Goal: Information Seeking & Learning: Check status

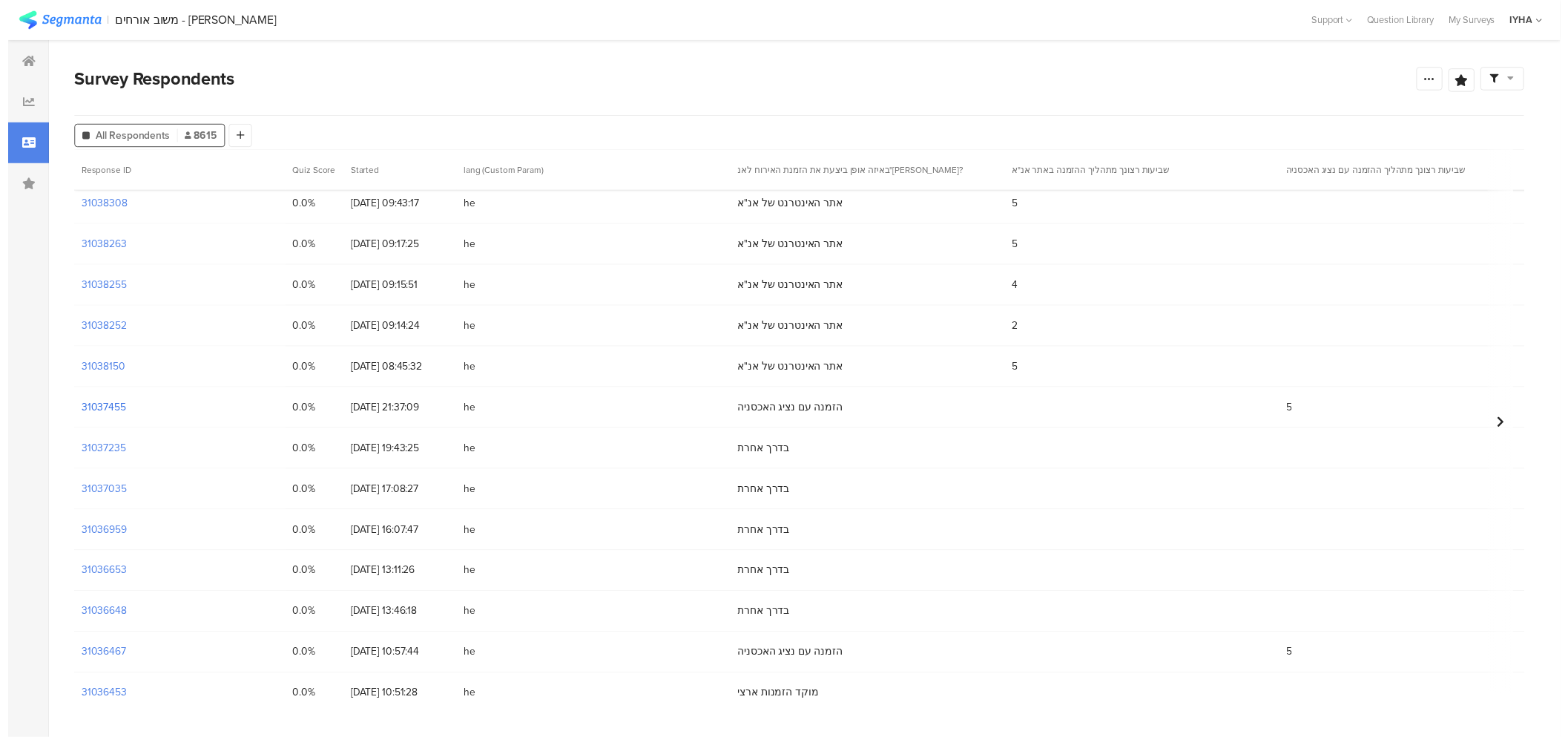
scroll to position [2308, 0]
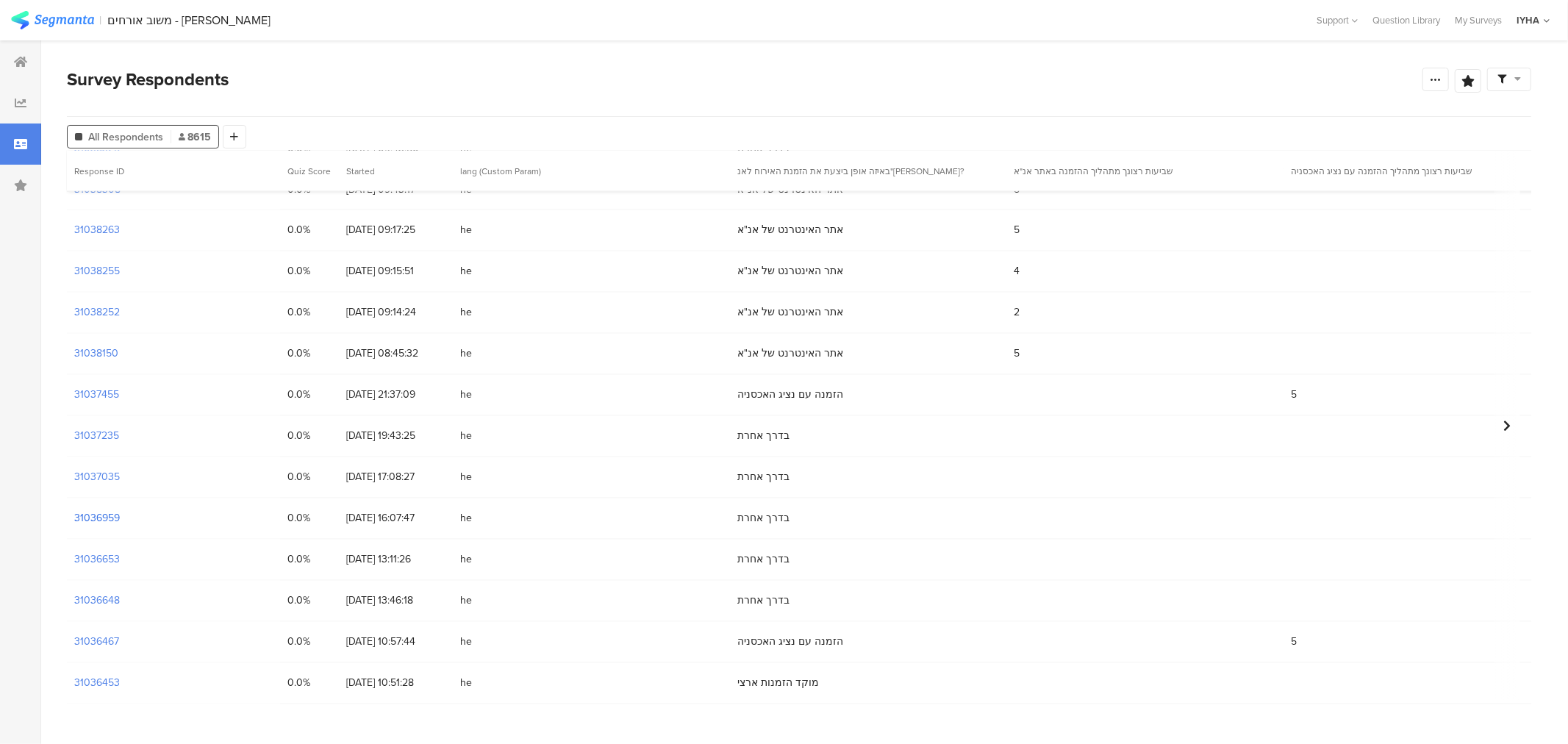
click at [103, 517] on section "31036959" at bounding box center [97, 518] width 46 height 16
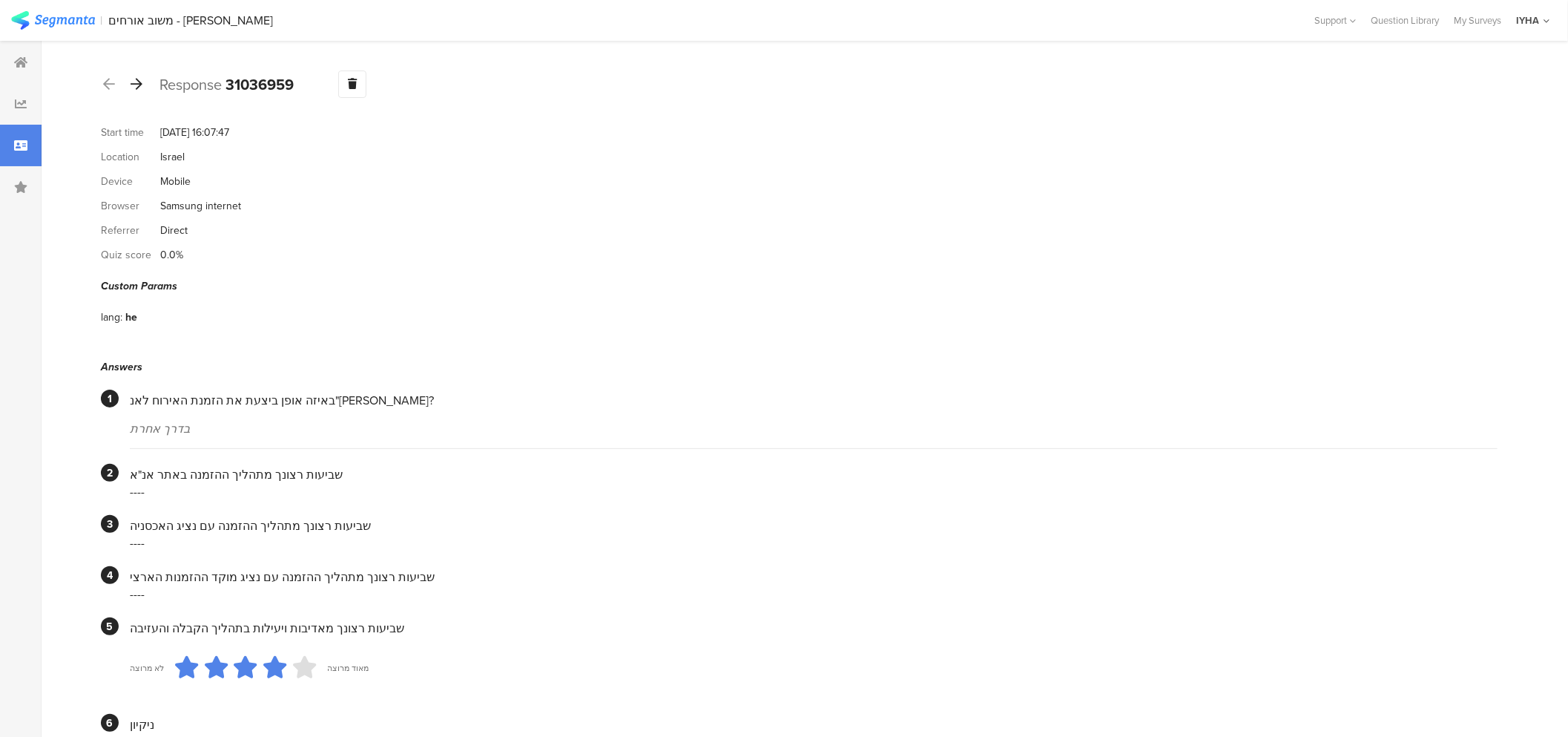
click at [138, 87] on icon at bounding box center [137, 84] width 12 height 13
click at [134, 79] on icon at bounding box center [137, 84] width 12 height 13
click at [135, 85] on icon at bounding box center [137, 84] width 12 height 13
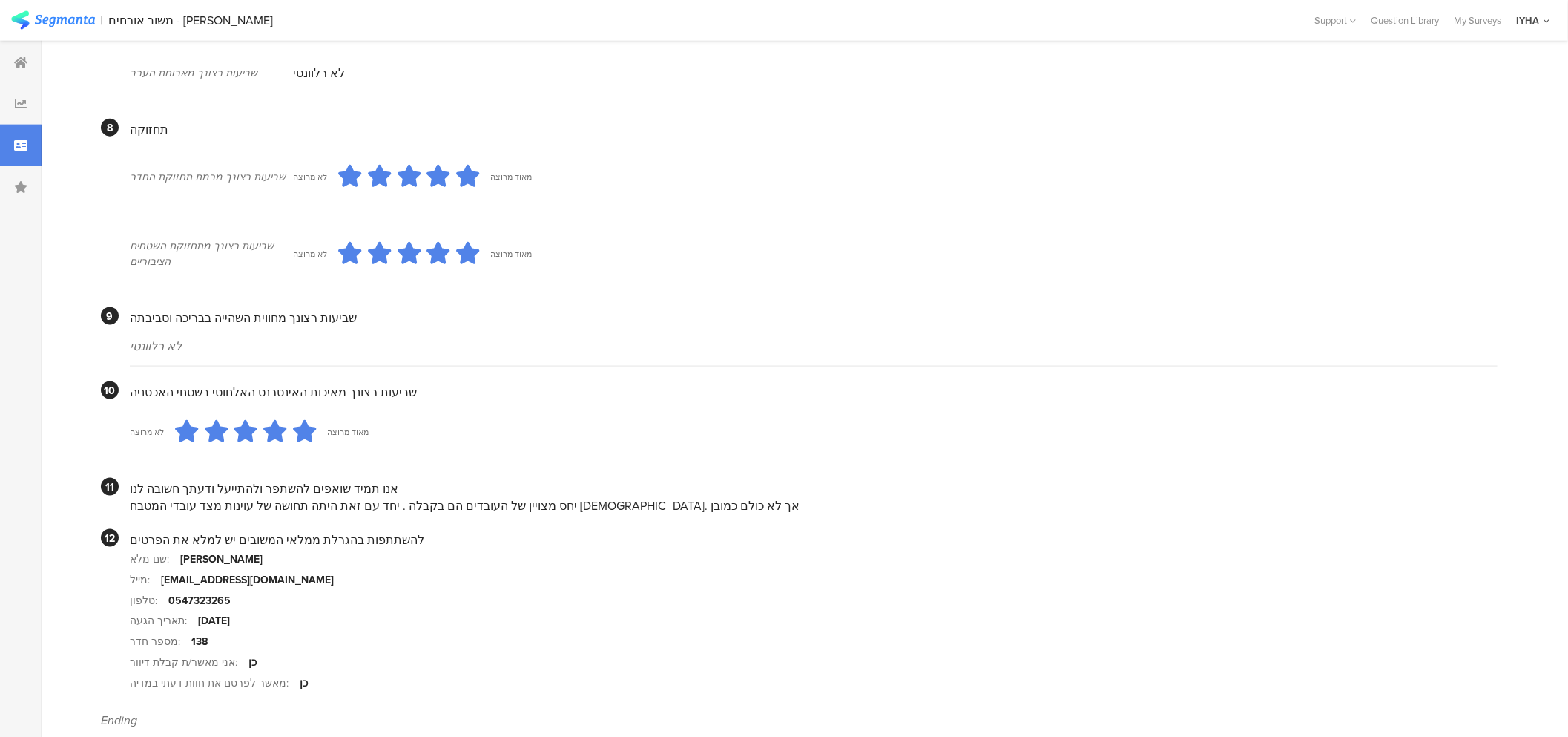
scroll to position [1215, 0]
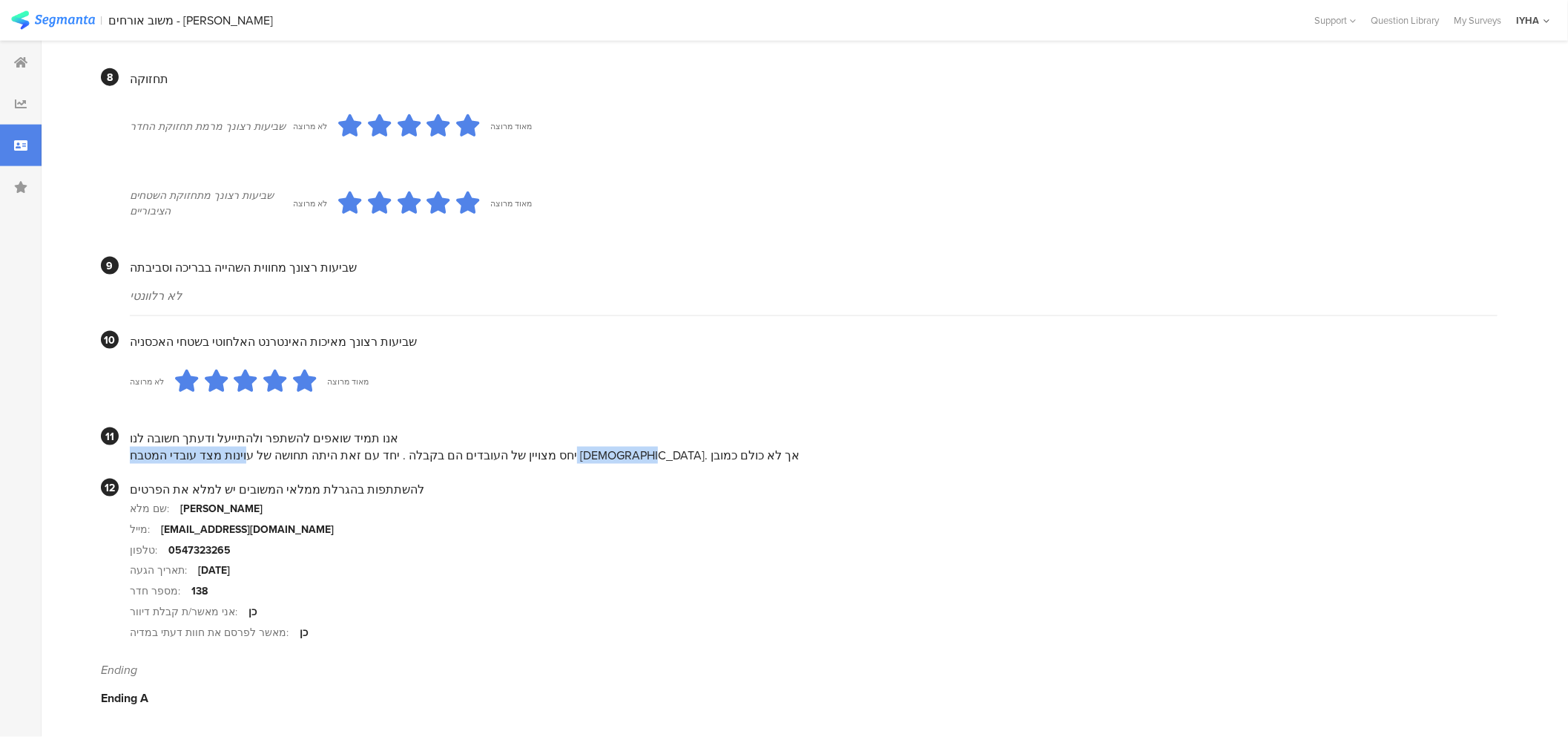
drag, startPoint x: 390, startPoint y: 448, endPoint x: 218, endPoint y: 453, distance: 172.1
click at [218, 453] on div "יחס מצויין של העובדים הם בקבלה . יחד עם זאת היתה תחושה של עוינות מצד עובדי המטב…" at bounding box center [814, 455] width 1368 height 17
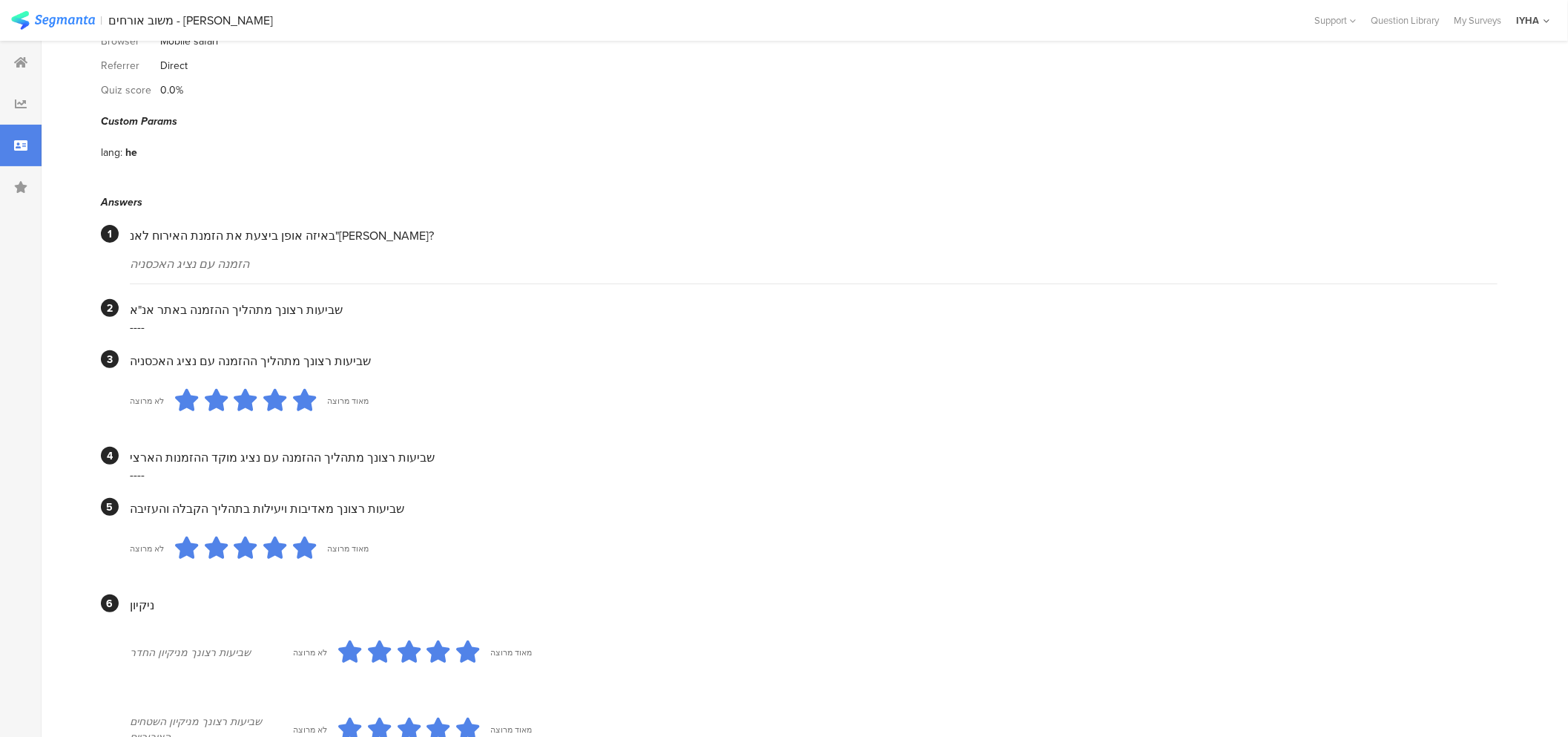
scroll to position [0, 0]
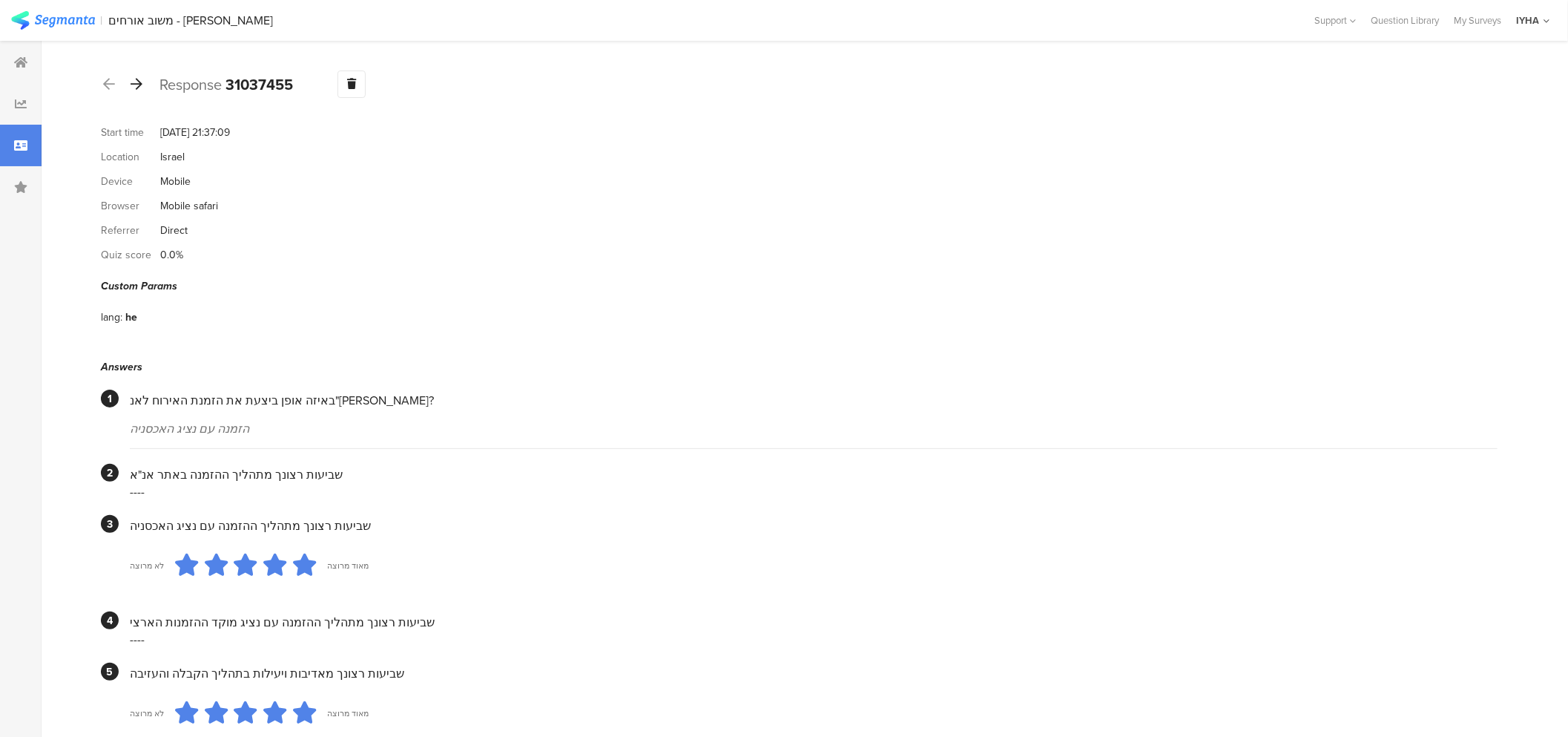
click at [135, 80] on icon at bounding box center [137, 84] width 12 height 13
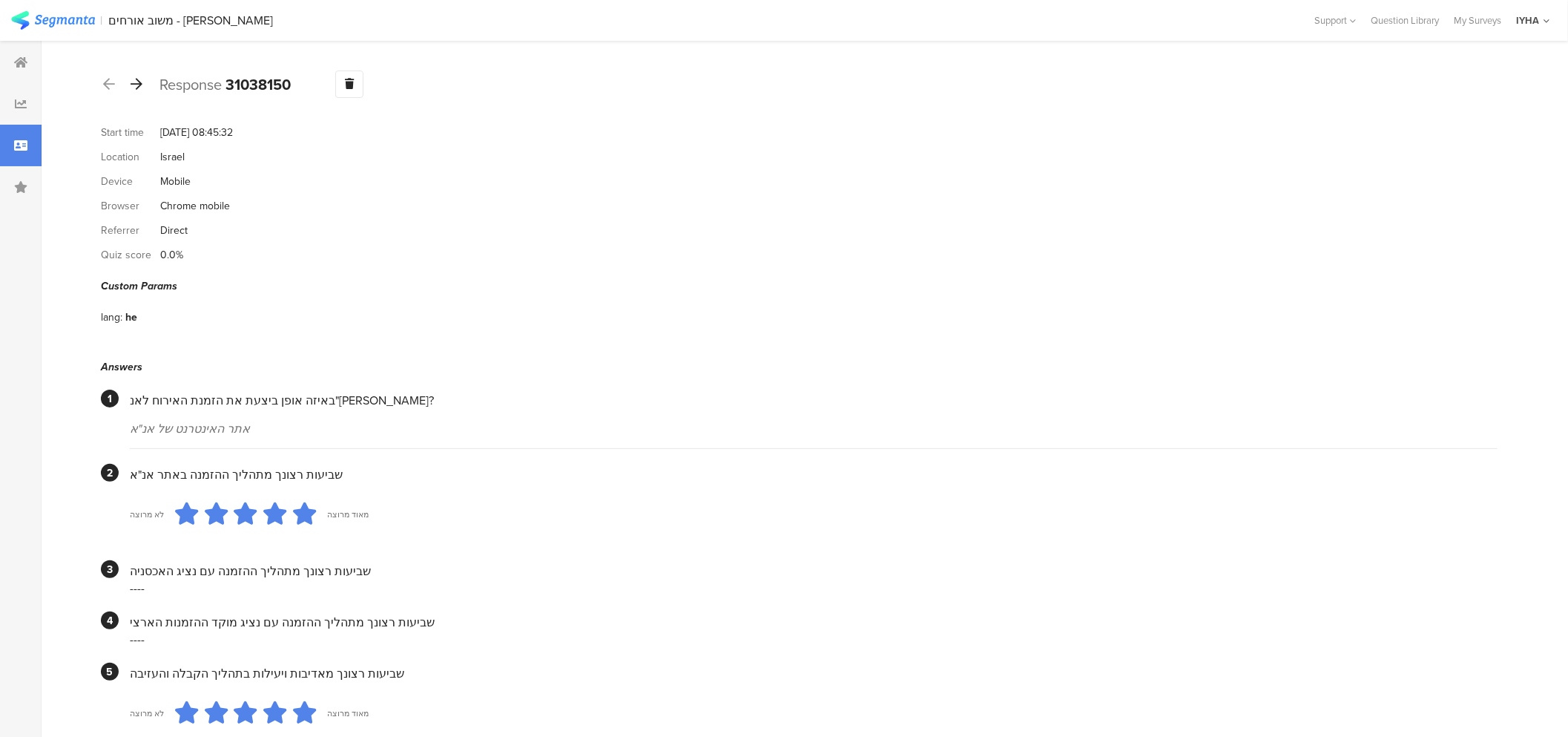
click at [137, 85] on icon at bounding box center [137, 84] width 12 height 13
click at [134, 76] on div at bounding box center [137, 85] width 17 height 24
click at [131, 85] on icon at bounding box center [137, 84] width 12 height 13
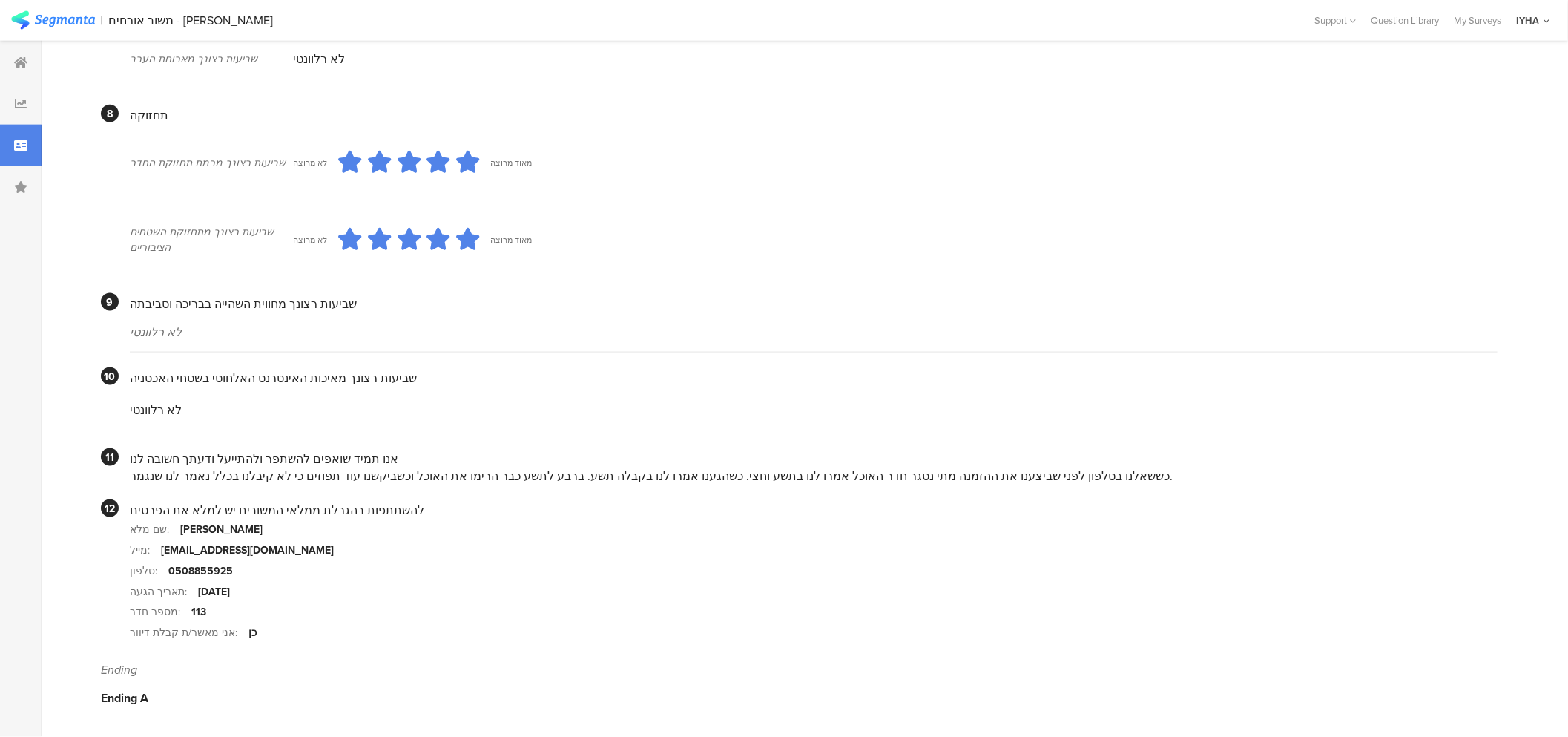
scroll to position [1181, 0]
drag, startPoint x: 968, startPoint y: 476, endPoint x: 130, endPoint y: 479, distance: 838.0
click at [130, 479] on div "כששאלנו בטלפון לפני שביצענו את ההזמנה מתי נסגר חדר האוכל אמרו לנו בתשע וחצי. כש…" at bounding box center [814, 476] width 1368 height 17
drag, startPoint x: 675, startPoint y: 473, endPoint x: 417, endPoint y: 476, distance: 258.0
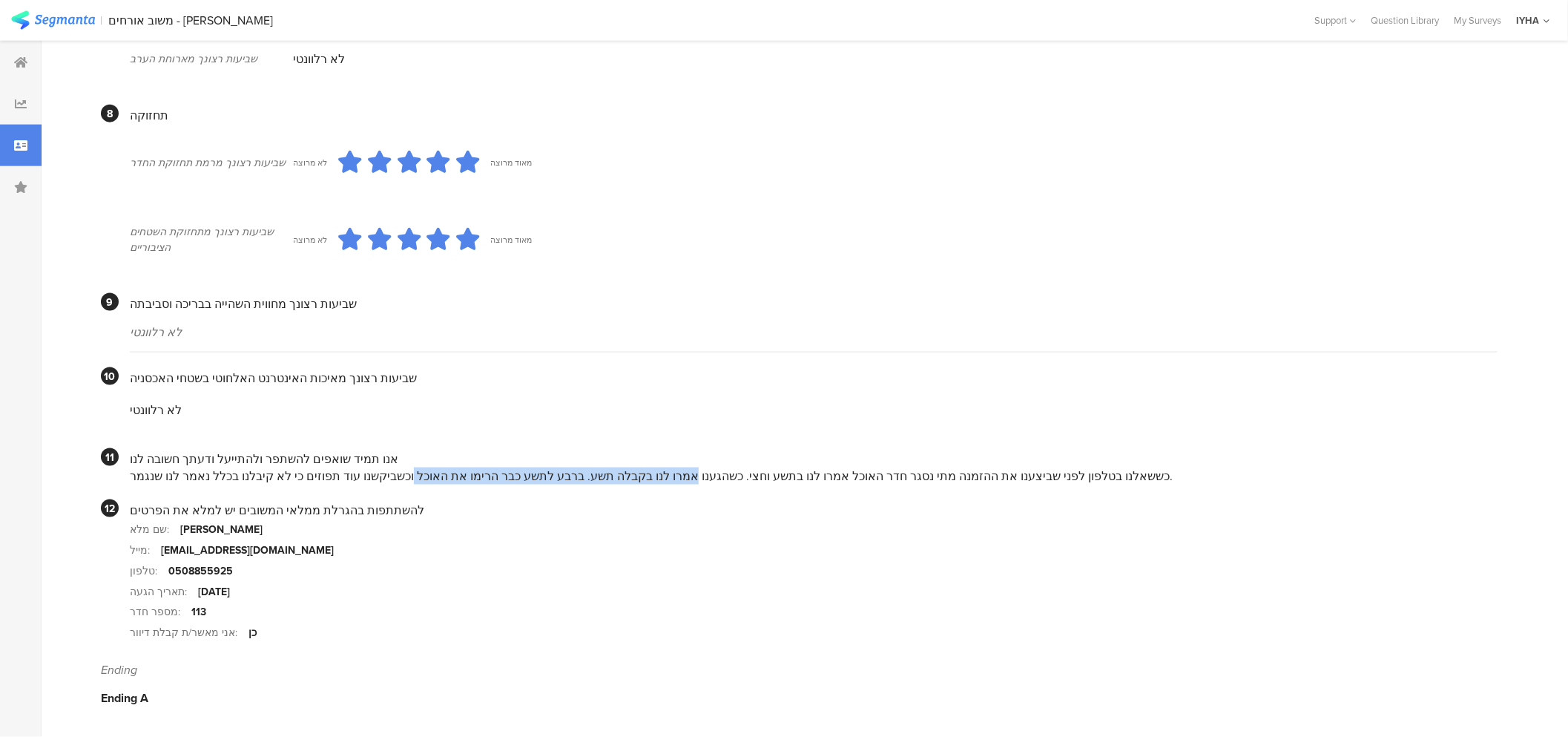
click at [417, 476] on div "כששאלנו בטלפון לפני שביצענו את ההזמנה מתי נסגר חדר האוכל אמרו לנו בתשע וחצי. כש…" at bounding box center [814, 476] width 1368 height 17
click at [599, 471] on div "כששאלנו בטלפון לפני שביצענו את ההזמנה מתי נסגר חדר האוכל אמרו לנו בתשע וחצי. כש…" at bounding box center [814, 476] width 1368 height 17
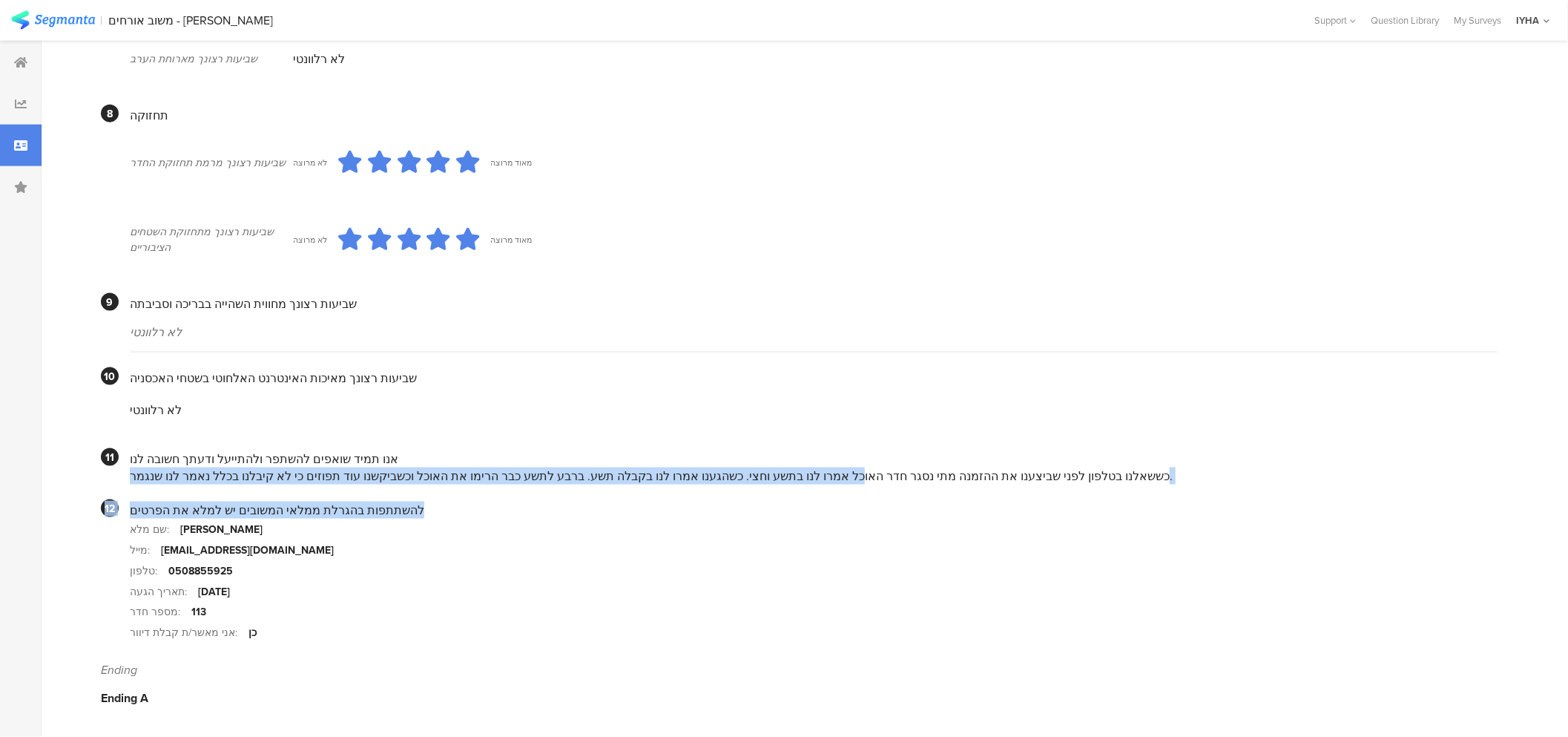
drag, startPoint x: 833, startPoint y: 475, endPoint x: 648, endPoint y: 482, distance: 185.1
click at [648, 480] on div "כששאלנו בטלפון לפני שביצענו את ההזמנה מתי נסגר חדר האוכל אמרו לנו בתשע וחצי. כש…" at bounding box center [814, 476] width 1368 height 17
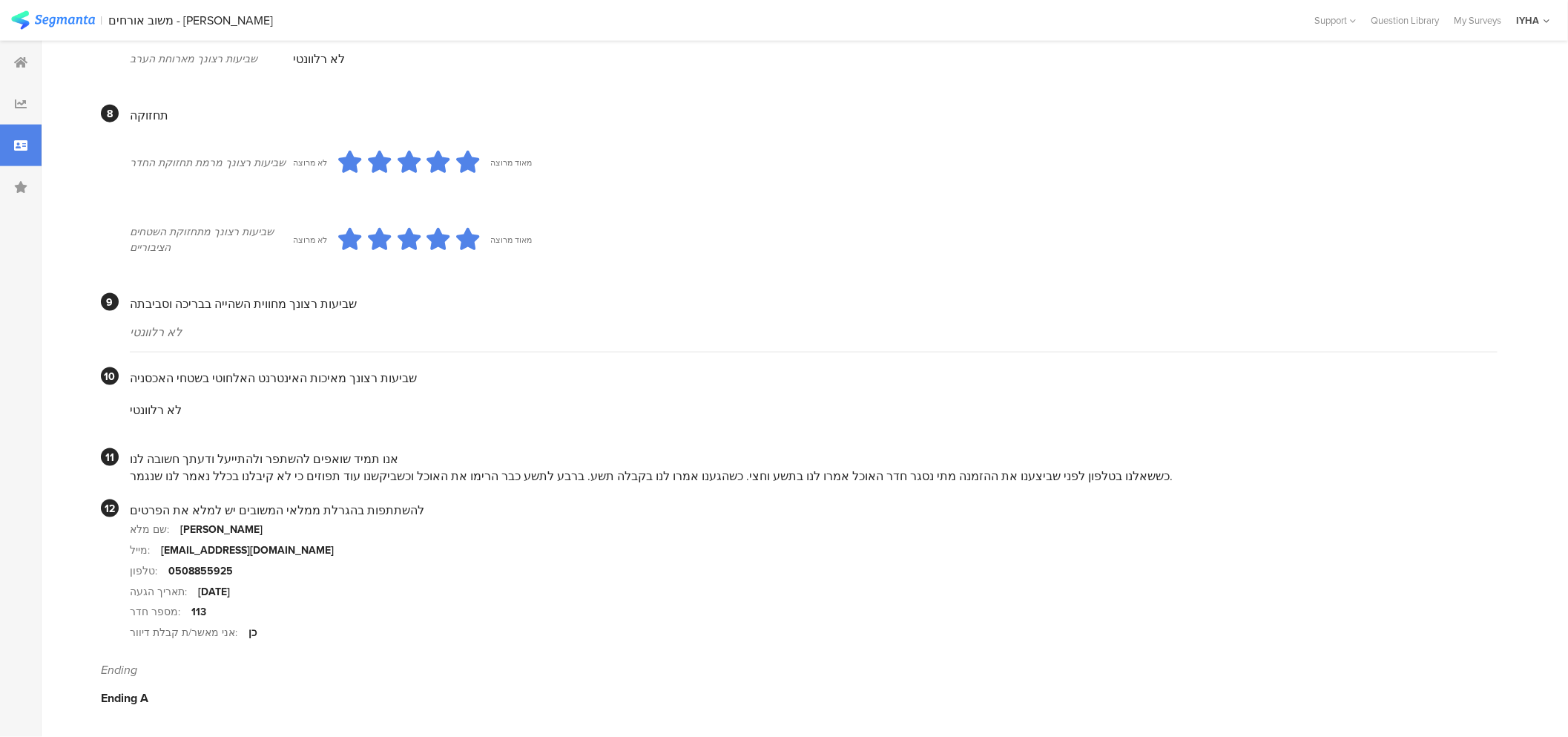
drag, startPoint x: 495, startPoint y: 476, endPoint x: 131, endPoint y: 473, distance: 364.0
click at [131, 473] on div "כששאלנו בטלפון לפני שביצענו את ההזמנה מתי נסגר חדר האוכל אמרו לנו בתשע וחצי. כש…" at bounding box center [814, 476] width 1368 height 17
click at [137, 476] on div "כששאלנו בטלפון לפני שביצענו את ההזמנה מתי נסגר חדר האוכל אמרו לנו בתשע וחצי. כש…" at bounding box center [814, 476] width 1368 height 17
drag, startPoint x: 136, startPoint y: 472, endPoint x: 313, endPoint y: 477, distance: 177.1
click at [313, 477] on div "כששאלנו בטלפון לפני שביצענו את ההזמנה מתי נסגר חדר האוכל אמרו לנו בתשע וחצי. כש…" at bounding box center [814, 476] width 1368 height 17
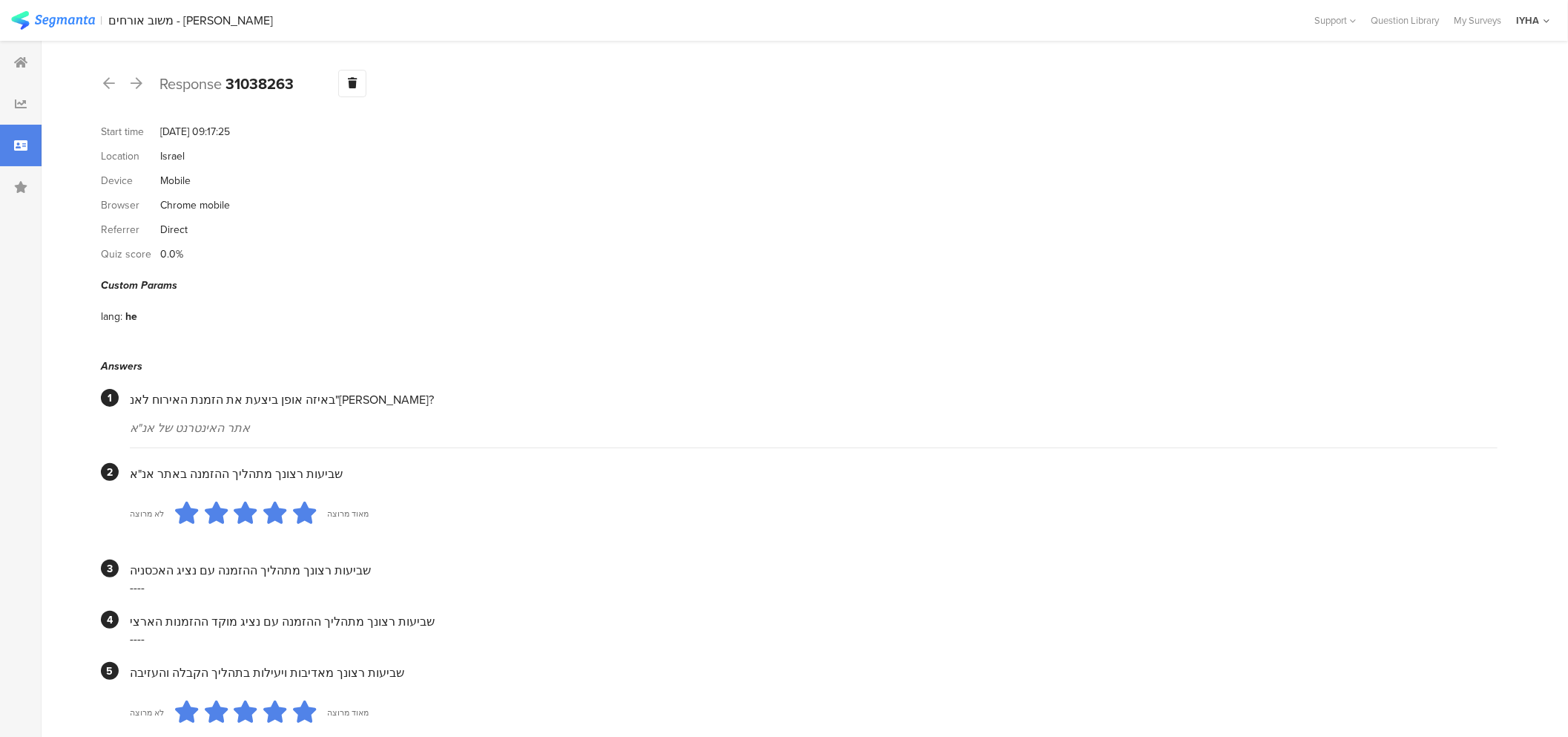
scroll to position [0, 0]
click at [137, 78] on icon at bounding box center [137, 84] width 12 height 13
click at [138, 82] on icon at bounding box center [137, 84] width 12 height 13
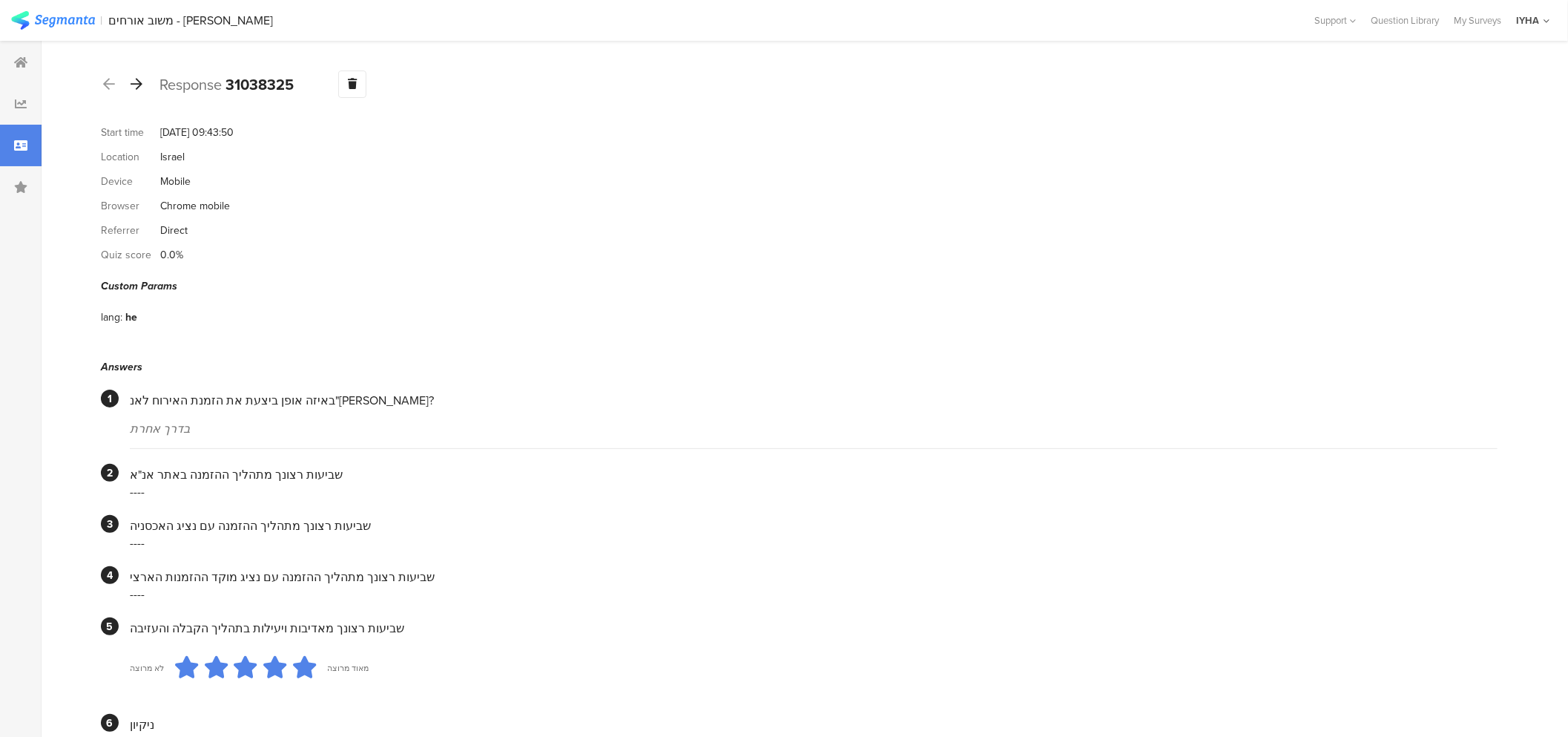
click at [142, 91] on div at bounding box center [137, 85] width 17 height 24
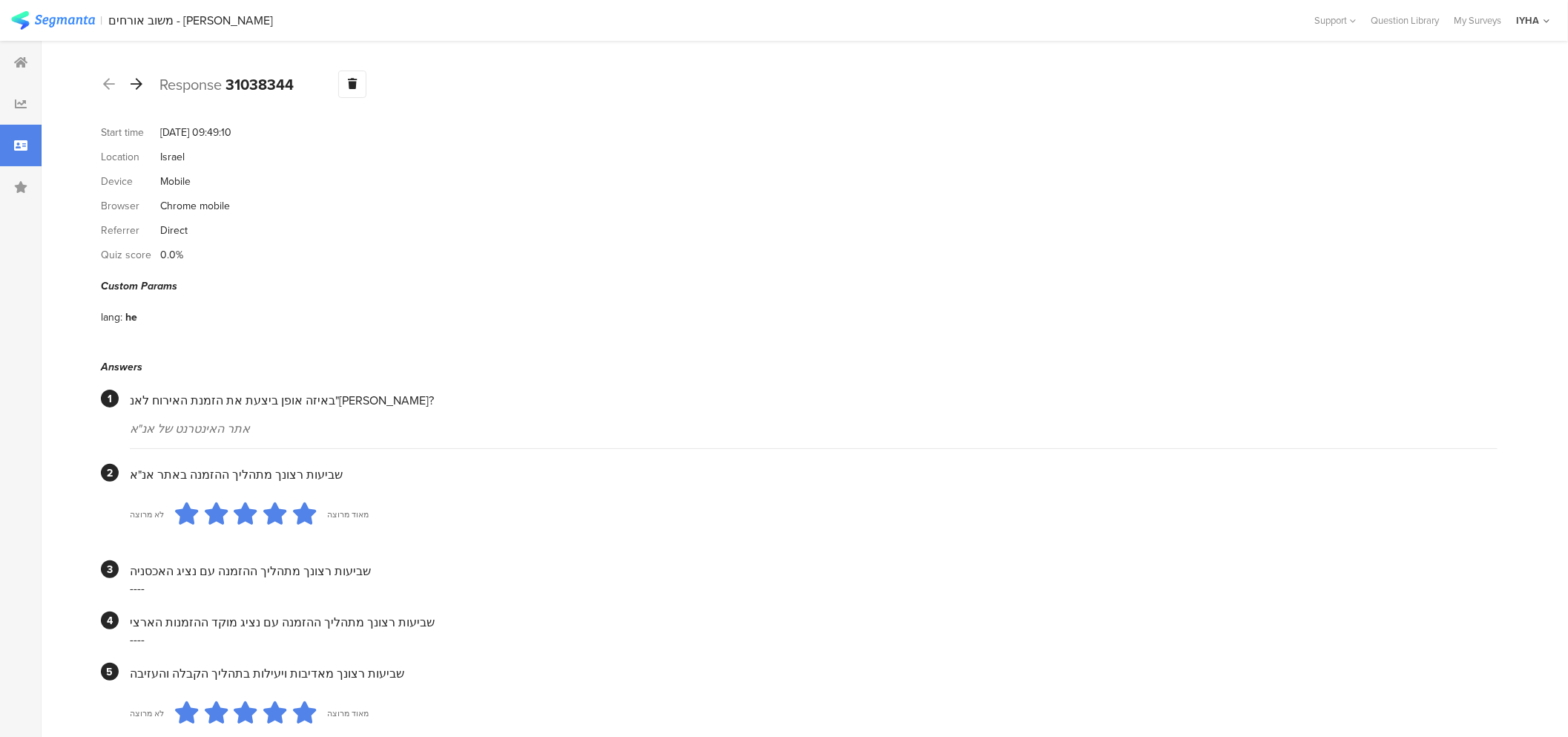
click at [136, 85] on icon at bounding box center [137, 84] width 12 height 13
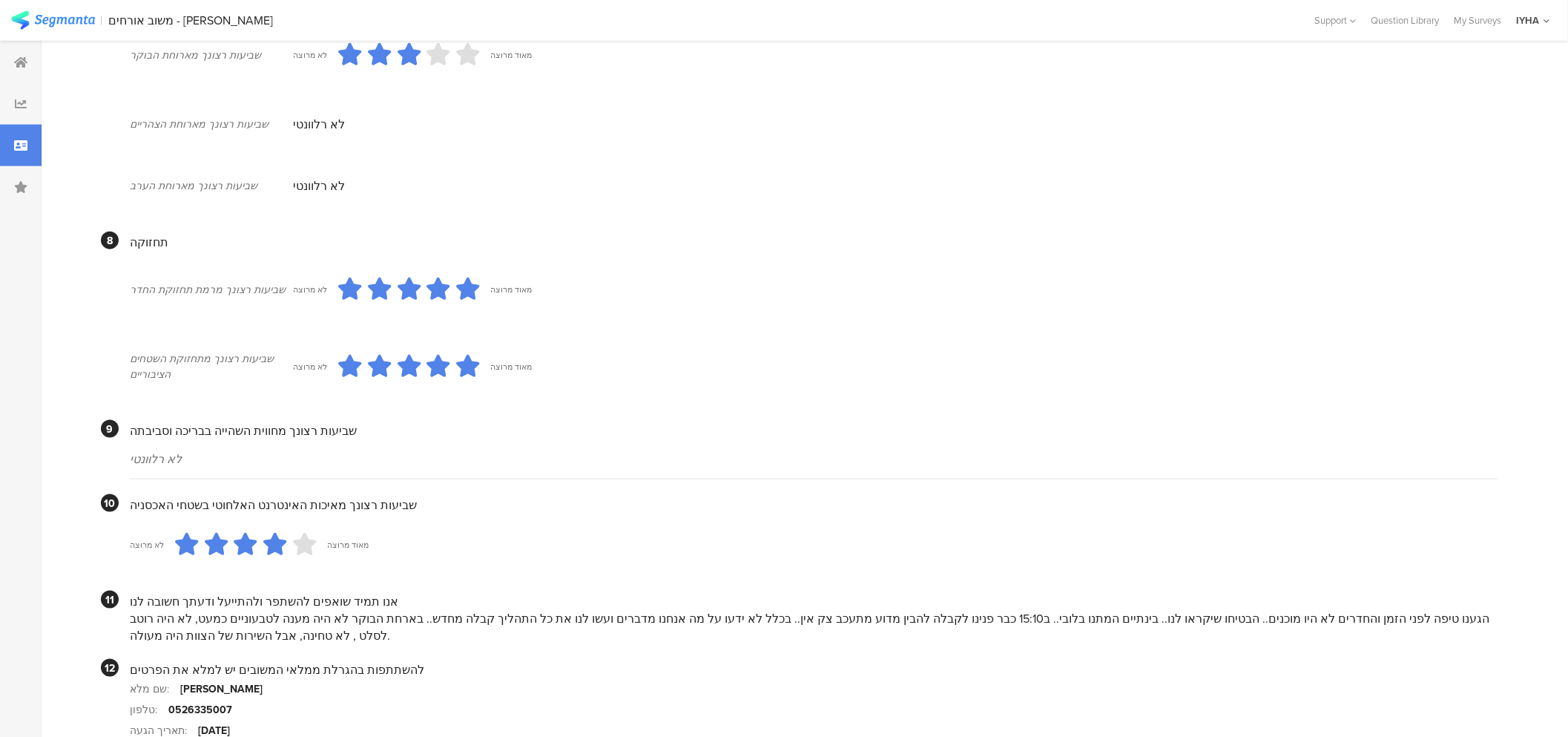
scroll to position [1213, 0]
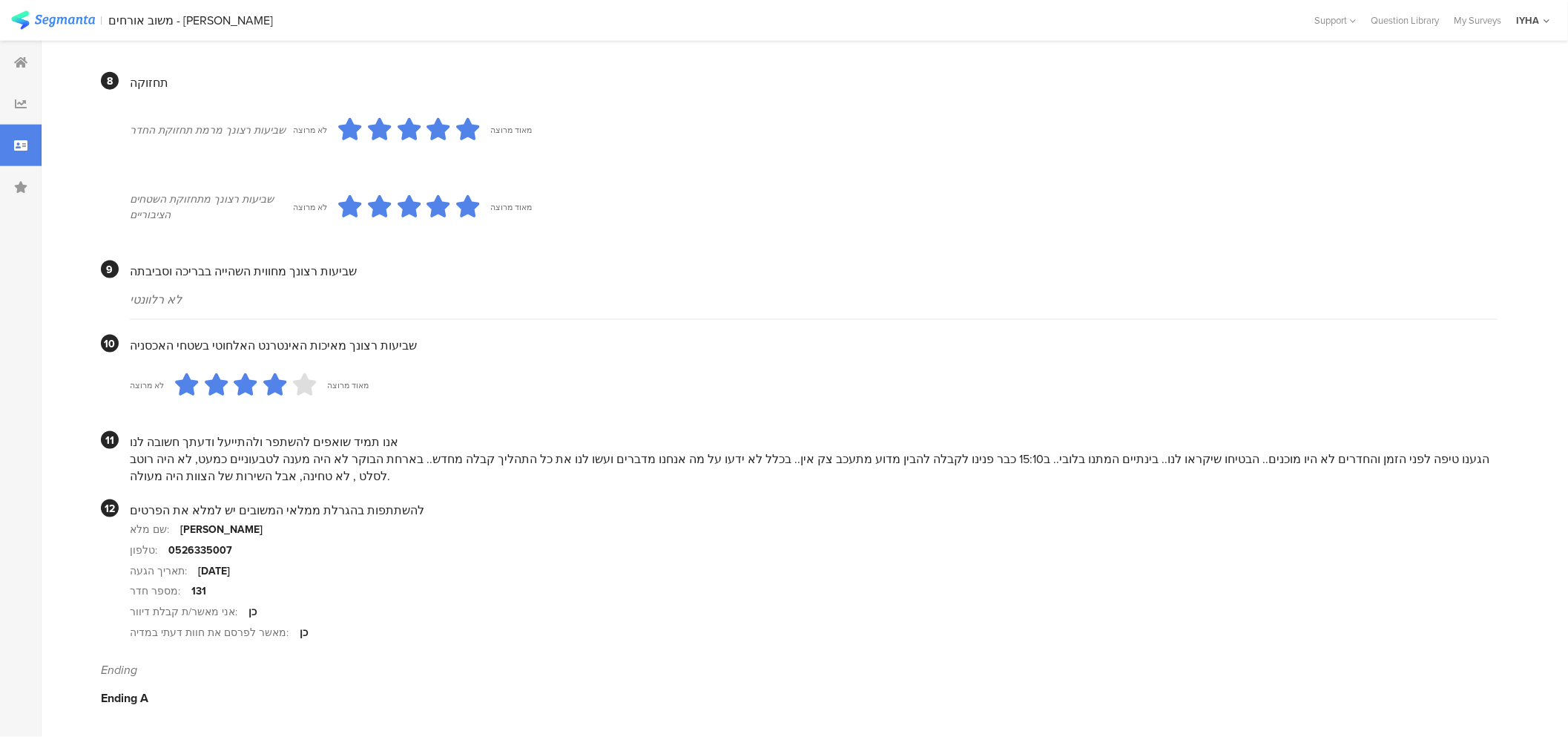
drag, startPoint x: 1362, startPoint y: 457, endPoint x: 745, endPoint y: 458, distance: 617.0
click at [752, 463] on div "הגענו טיפה לפני הזמן והחדרים לא היו מוכנים.. הבטיחו שיקראו לנו.. בינתיים המתנו …" at bounding box center [814, 467] width 1368 height 34
drag, startPoint x: 493, startPoint y: 457, endPoint x: 122, endPoint y: 456, distance: 371.0
click at [122, 456] on section "11 אנו תמיד שואפים להשתפר ולהתייעל ודעתך חשובה לנו הגענו טיפה לפני הזמן והחדרים…" at bounding box center [799, 458] width 1396 height 53
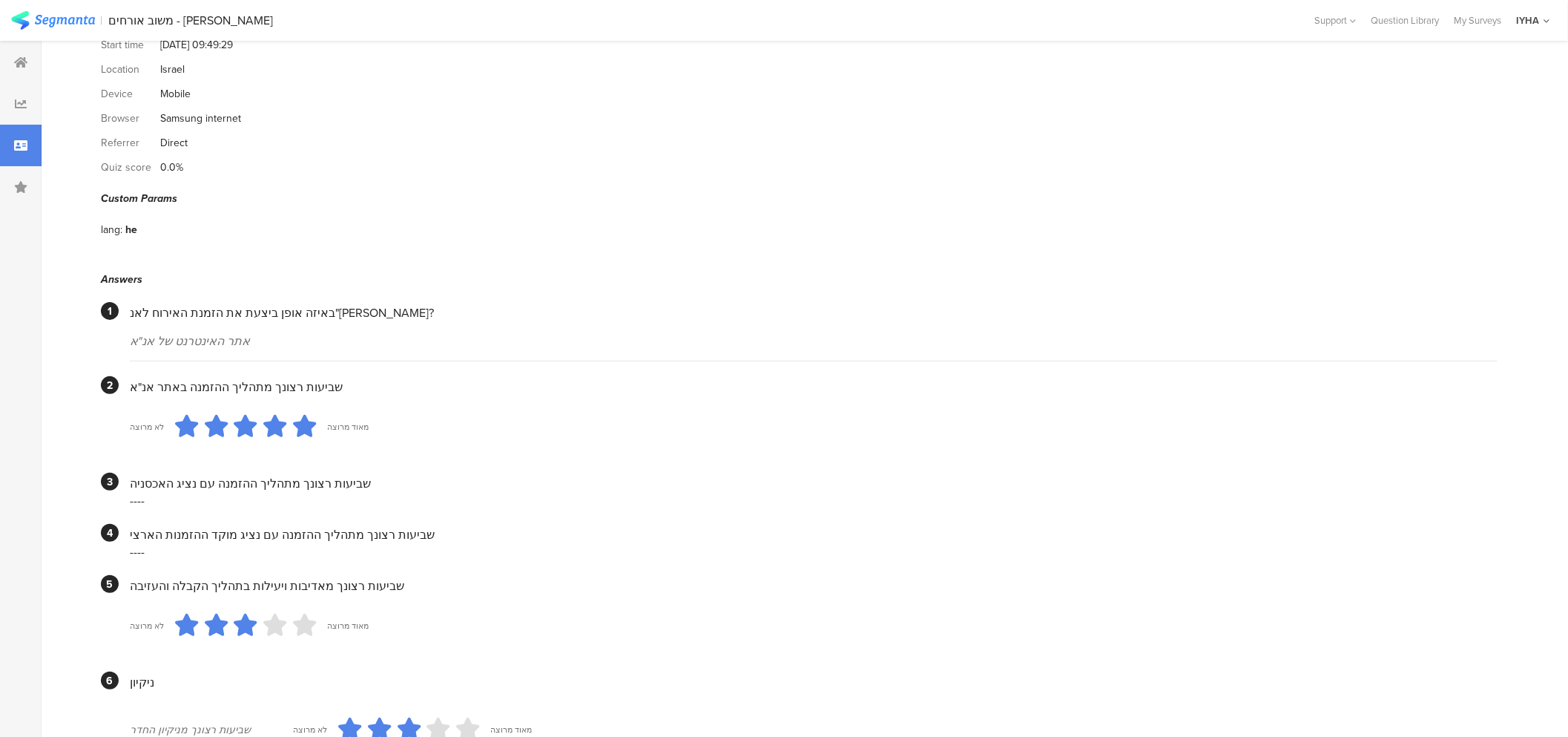
scroll to position [0, 0]
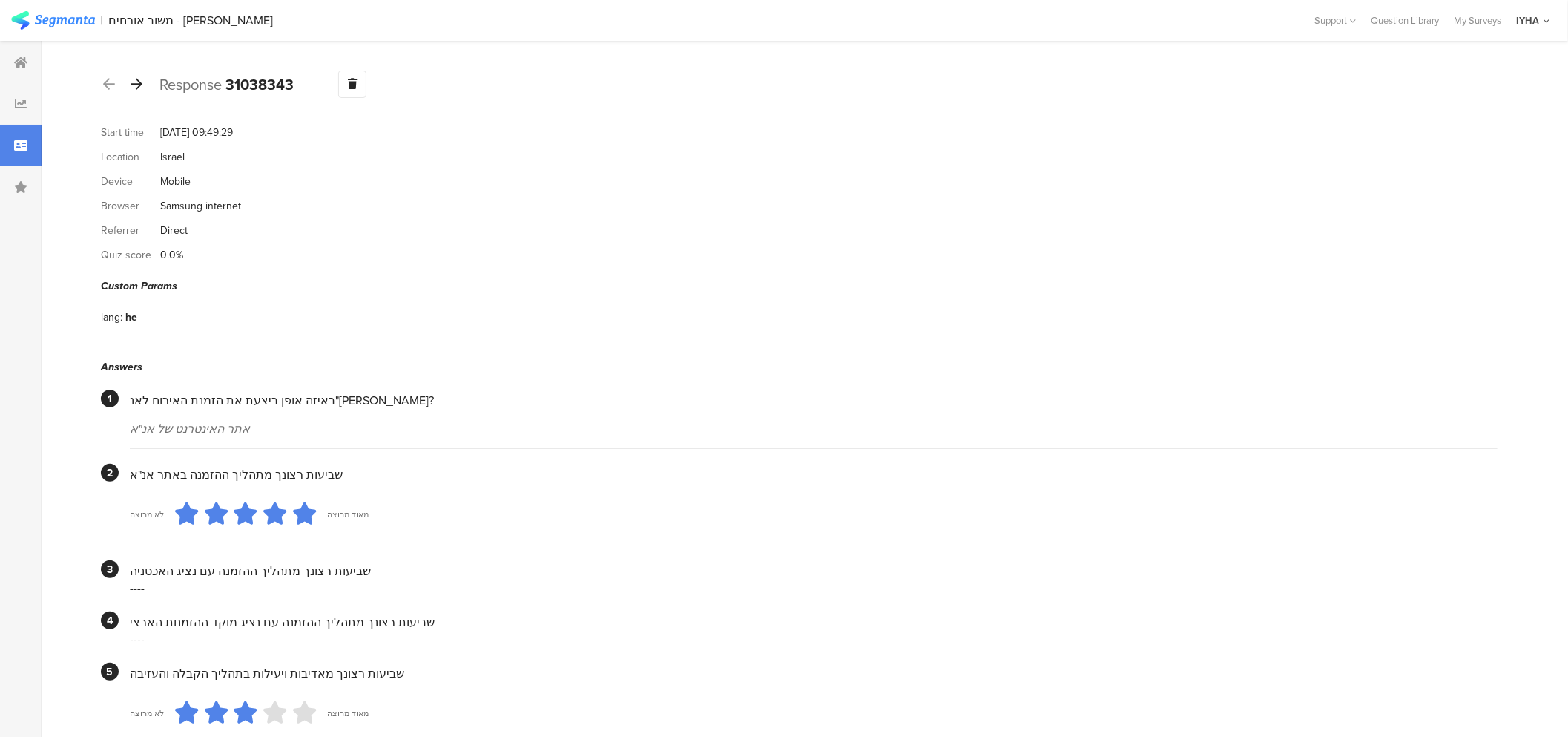
click at [137, 85] on icon at bounding box center [137, 84] width 12 height 13
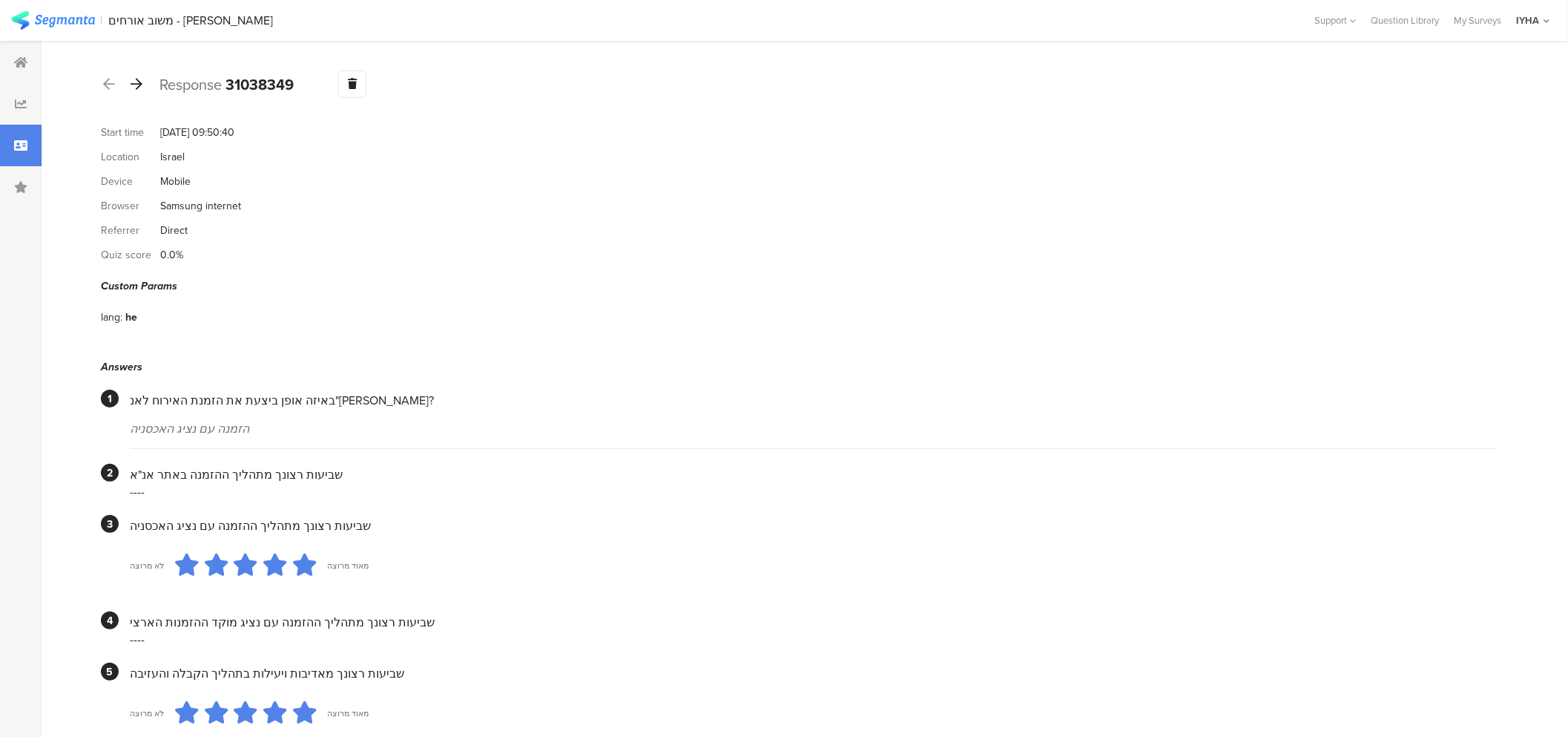
click at [136, 84] on icon at bounding box center [137, 84] width 12 height 13
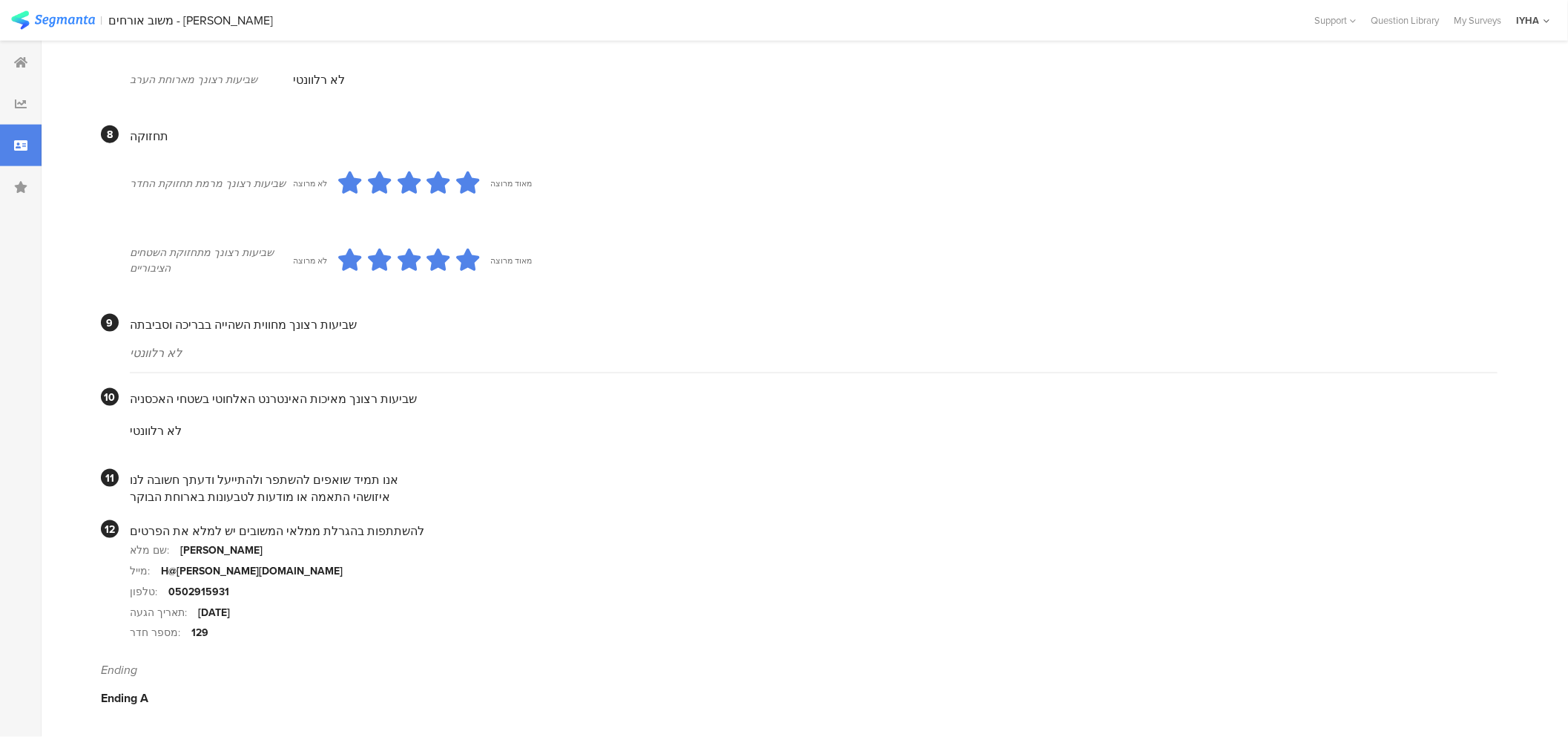
scroll to position [1159, 0]
drag, startPoint x: 271, startPoint y: 493, endPoint x: 144, endPoint y: 486, distance: 127.2
click at [144, 488] on div "איזושהי התאמה או מודעות לטבעונות בארוחת הבוקר" at bounding box center [814, 496] width 1368 height 17
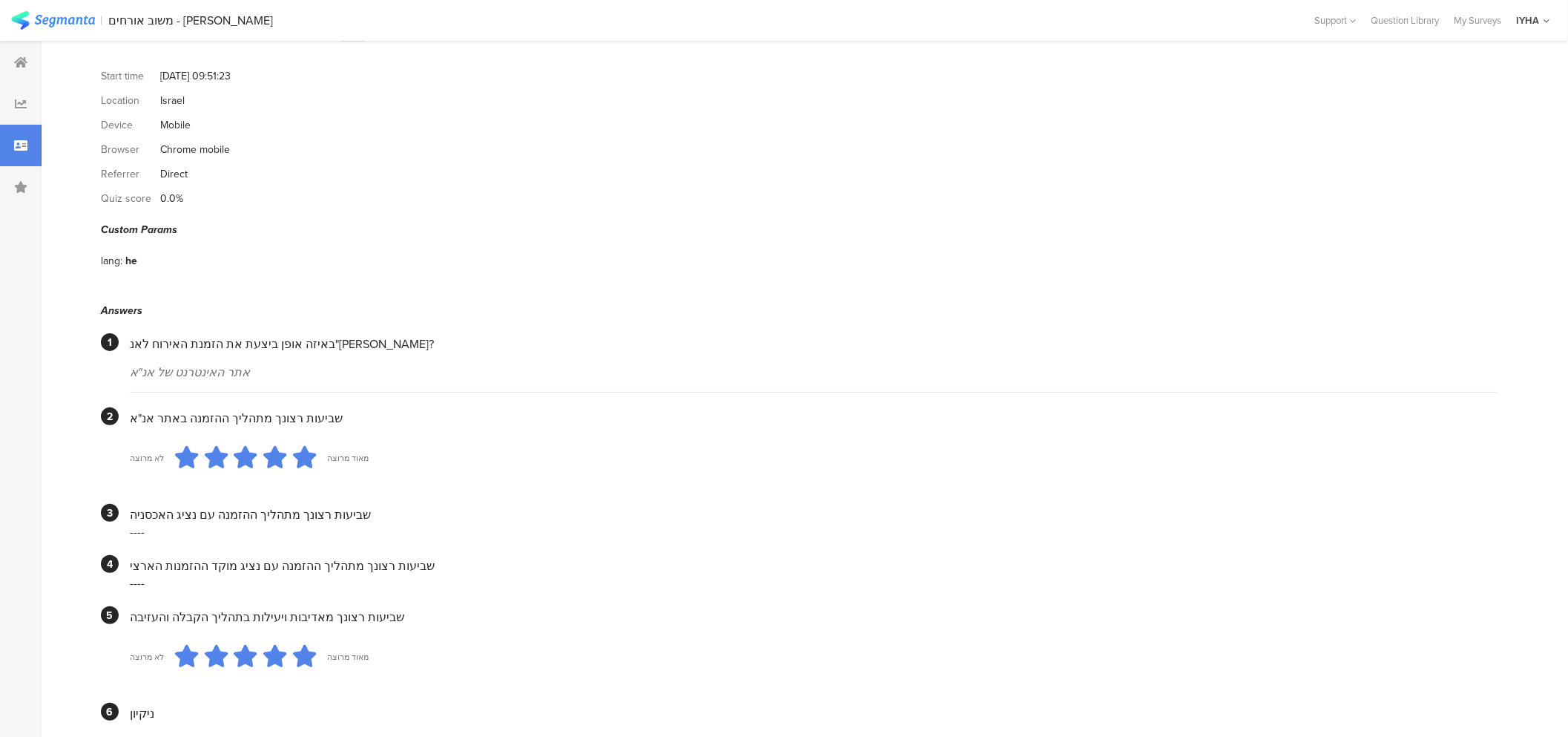
scroll to position [0, 0]
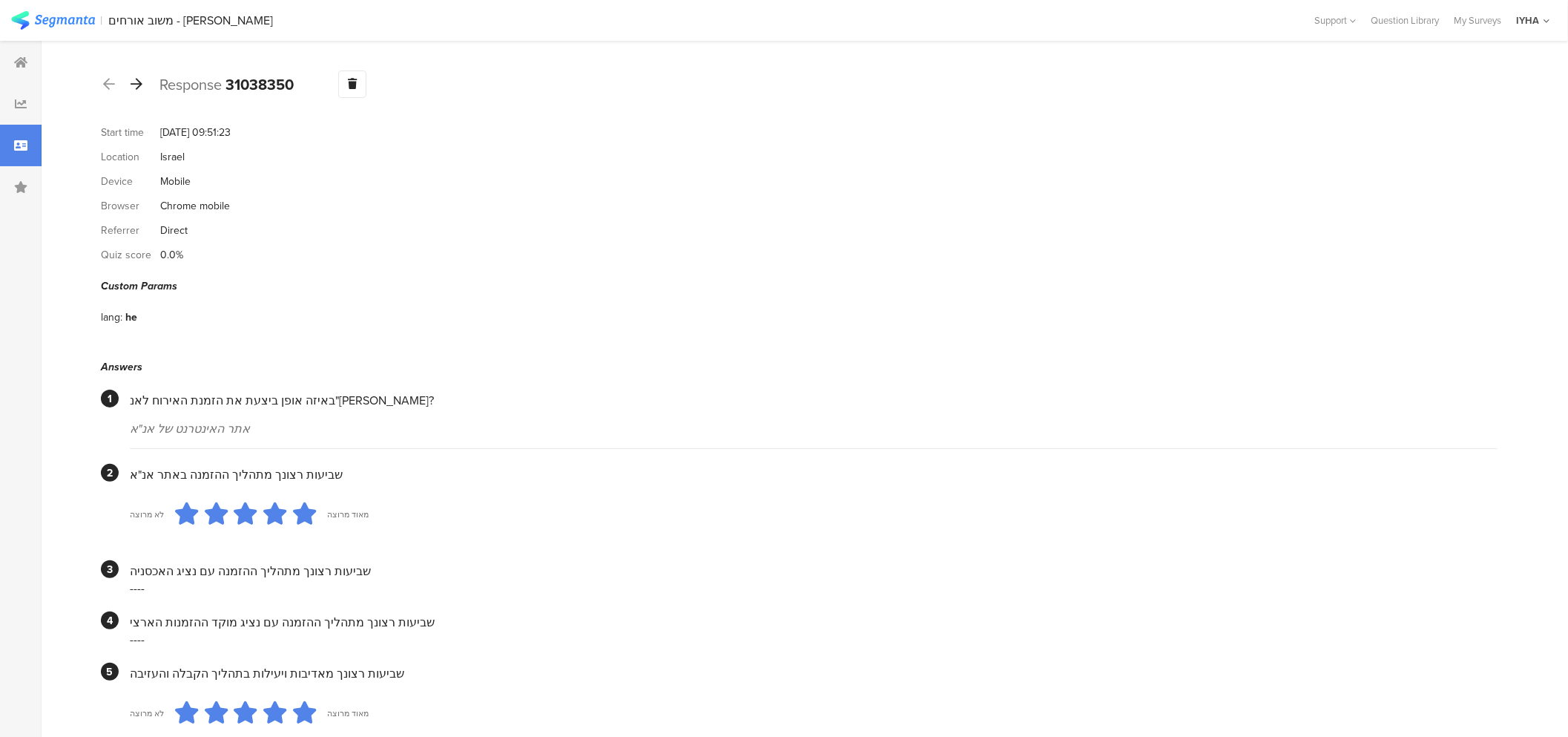
click at [131, 86] on icon at bounding box center [137, 84] width 12 height 13
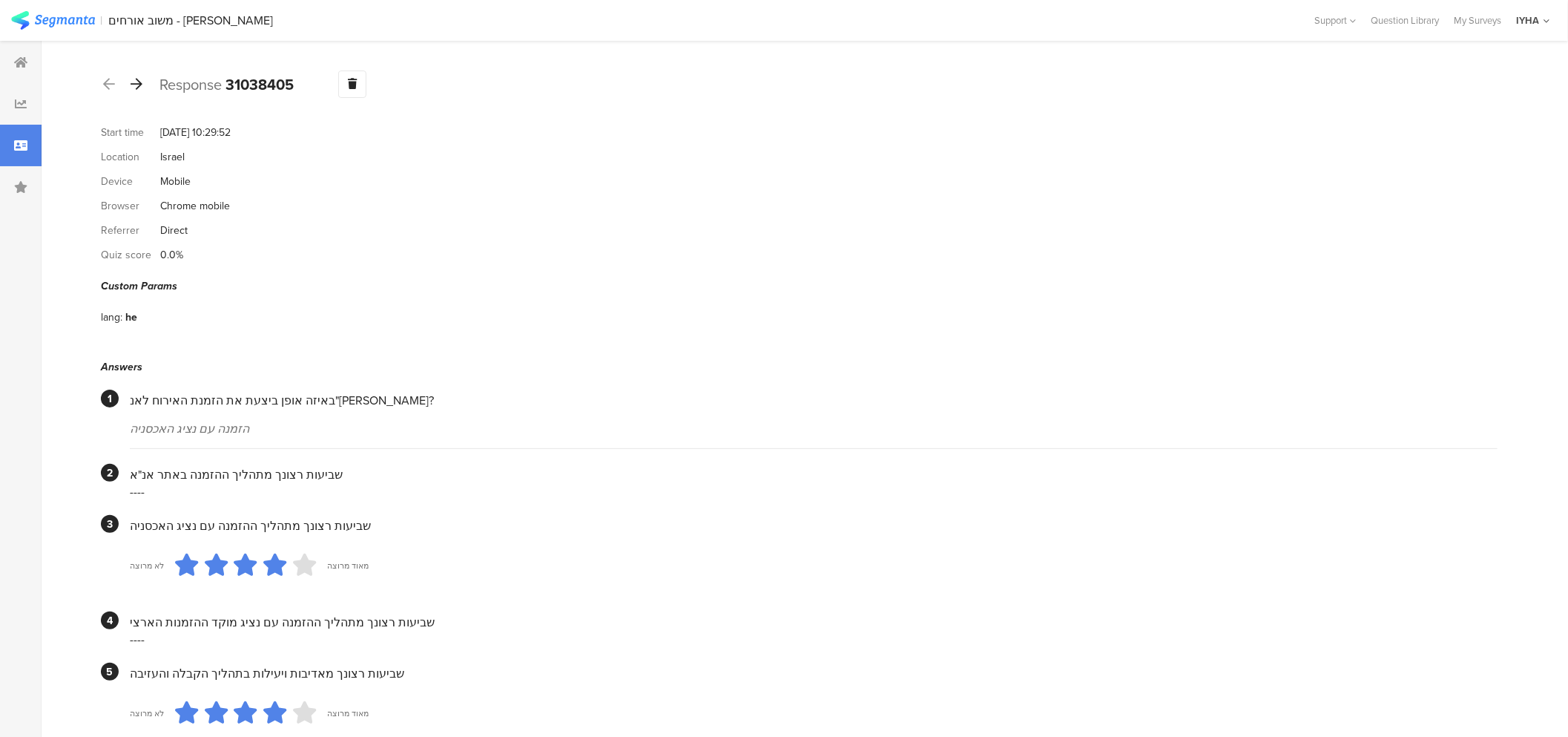
click at [138, 85] on icon at bounding box center [137, 84] width 12 height 13
click at [135, 89] on icon at bounding box center [137, 84] width 12 height 13
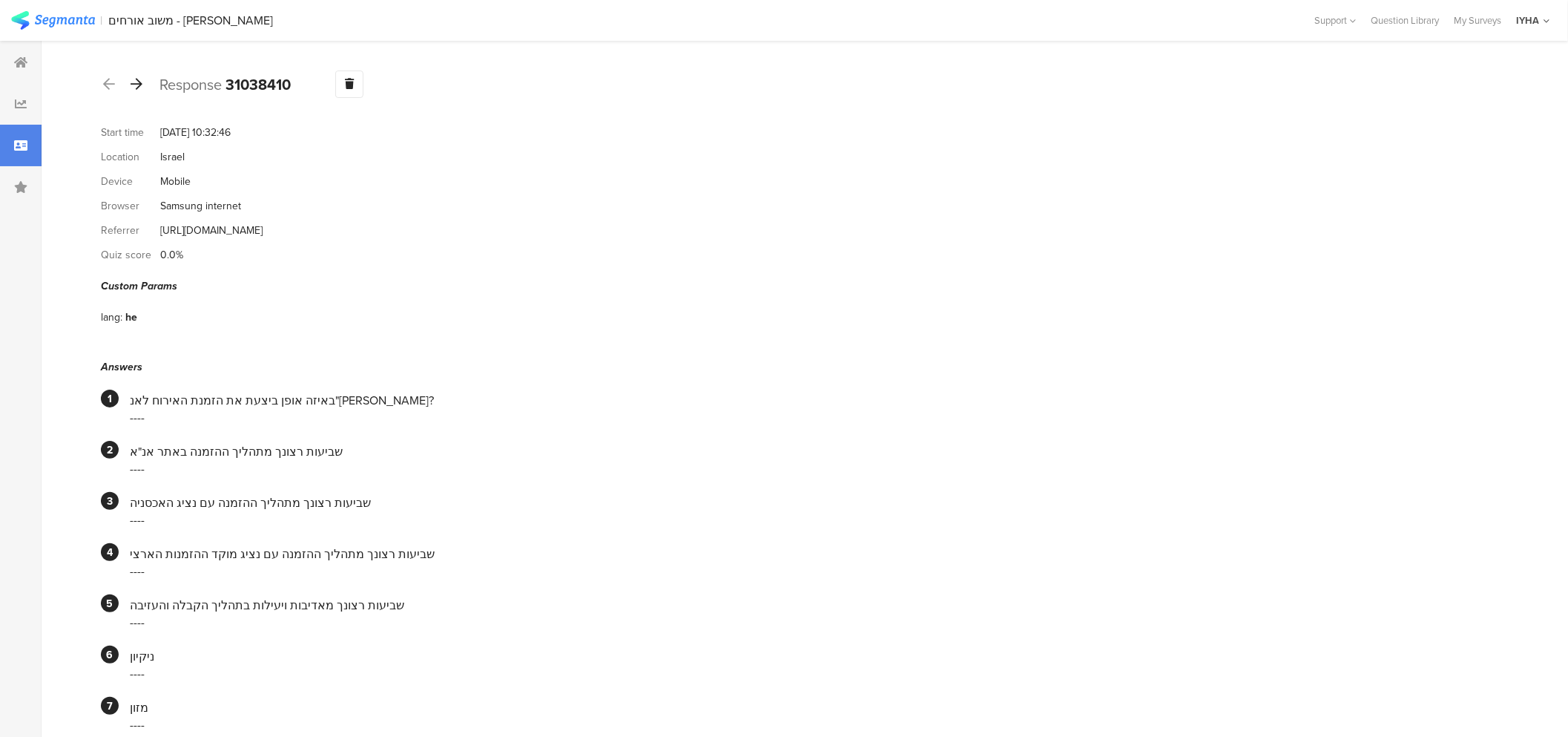
click at [141, 87] on icon at bounding box center [137, 84] width 12 height 13
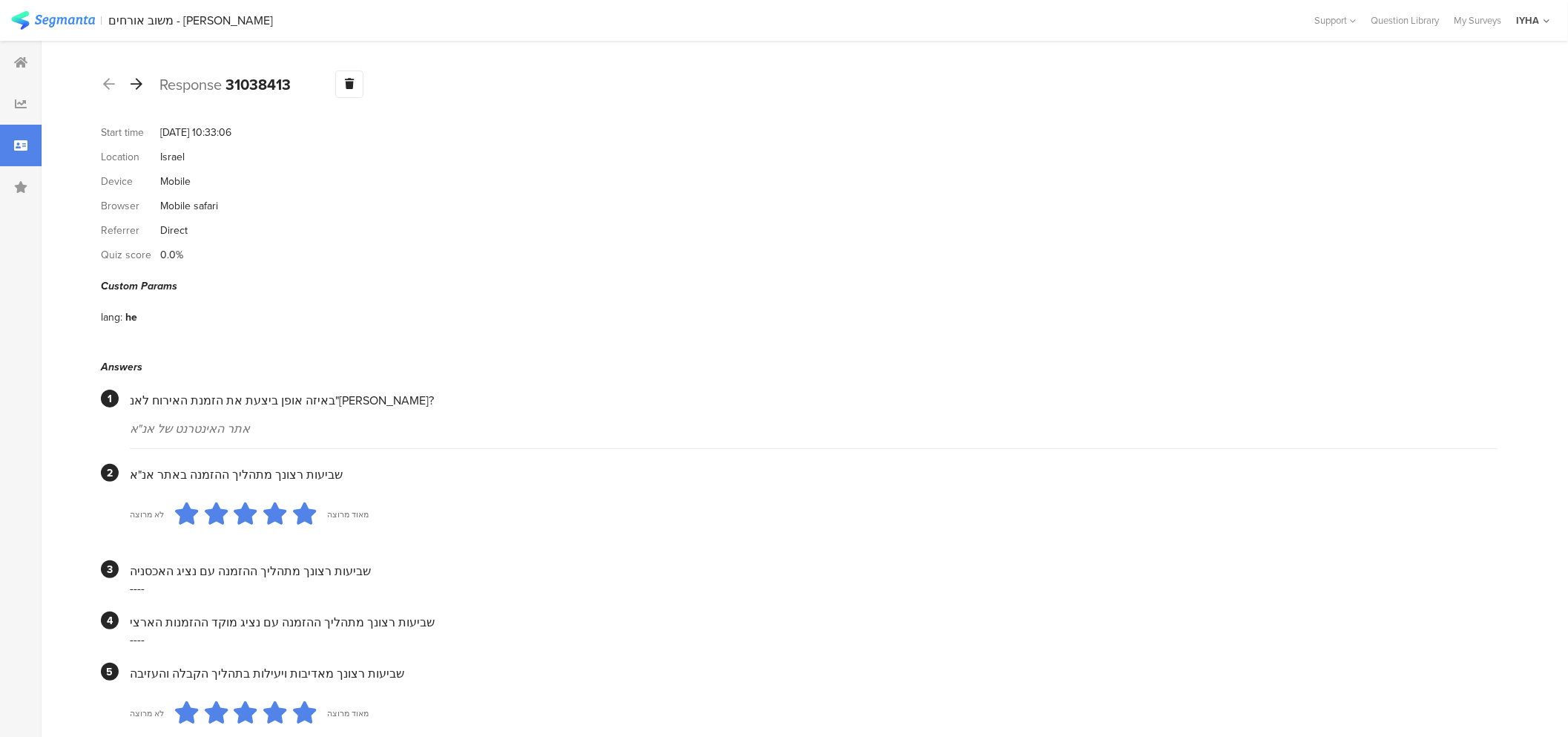
click at [138, 89] on icon at bounding box center [137, 84] width 12 height 13
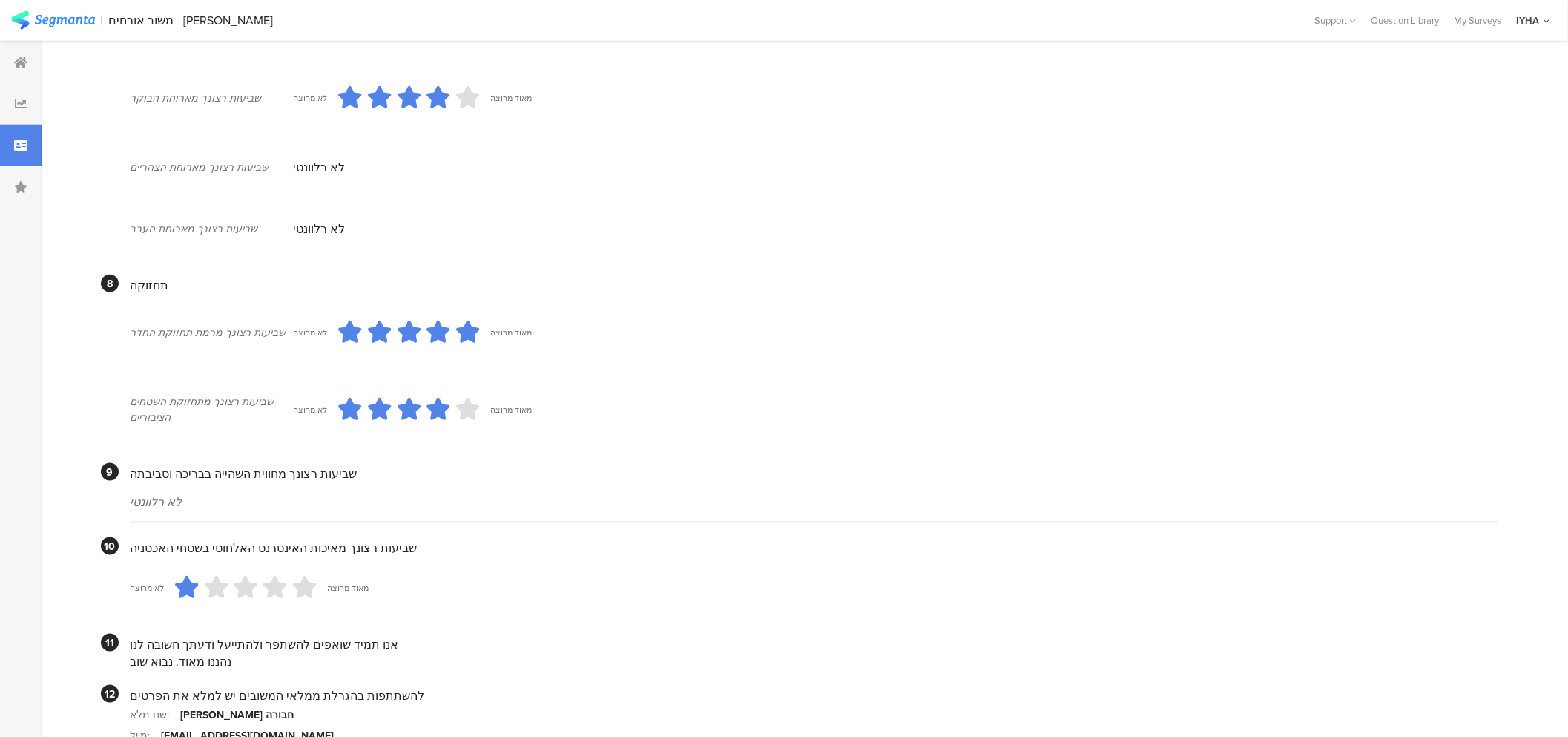
scroll to position [1174, 0]
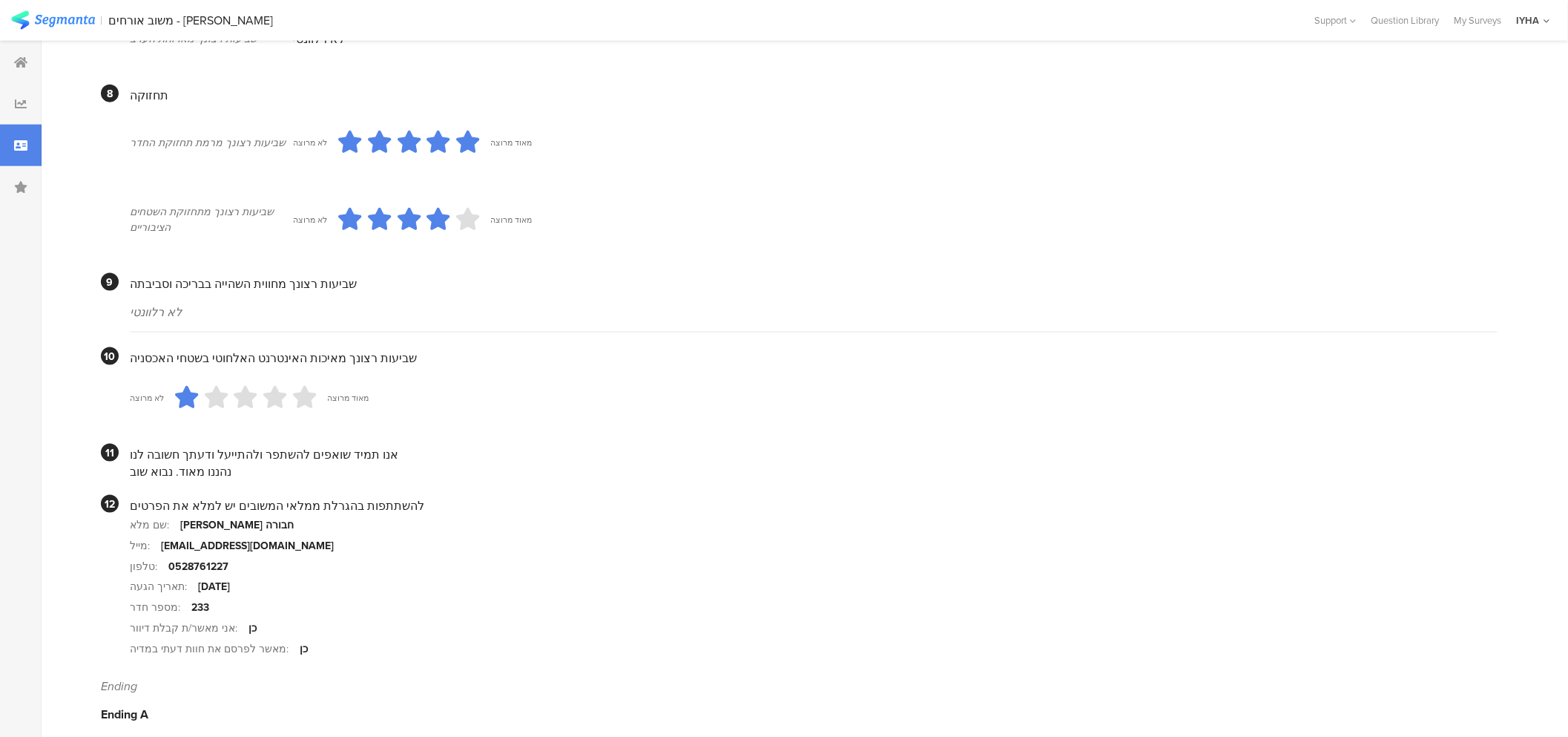
click at [290, 463] on div "אנו תמיד שואפים להשתפר ולהתייעל ודעתך חשובה לנו" at bounding box center [814, 454] width 1368 height 17
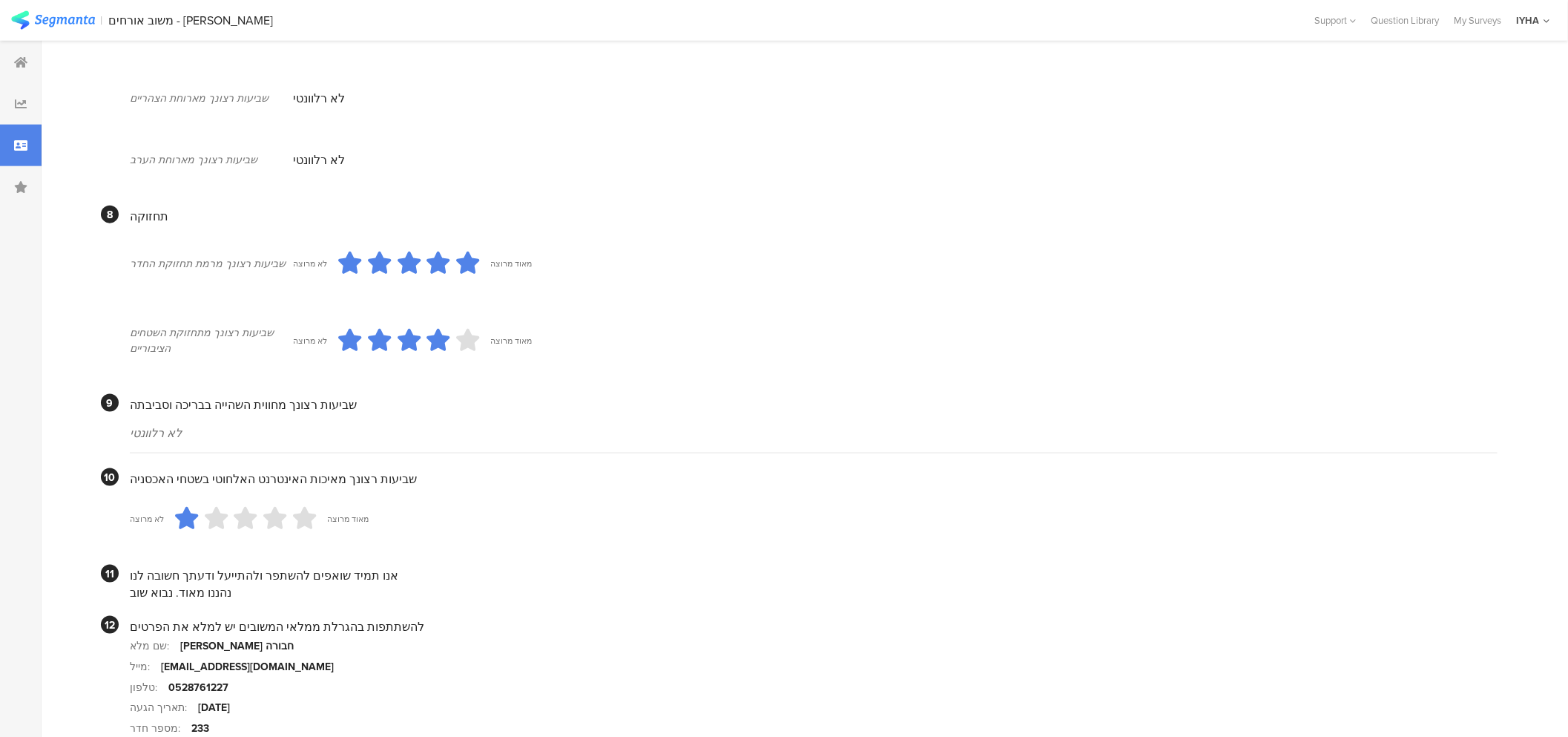
scroll to position [1215, 0]
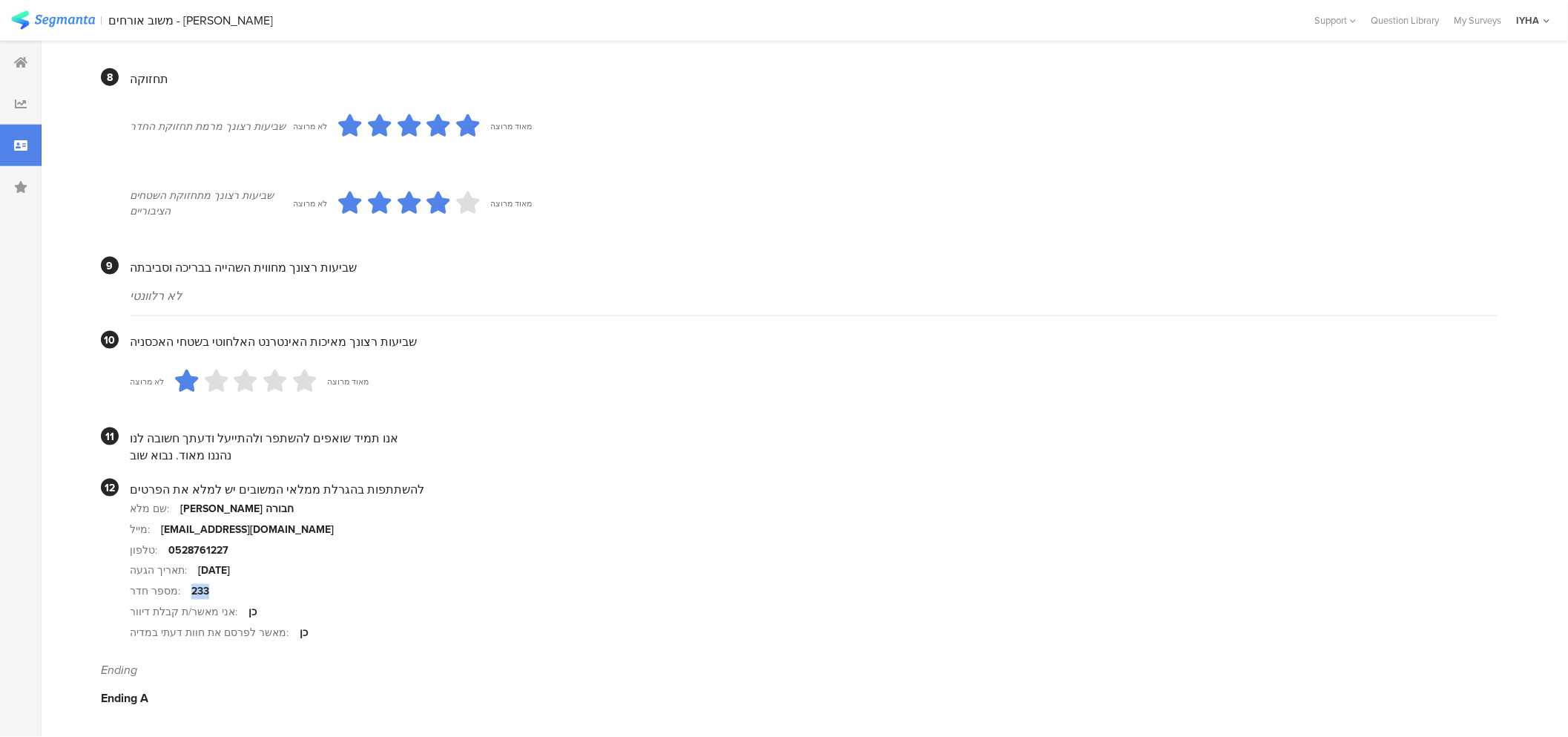
drag, startPoint x: 225, startPoint y: 589, endPoint x: 184, endPoint y: 595, distance: 41.4
click at [184, 595] on section "מספר חדר: 233" at bounding box center [814, 591] width 1368 height 21
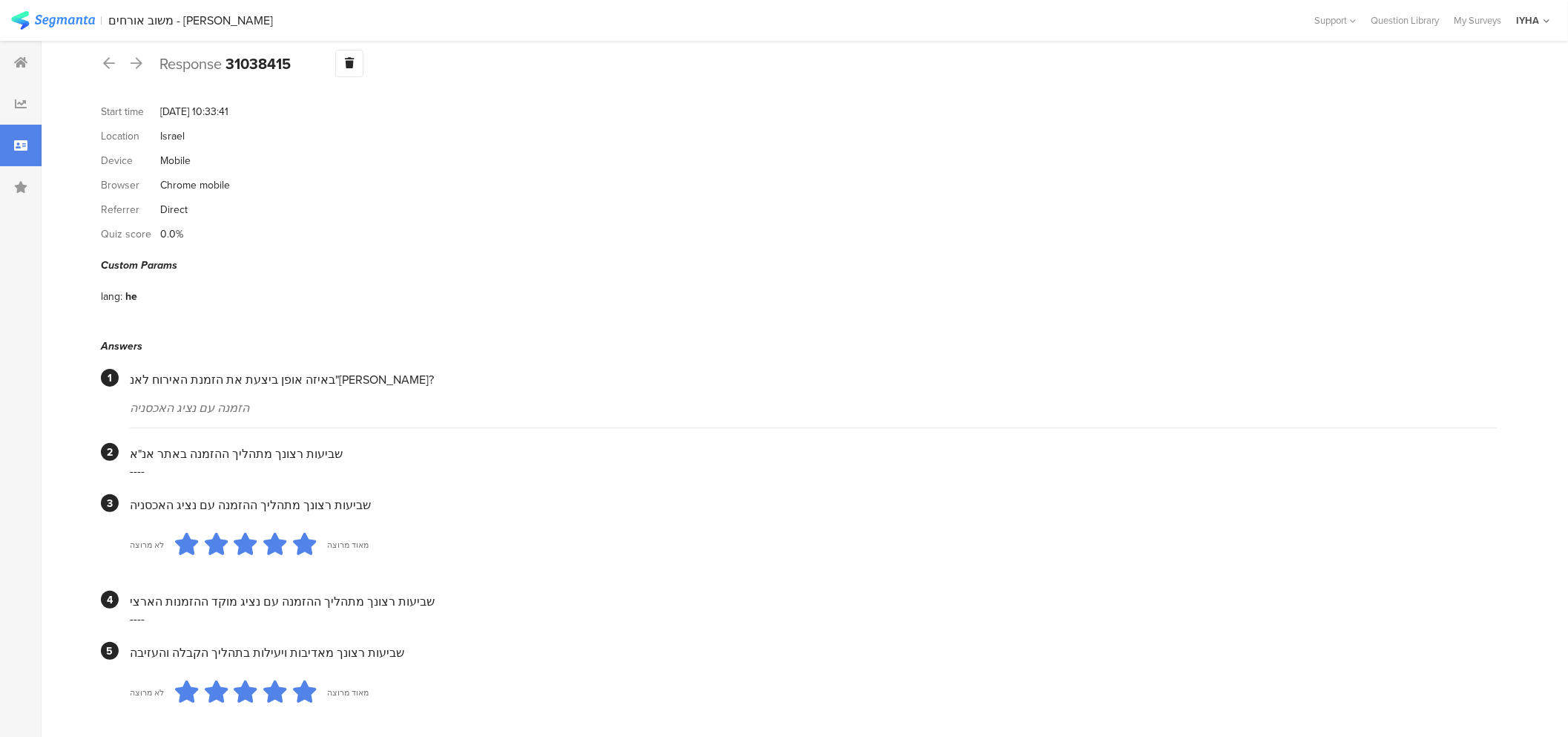
scroll to position [0, 0]
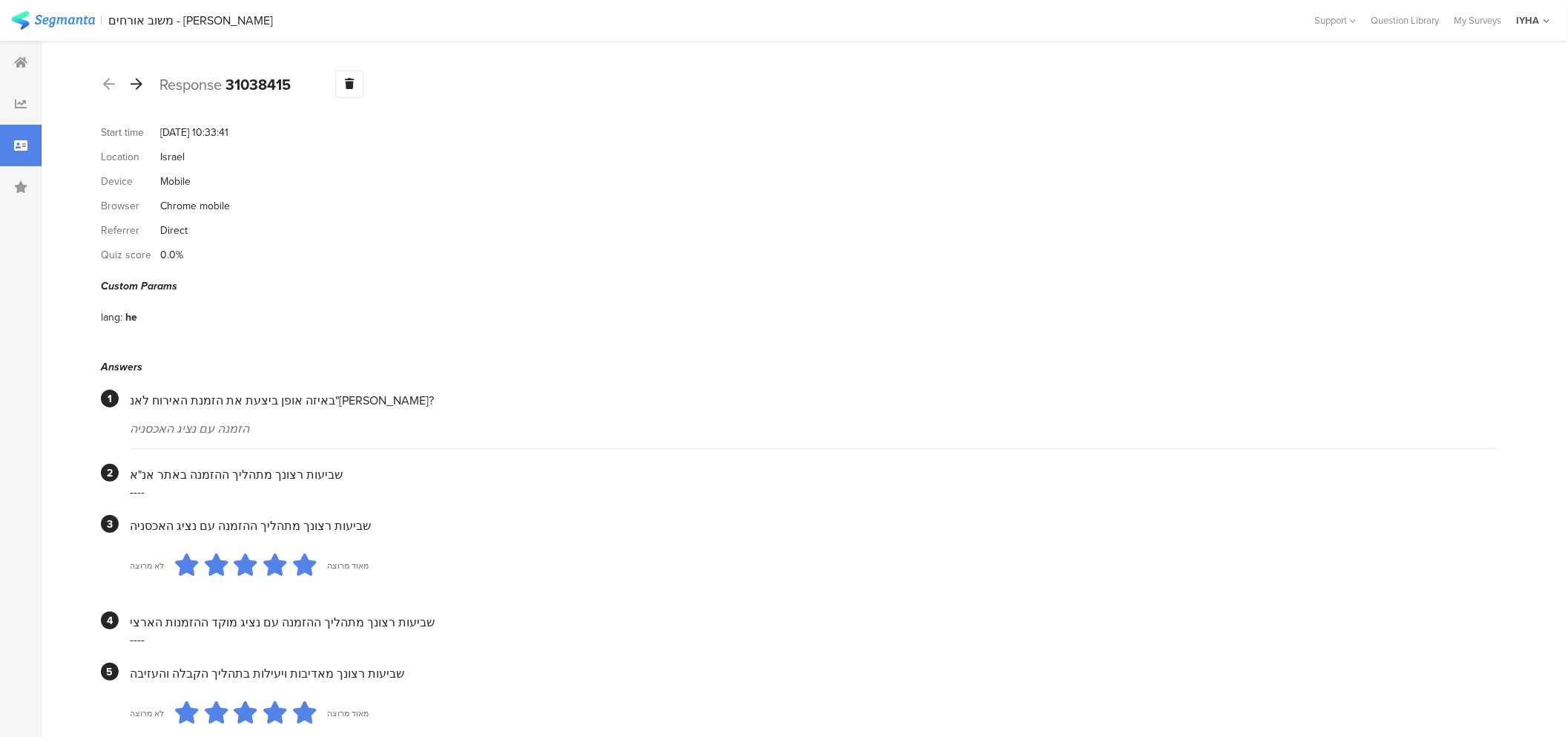
click at [135, 87] on icon at bounding box center [137, 84] width 12 height 13
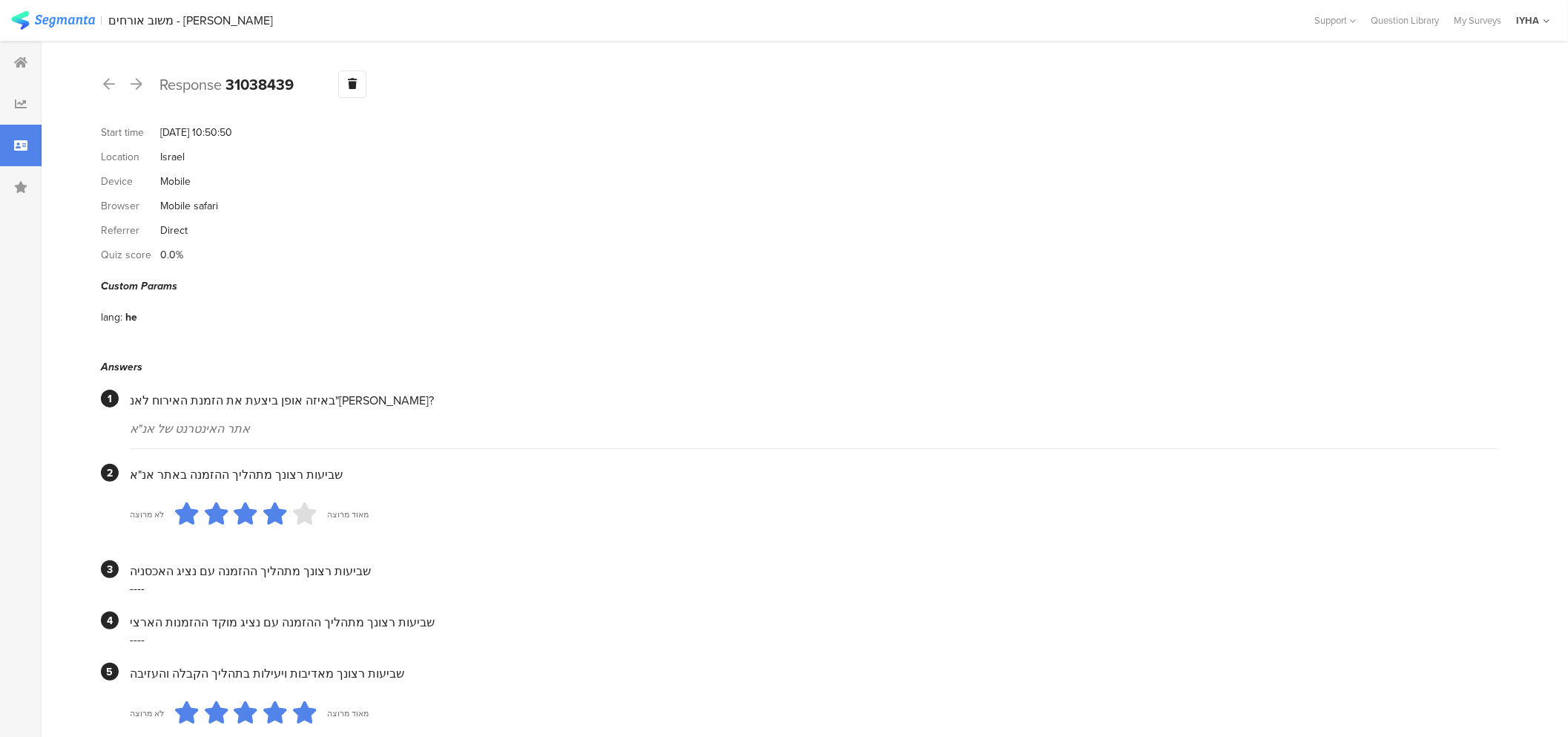
click at [144, 84] on div "Response 31038439 Warning Delete Cancel" at bounding box center [799, 84] width 1396 height 28
click at [137, 89] on icon at bounding box center [137, 84] width 12 height 13
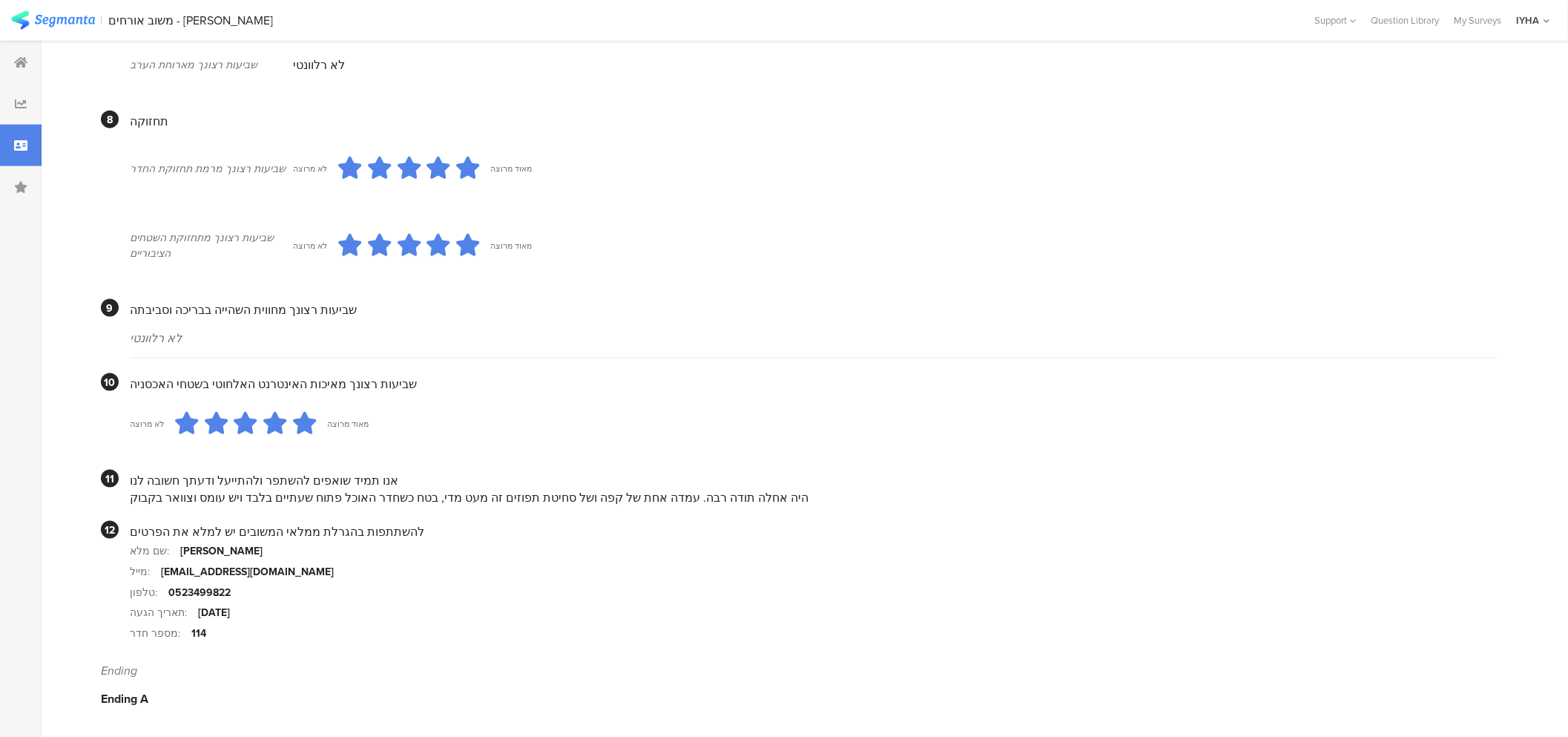
scroll to position [1174, 0]
drag, startPoint x: 635, startPoint y: 498, endPoint x: 172, endPoint y: 470, distance: 463.8
click at [173, 470] on div "אנו תמיד שואפים להשתפר ולהתייעל ודעתך חשובה לנו היה אחלה תודה רבה. עמדה אחת של …" at bounding box center [814, 486] width 1368 height 36
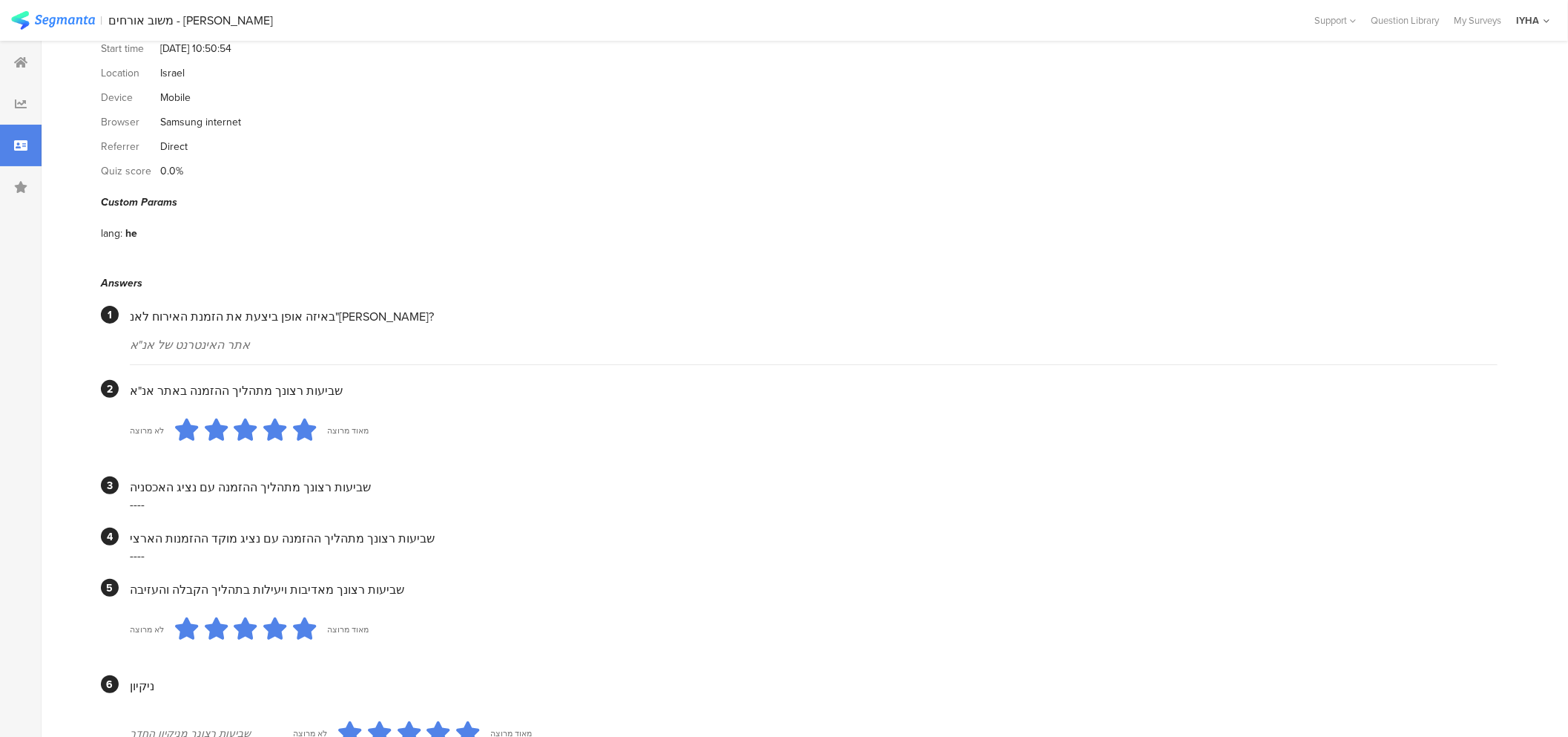
scroll to position [0, 0]
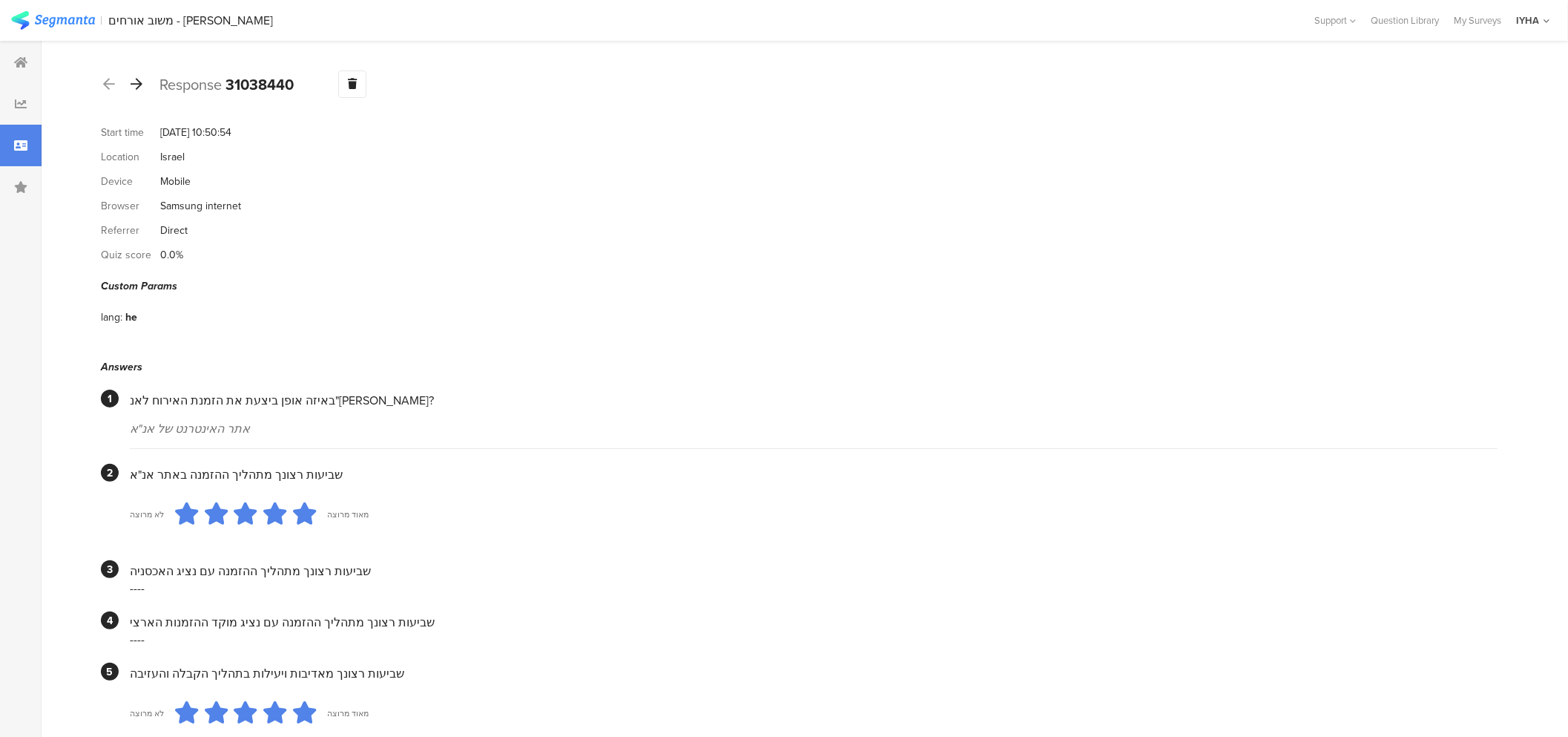
click at [135, 81] on icon at bounding box center [137, 84] width 12 height 13
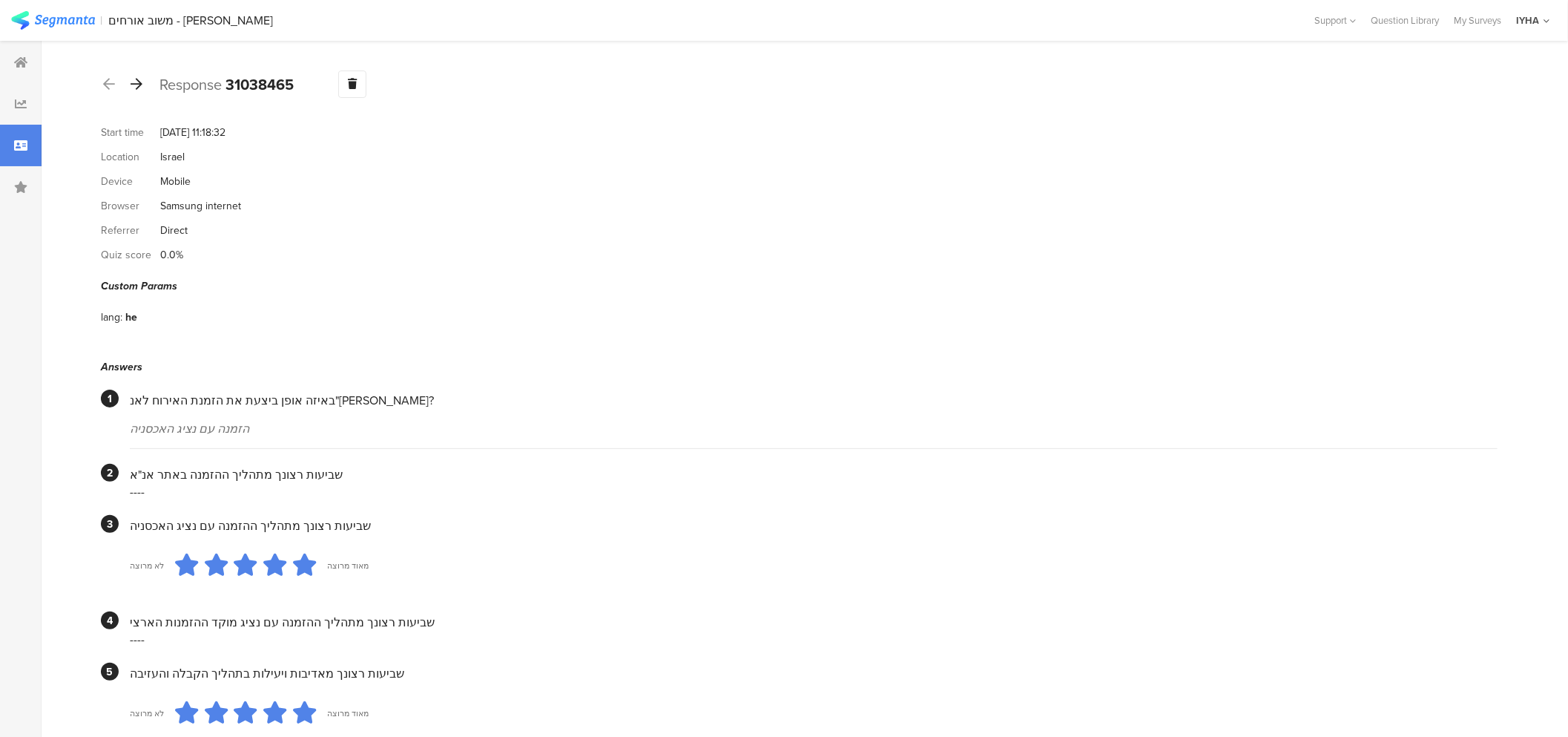
click at [132, 85] on icon at bounding box center [137, 84] width 12 height 13
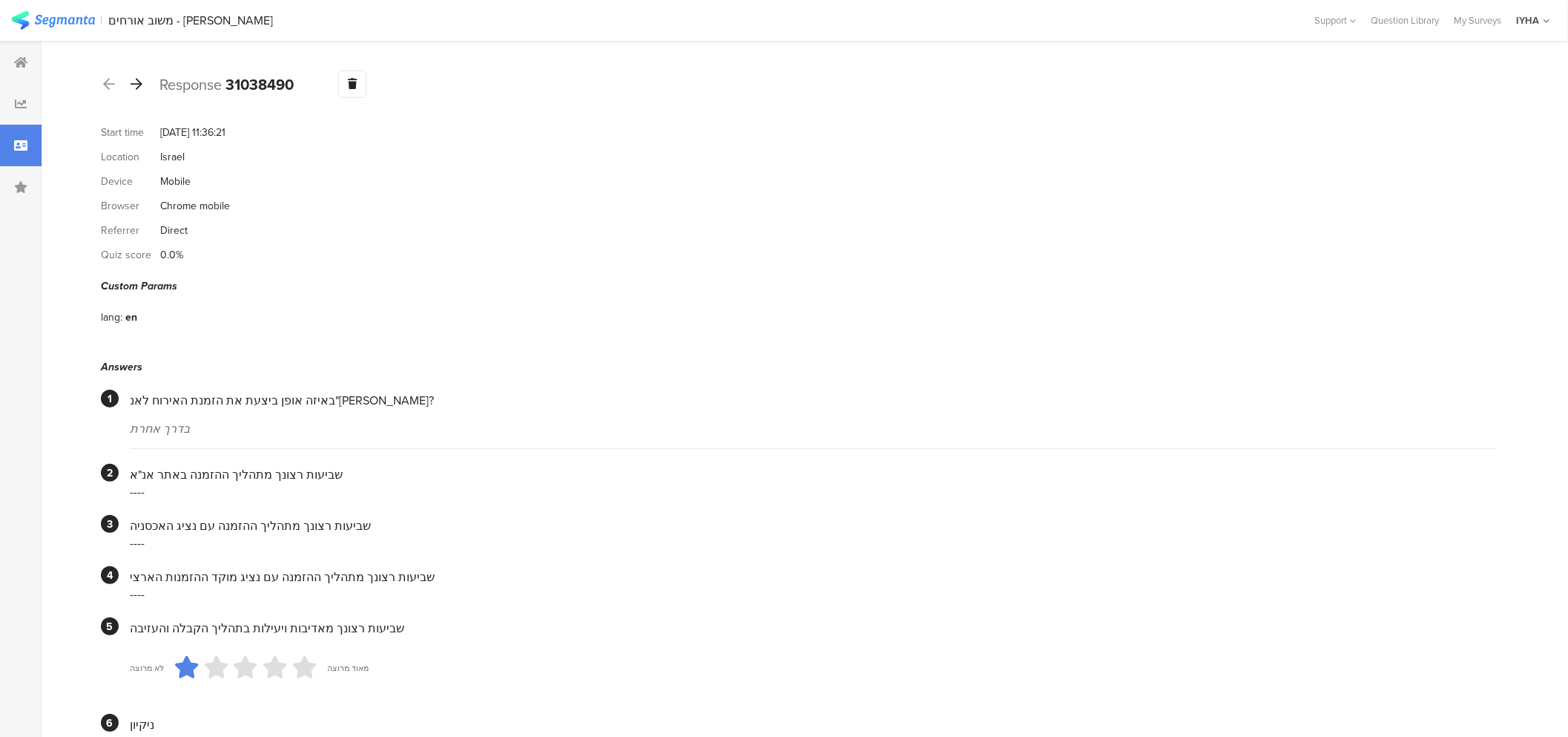
click at [137, 89] on icon at bounding box center [137, 84] width 12 height 13
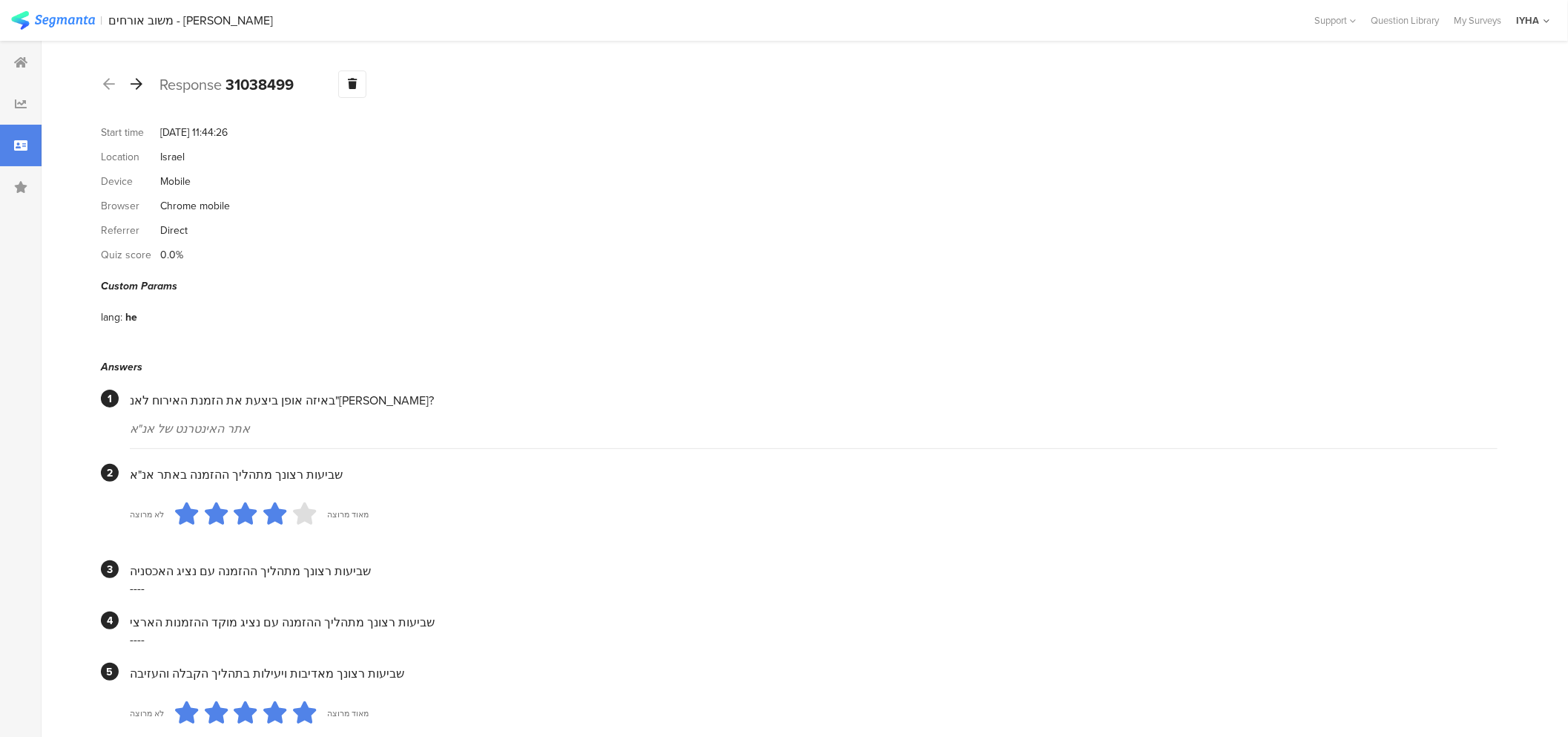
click at [141, 88] on icon at bounding box center [137, 84] width 12 height 13
click at [142, 83] on icon at bounding box center [137, 84] width 12 height 13
click at [142, 91] on div at bounding box center [137, 85] width 17 height 24
click at [135, 84] on icon at bounding box center [137, 84] width 12 height 13
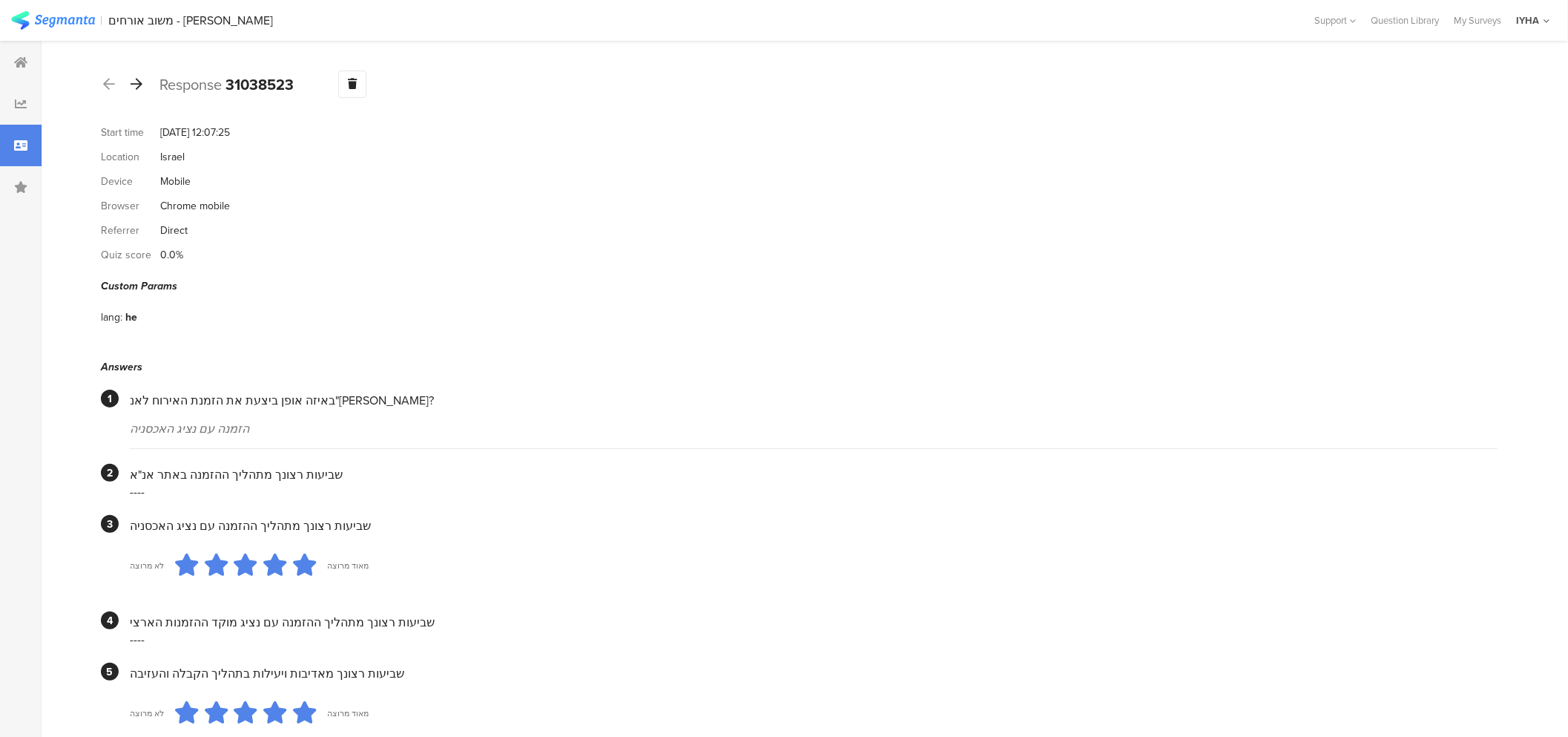
click at [142, 89] on div at bounding box center [137, 85] width 17 height 24
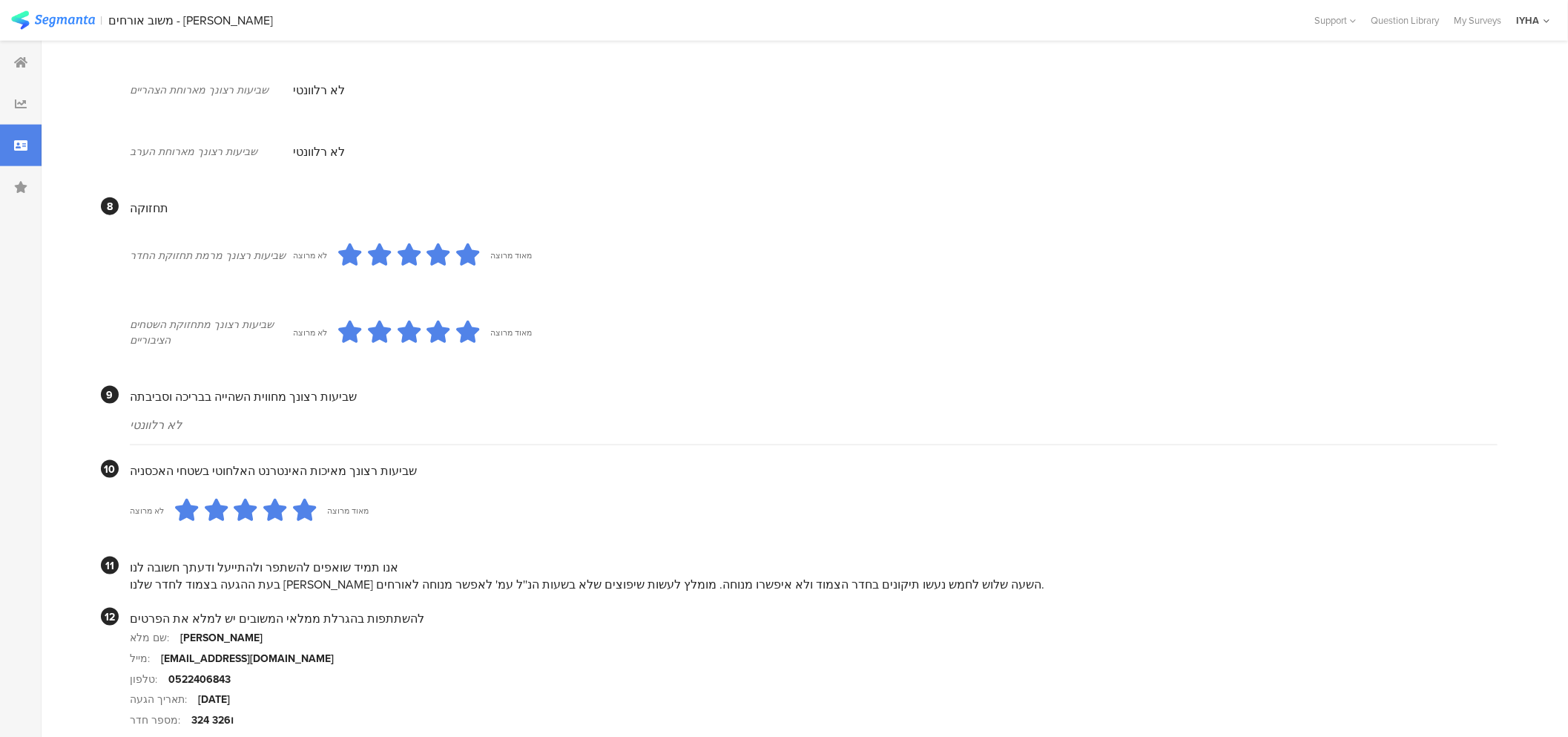
scroll to position [1174, 0]
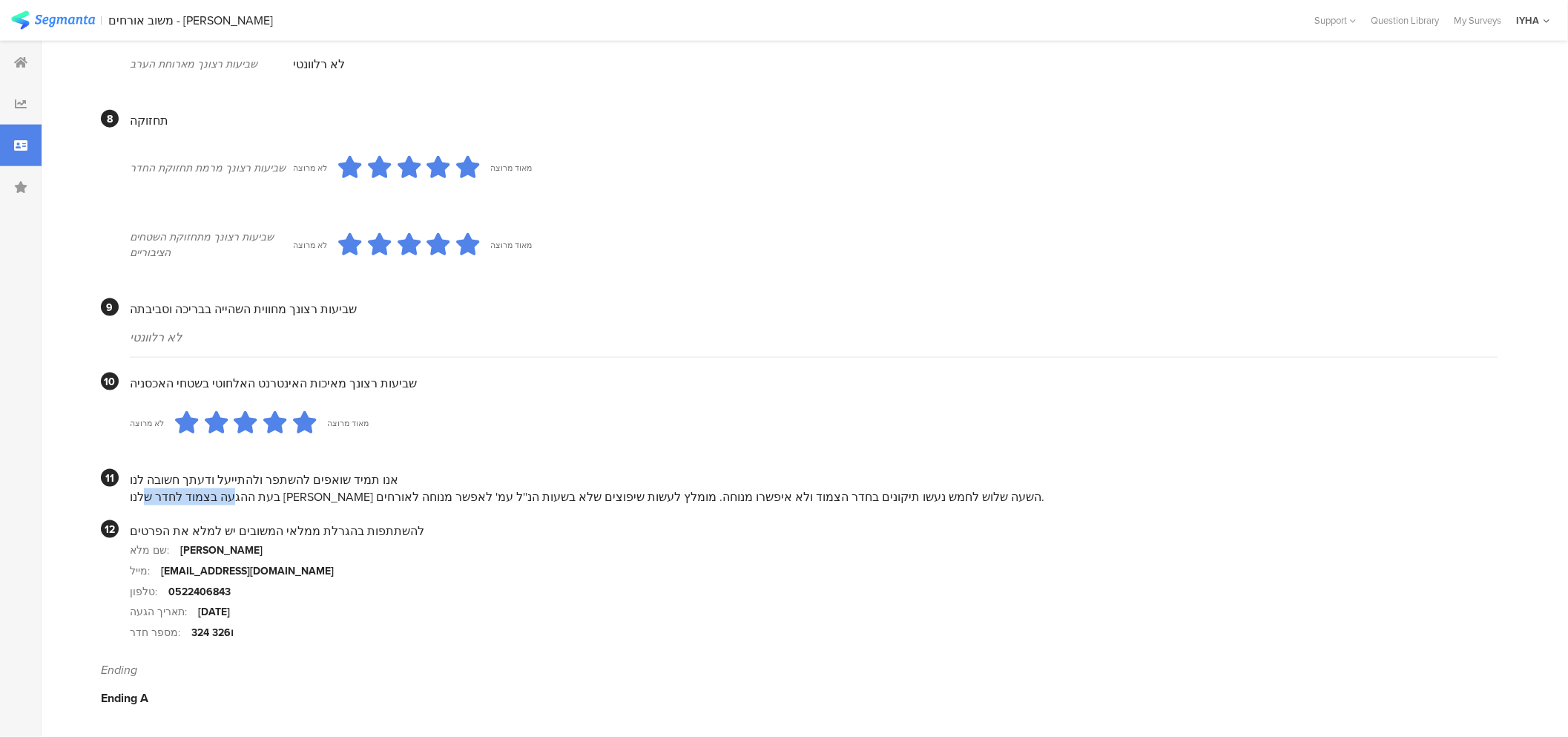
drag, startPoint x: 886, startPoint y: 493, endPoint x: 805, endPoint y: 495, distance: 81.0
click at [805, 495] on div "בעת ההגעה בצמוד לחדר שלנו [PERSON_NAME] השעה שלוש לחמש נעשו תיקונים בחדר הצמוד …" at bounding box center [814, 496] width 1368 height 17
click at [812, 498] on div "בעת ההגעה בצמוד לחדר שלנו [PERSON_NAME] השעה שלוש לחמש נעשו תיקונים בחדר הצמוד …" at bounding box center [814, 496] width 1368 height 17
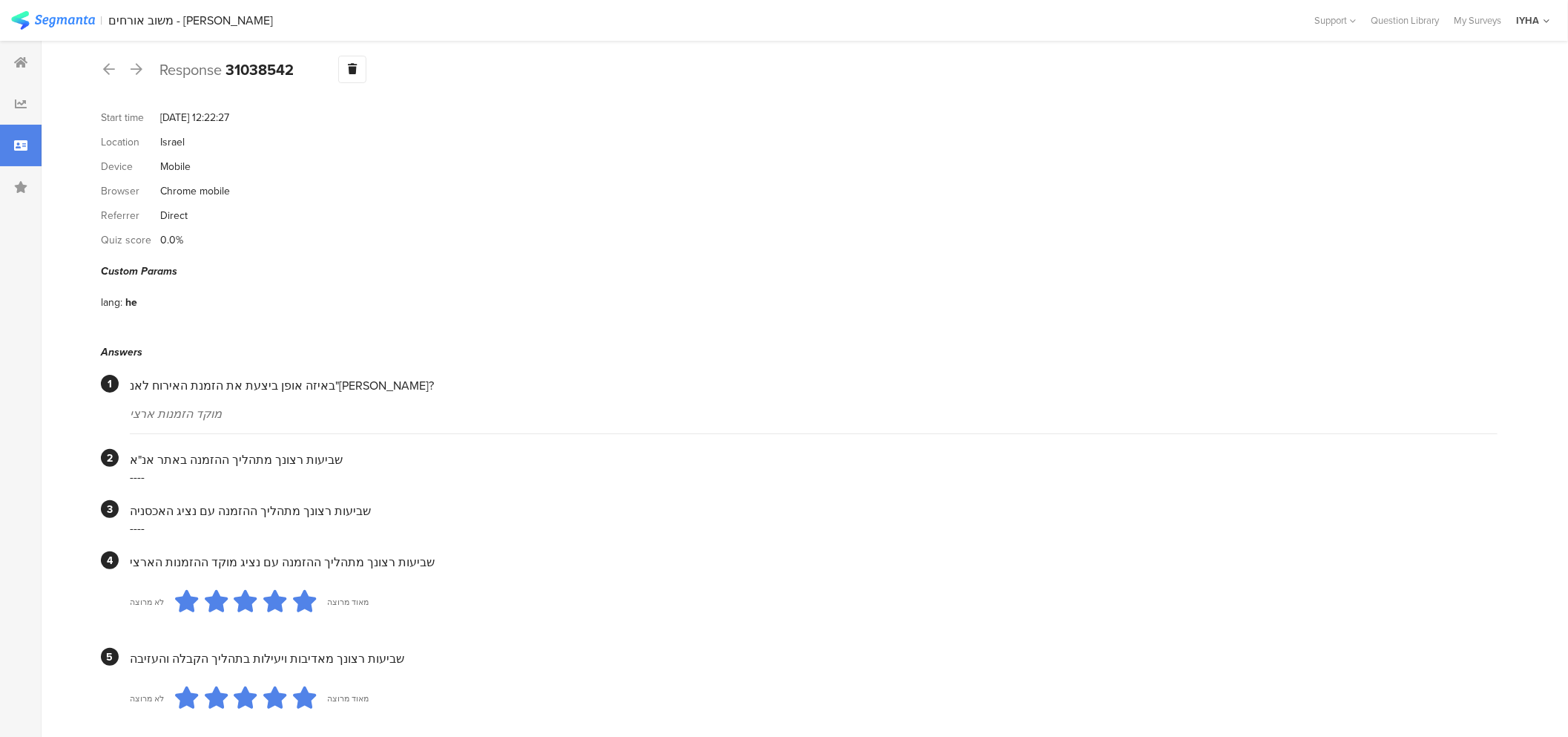
scroll to position [0, 0]
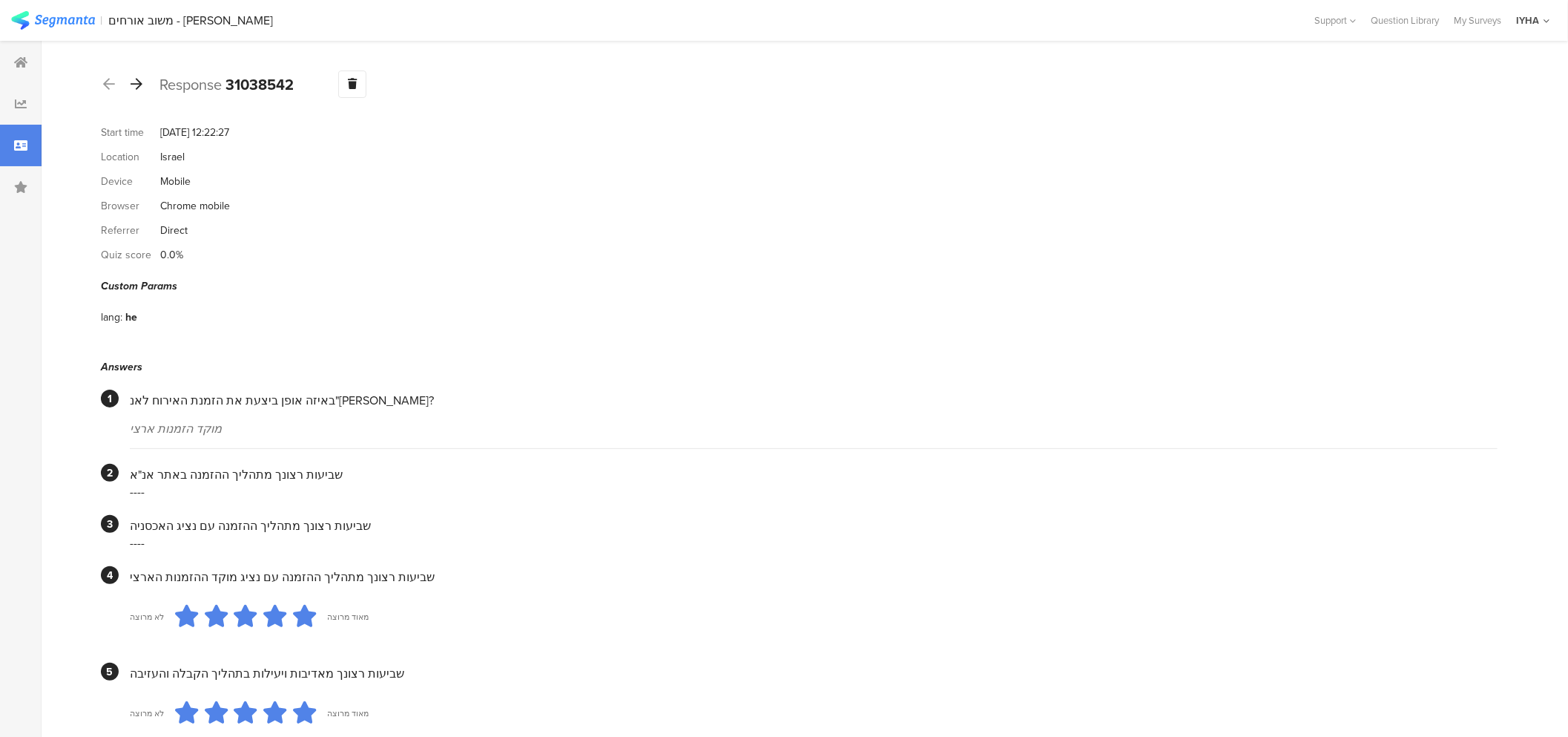
click at [138, 87] on icon at bounding box center [137, 84] width 12 height 13
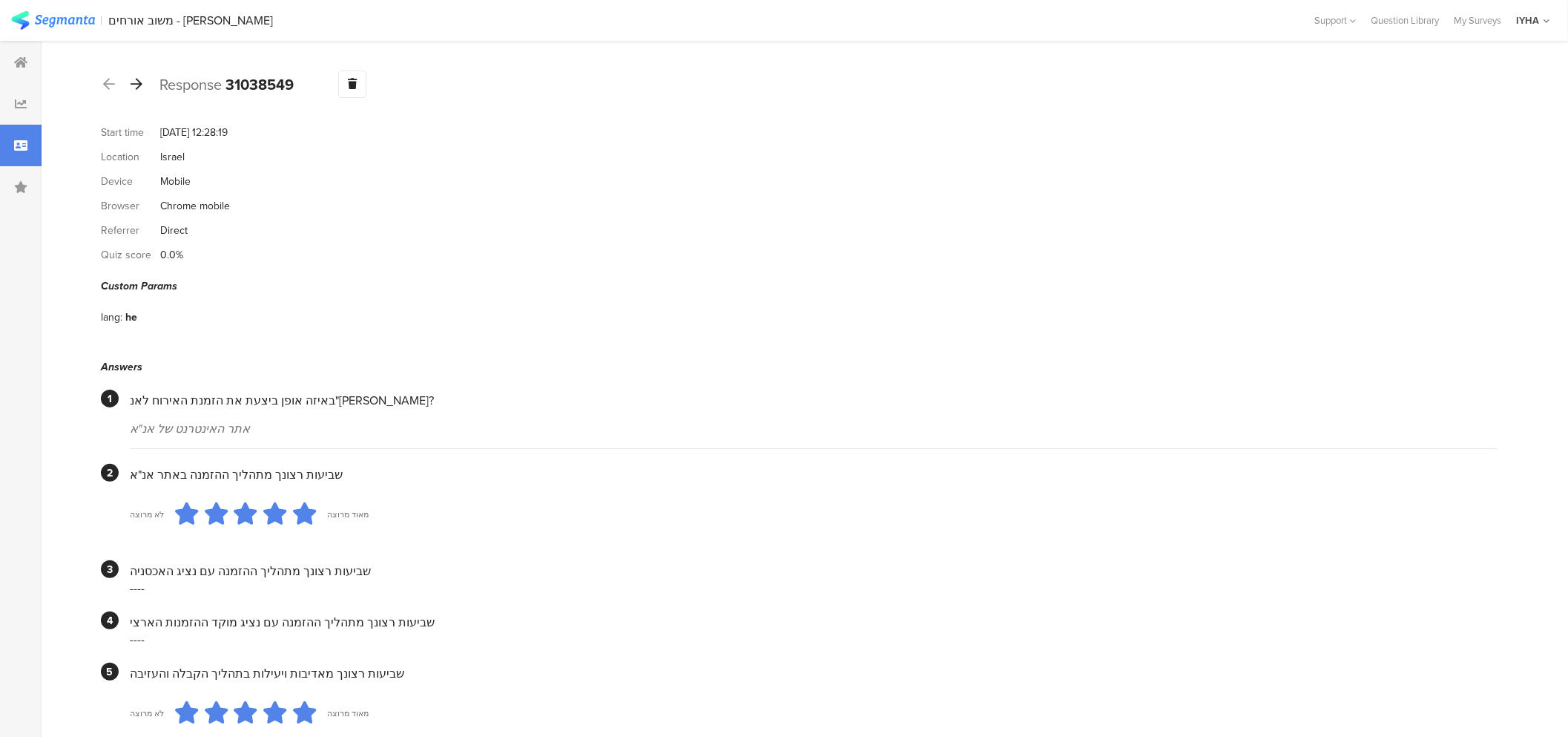
click at [135, 87] on icon at bounding box center [137, 84] width 12 height 13
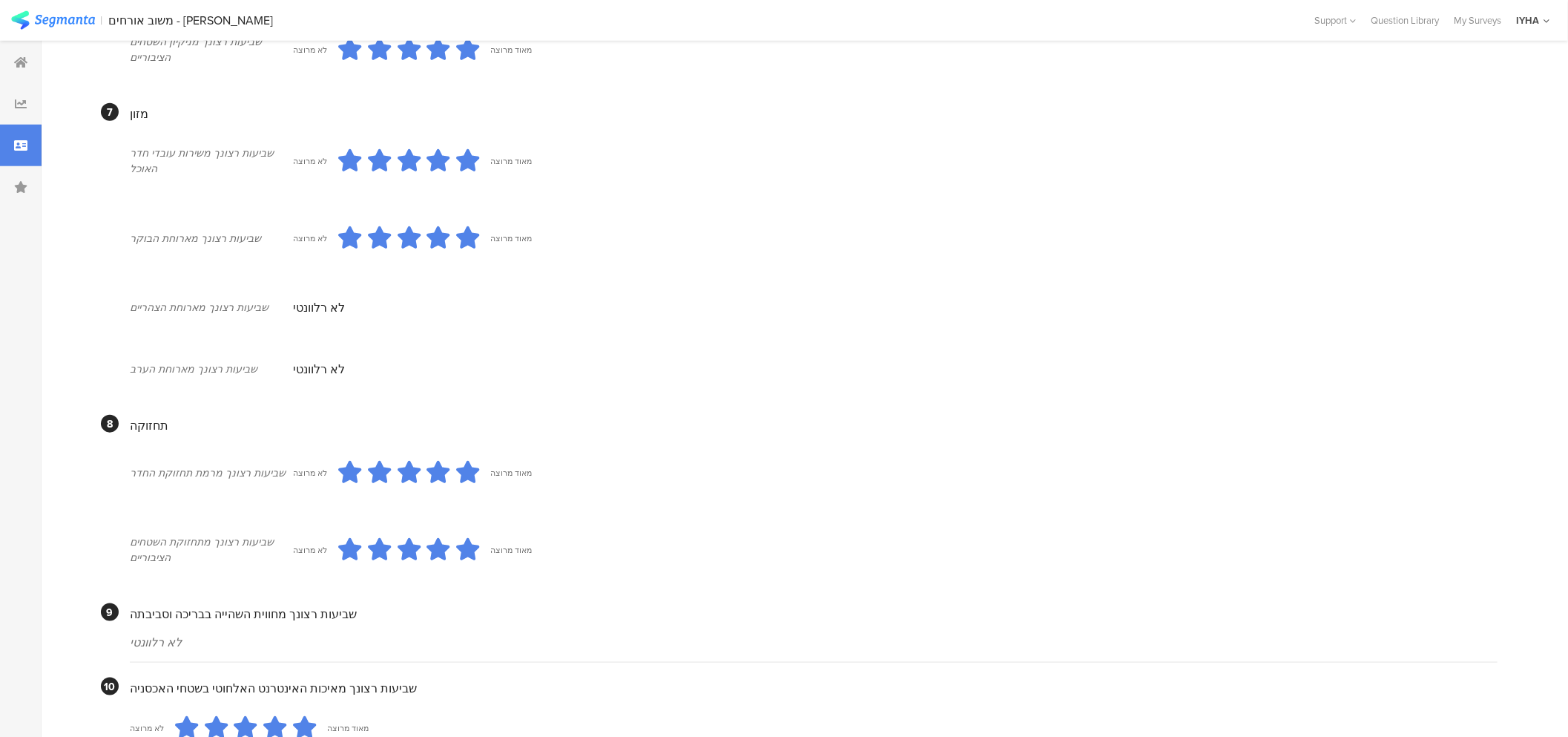
scroll to position [1215, 0]
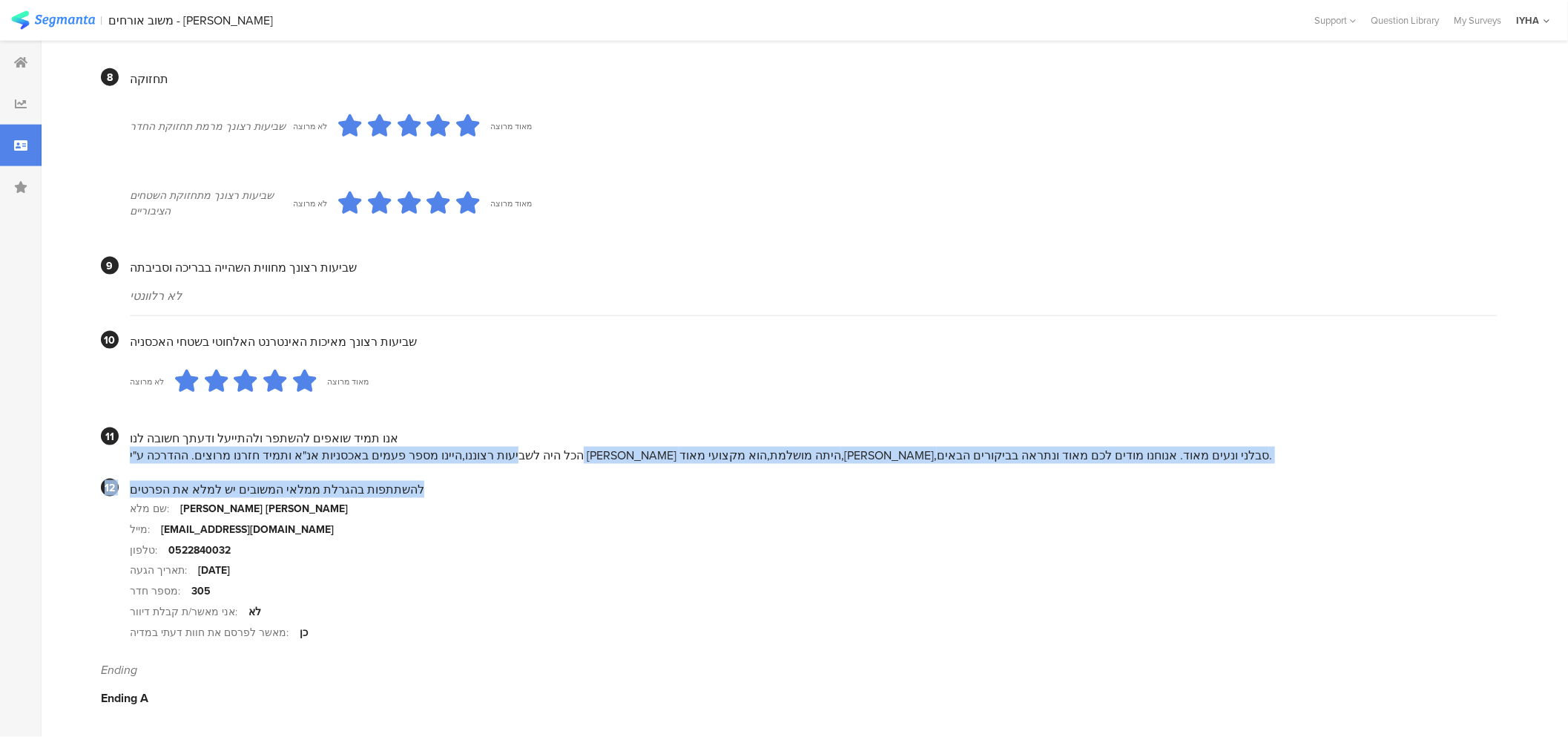
drag, startPoint x: 1043, startPoint y: 453, endPoint x: 921, endPoint y: 460, distance: 122.2
click at [890, 453] on div "הכל היה לשביעות רצוננו,היינו מספר פעמים באכסניות אנ"א ותמיד חזרנו מרוצים. ההדרכ…" at bounding box center [814, 455] width 1368 height 17
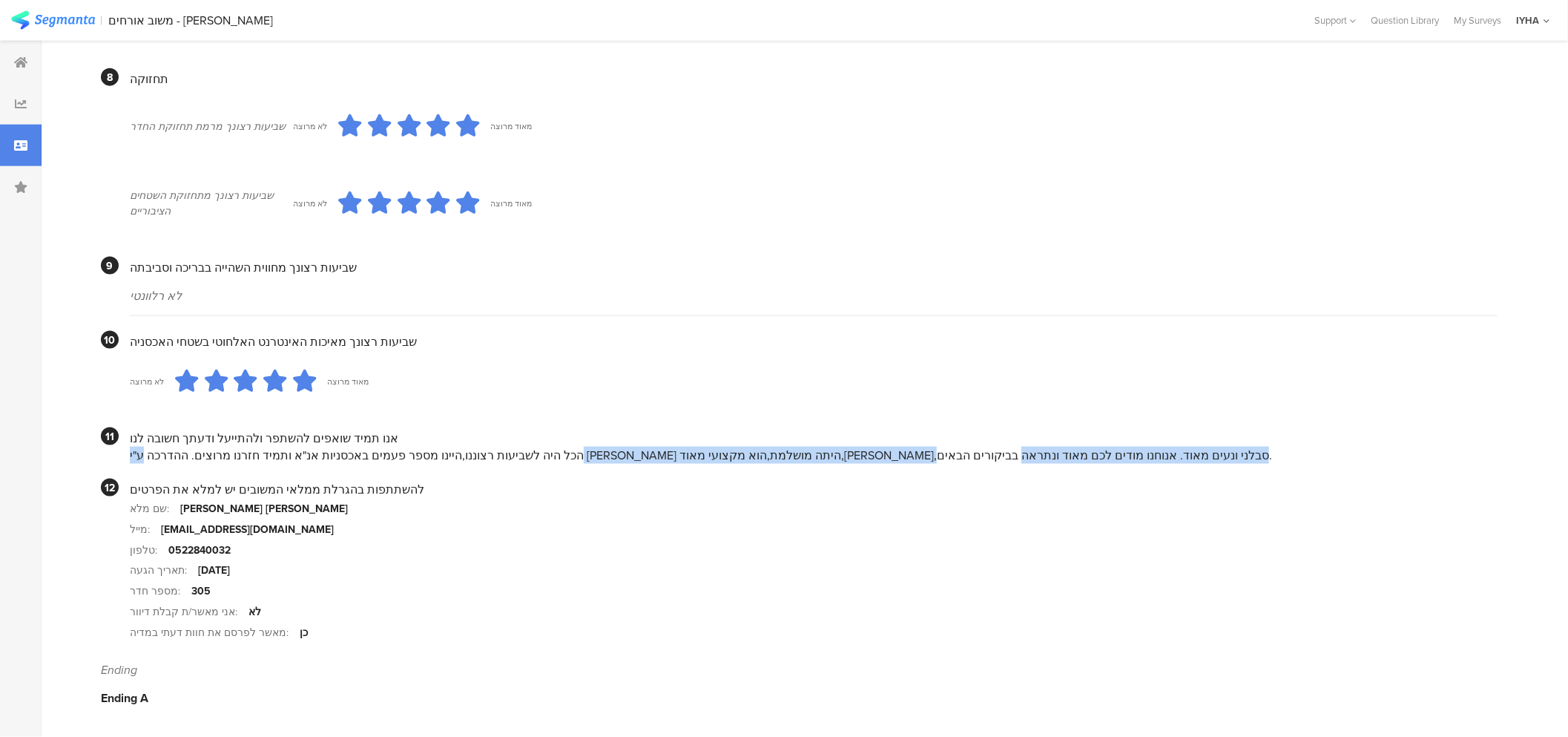
drag, startPoint x: 699, startPoint y: 450, endPoint x: 163, endPoint y: 439, distance: 536.1
click at [166, 456] on div "הכל היה לשביעות רצוננו,היינו מספר פעמים באכסניות אנ"א ותמיד חזרנו מרוצים. ההדרכ…" at bounding box center [814, 455] width 1368 height 17
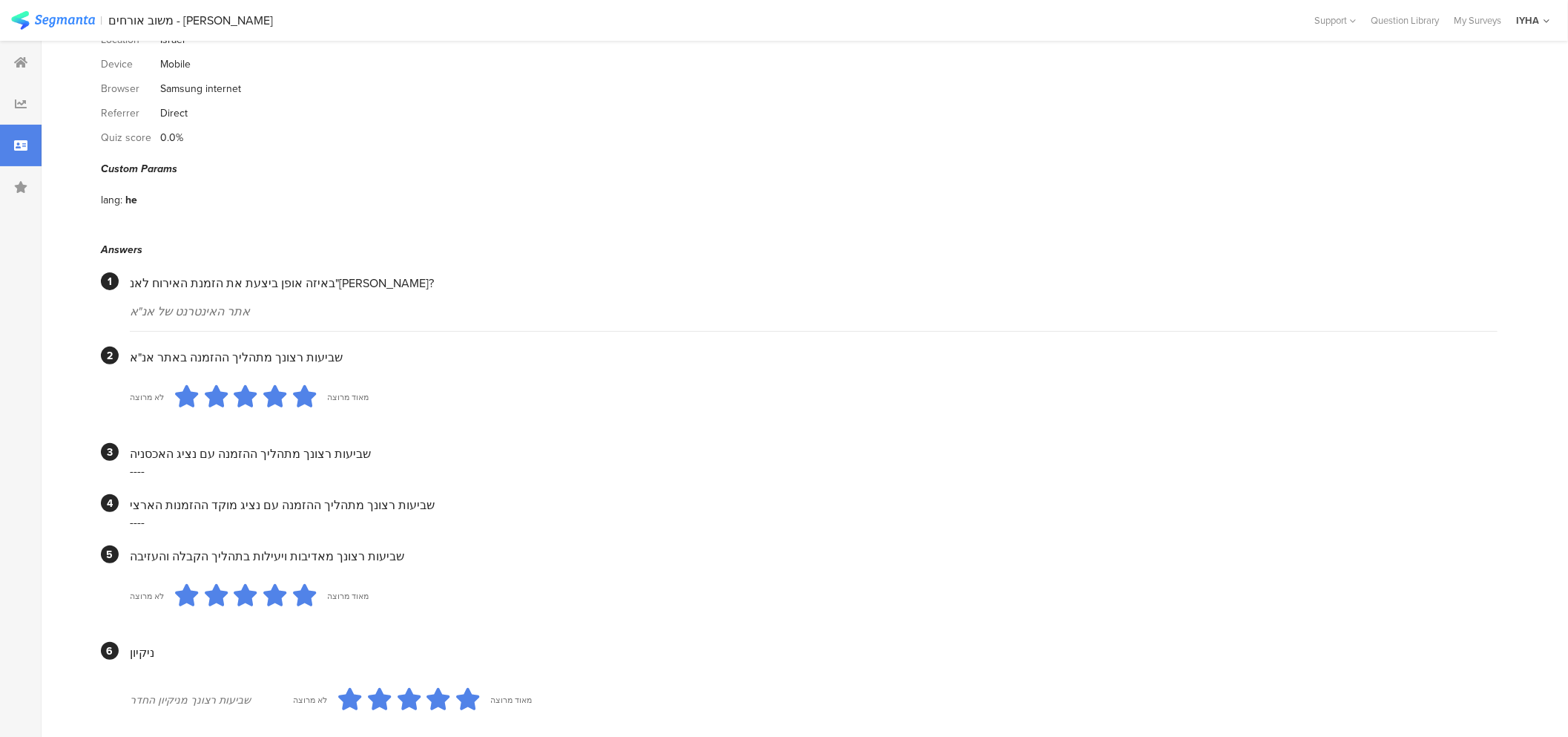
scroll to position [0, 0]
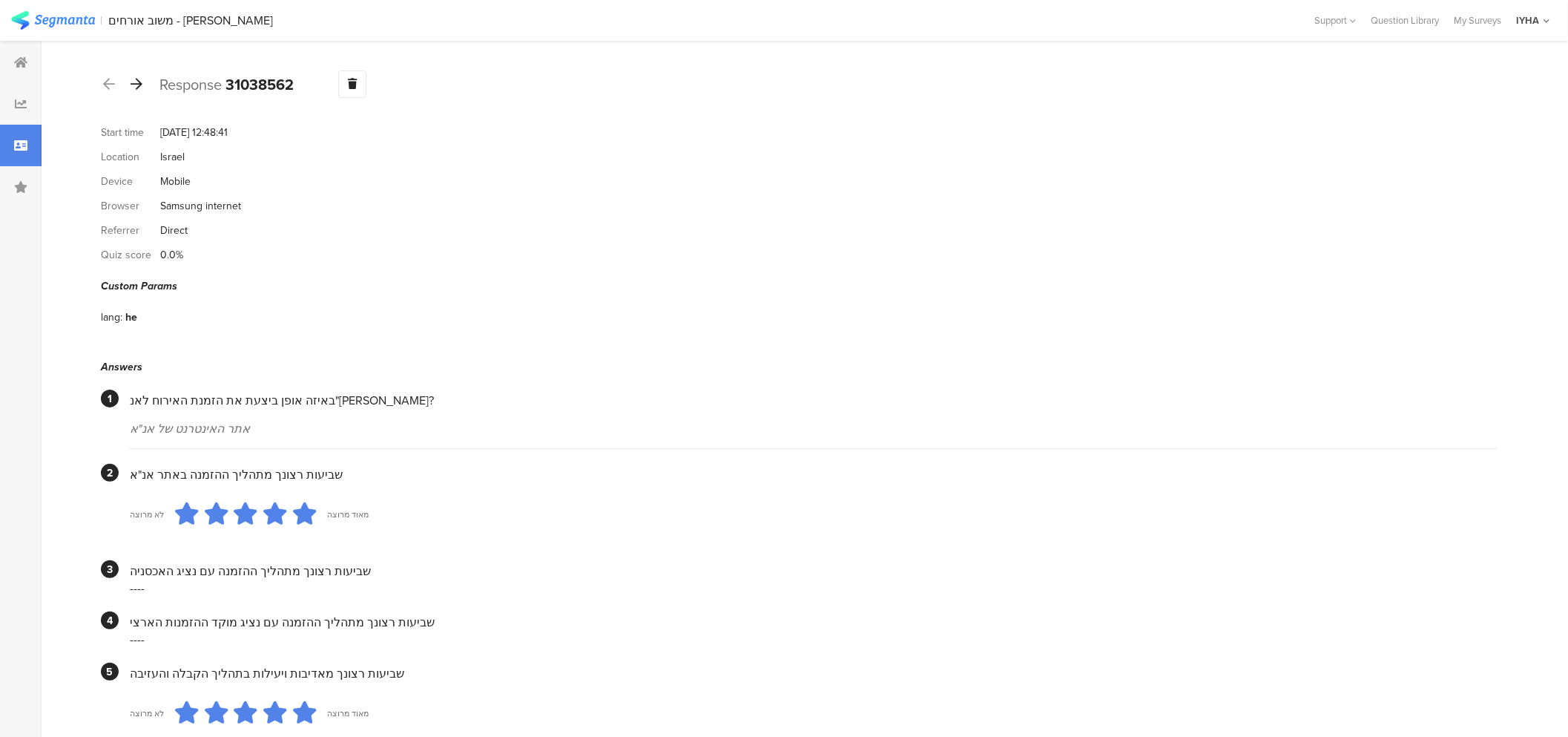
click at [138, 78] on icon at bounding box center [137, 84] width 12 height 13
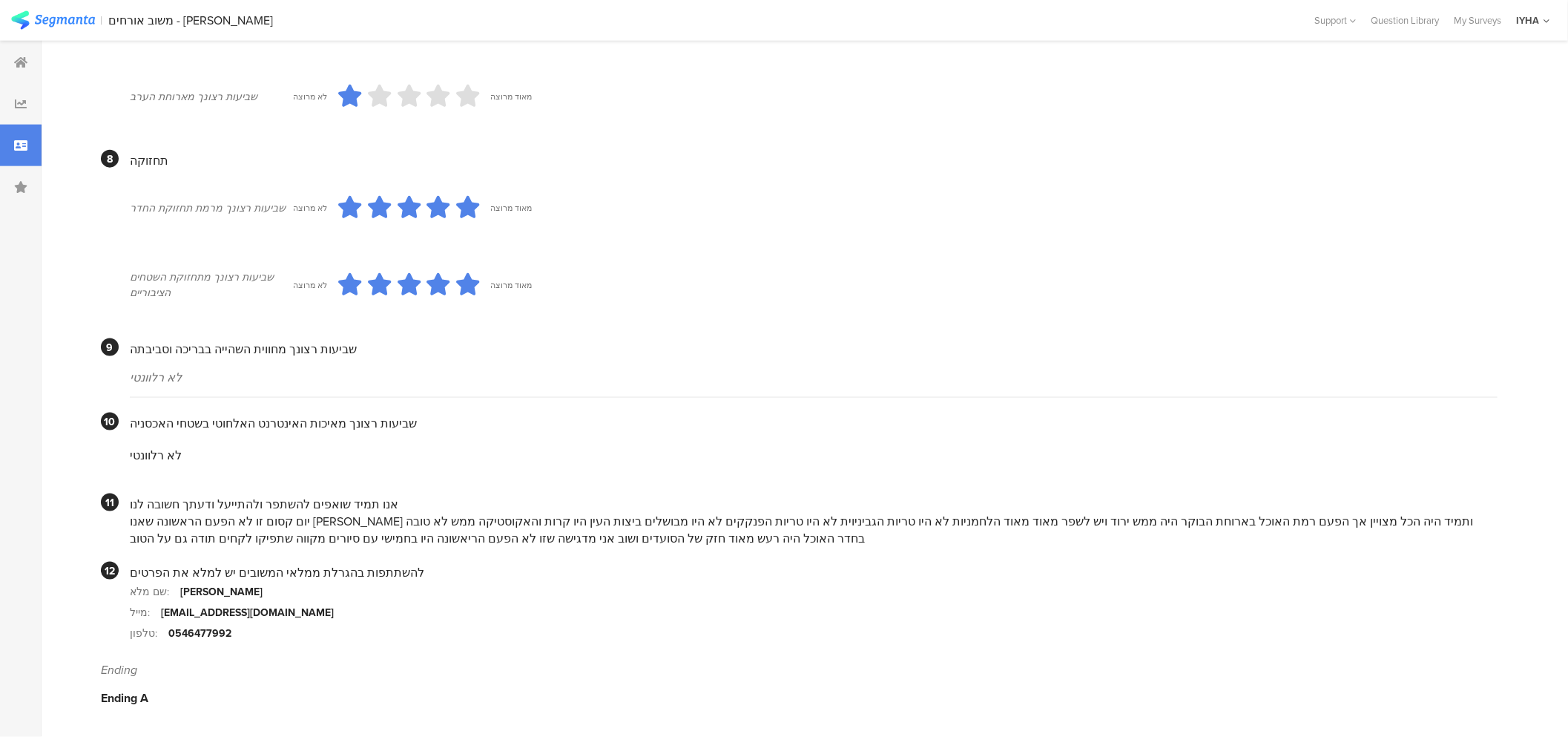
scroll to position [1150, 0]
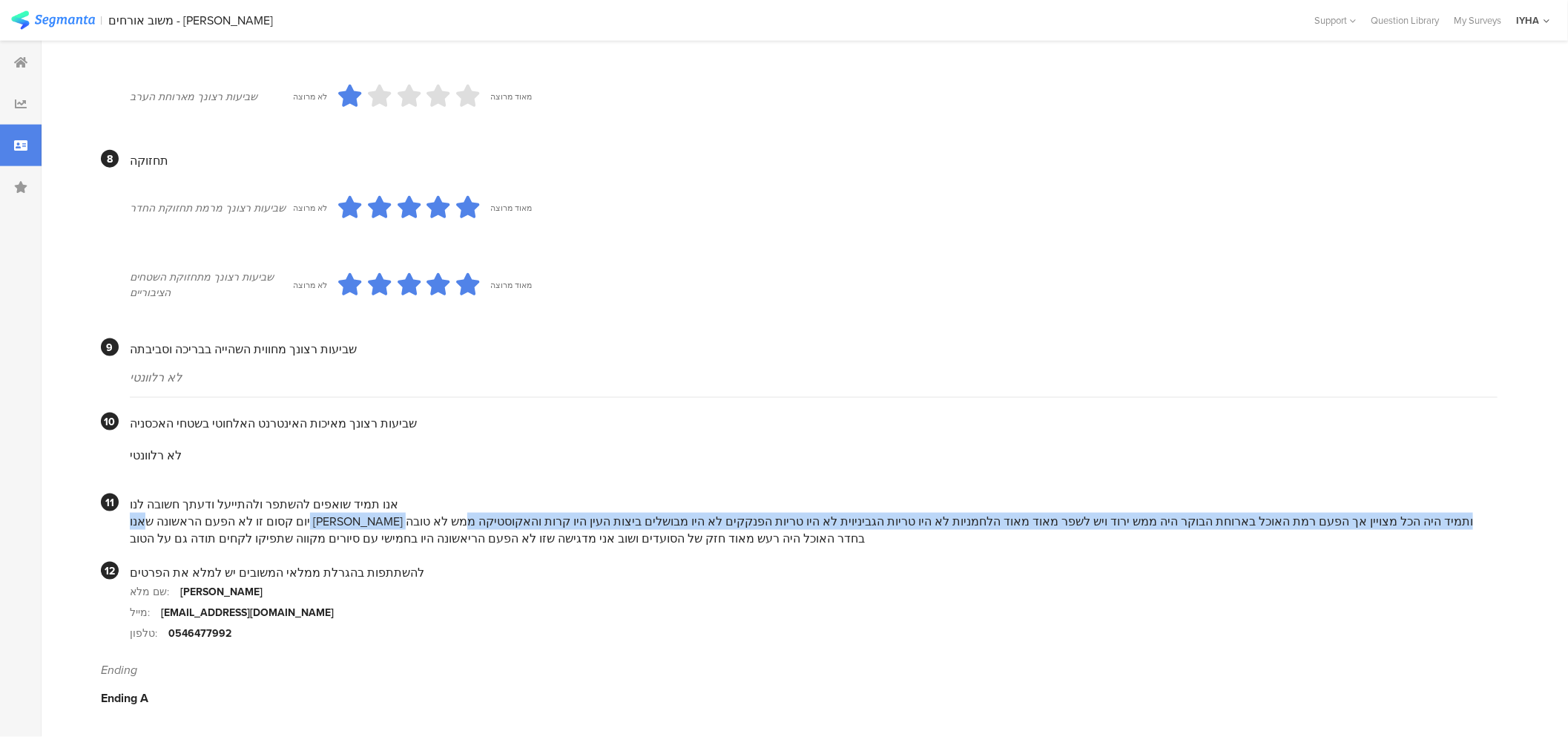
drag, startPoint x: 1339, startPoint y: 519, endPoint x: 343, endPoint y: 514, distance: 996.0
click at [347, 515] on div "יום קסום זו לא הפעם הראשונה שאנו [PERSON_NAME] ותמיד היה הכל מצויין אך הפעם רמת…" at bounding box center [814, 529] width 1368 height 34
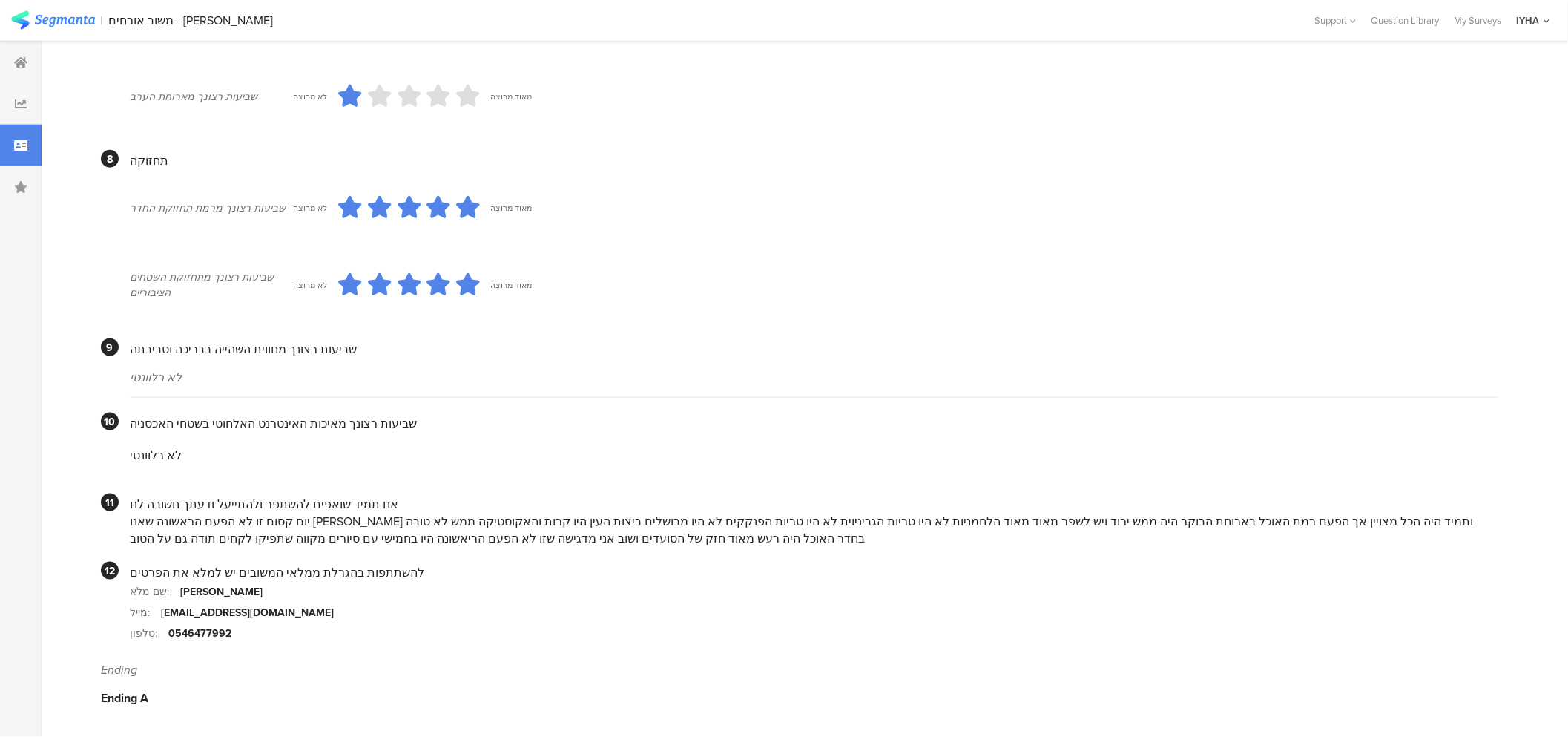
click at [285, 519] on div "יום קסום זו לא הפעם הראשונה שאנו [PERSON_NAME] ותמיד היה הכל מצויין אך הפעם רמת…" at bounding box center [814, 529] width 1368 height 34
drag, startPoint x: 247, startPoint y: 514, endPoint x: 126, endPoint y: 517, distance: 121.0
click at [126, 517] on section "11 אנו תמיד שואפים להשתפר ולהתייעל ודעתך חשובה לנו יום קסום זו לא הפעם הראשונה …" at bounding box center [799, 520] width 1396 height 53
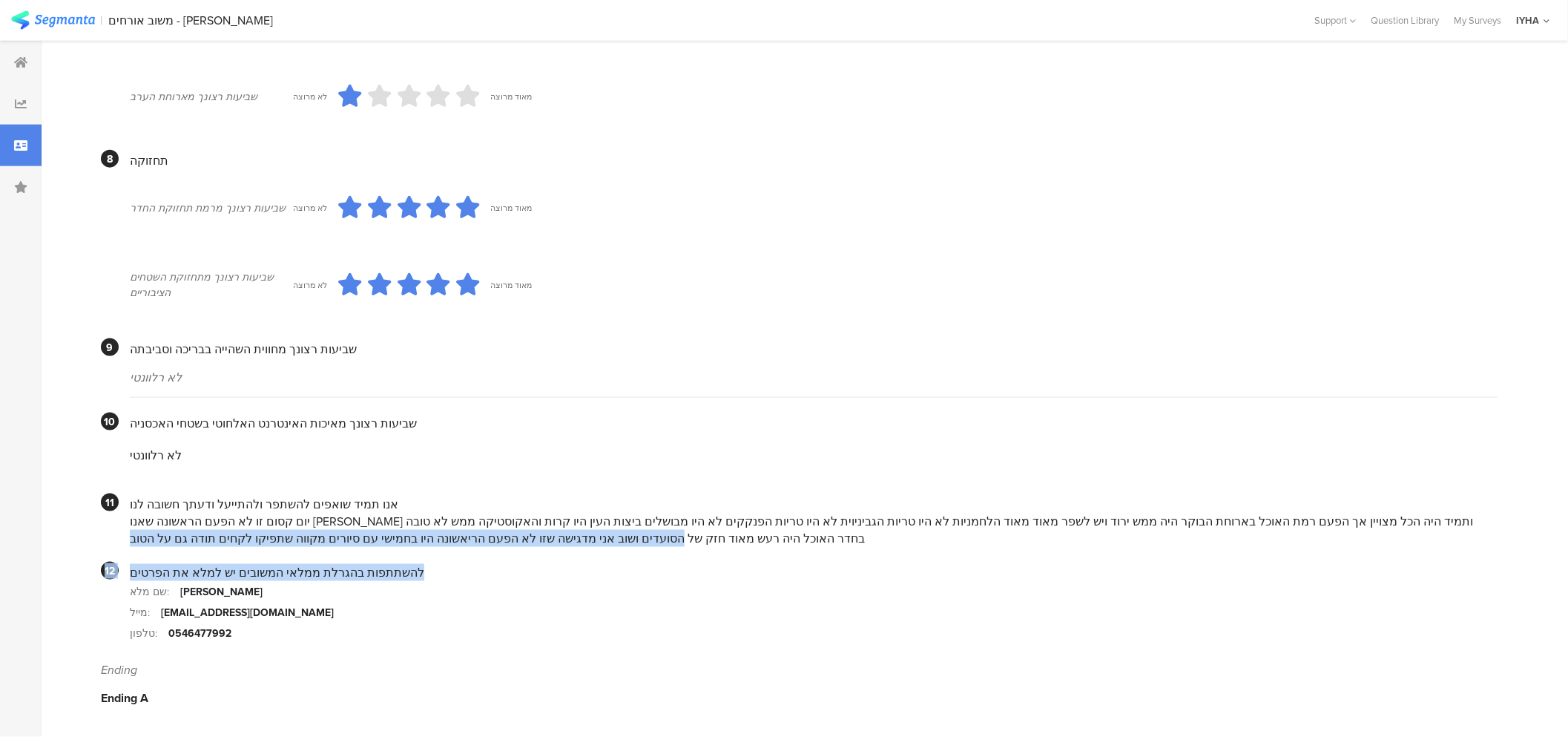
drag, startPoint x: 686, startPoint y: 538, endPoint x: 589, endPoint y: 547, distance: 97.4
click at [582, 544] on div "יום קסום זו לא הפעם הראשונה שאנו [PERSON_NAME] ותמיד היה הכל מצויין אך הפעם רמת…" at bounding box center [814, 529] width 1368 height 34
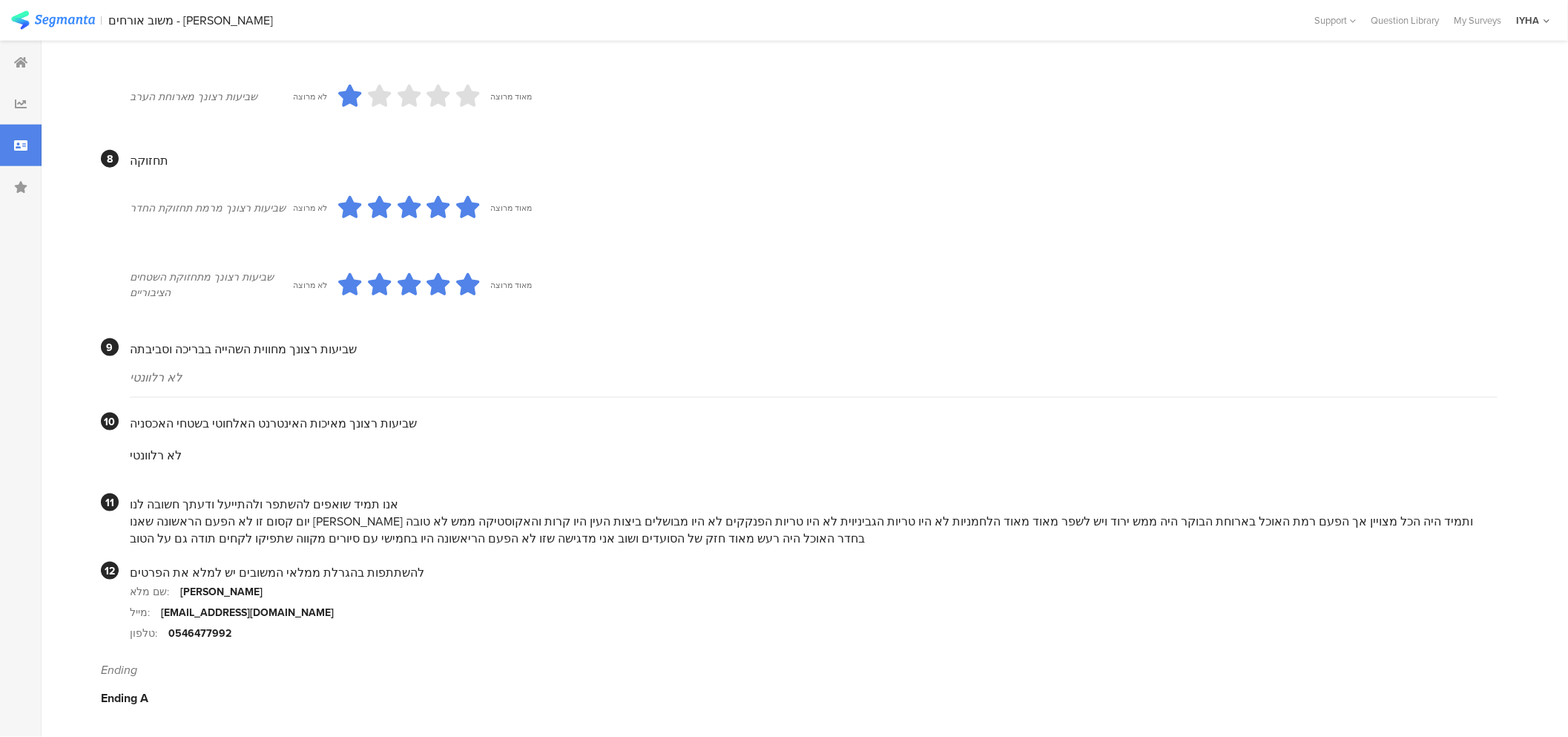
drag, startPoint x: 556, startPoint y: 538, endPoint x: 109, endPoint y: 535, distance: 447.0
click at [109, 535] on section "11 אנו תמיד שואפים להשתפר ולהתייעל ודעתך חשובה לנו יום קסום זו לא הפעם הראשונה …" at bounding box center [799, 520] width 1396 height 53
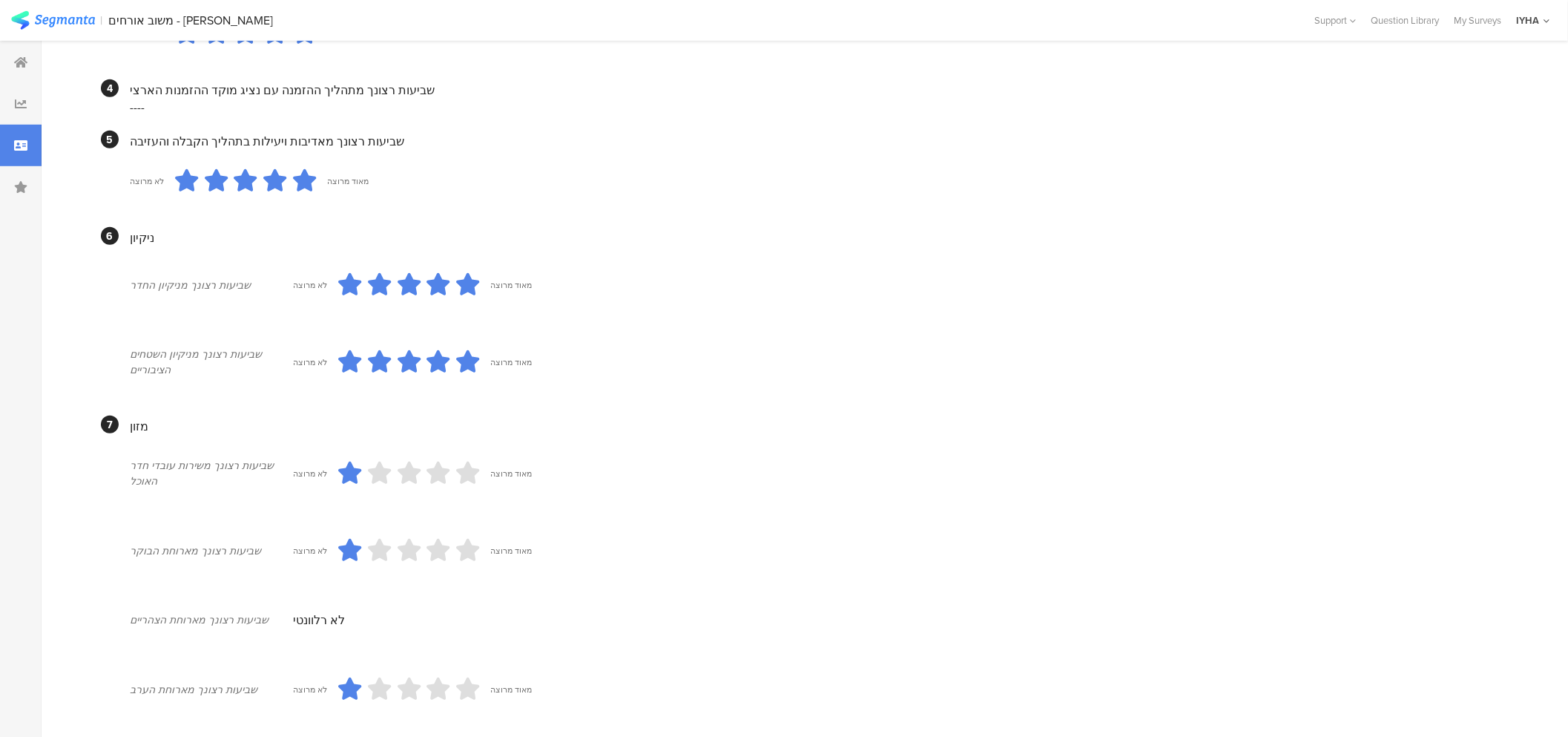
scroll to position [0, 0]
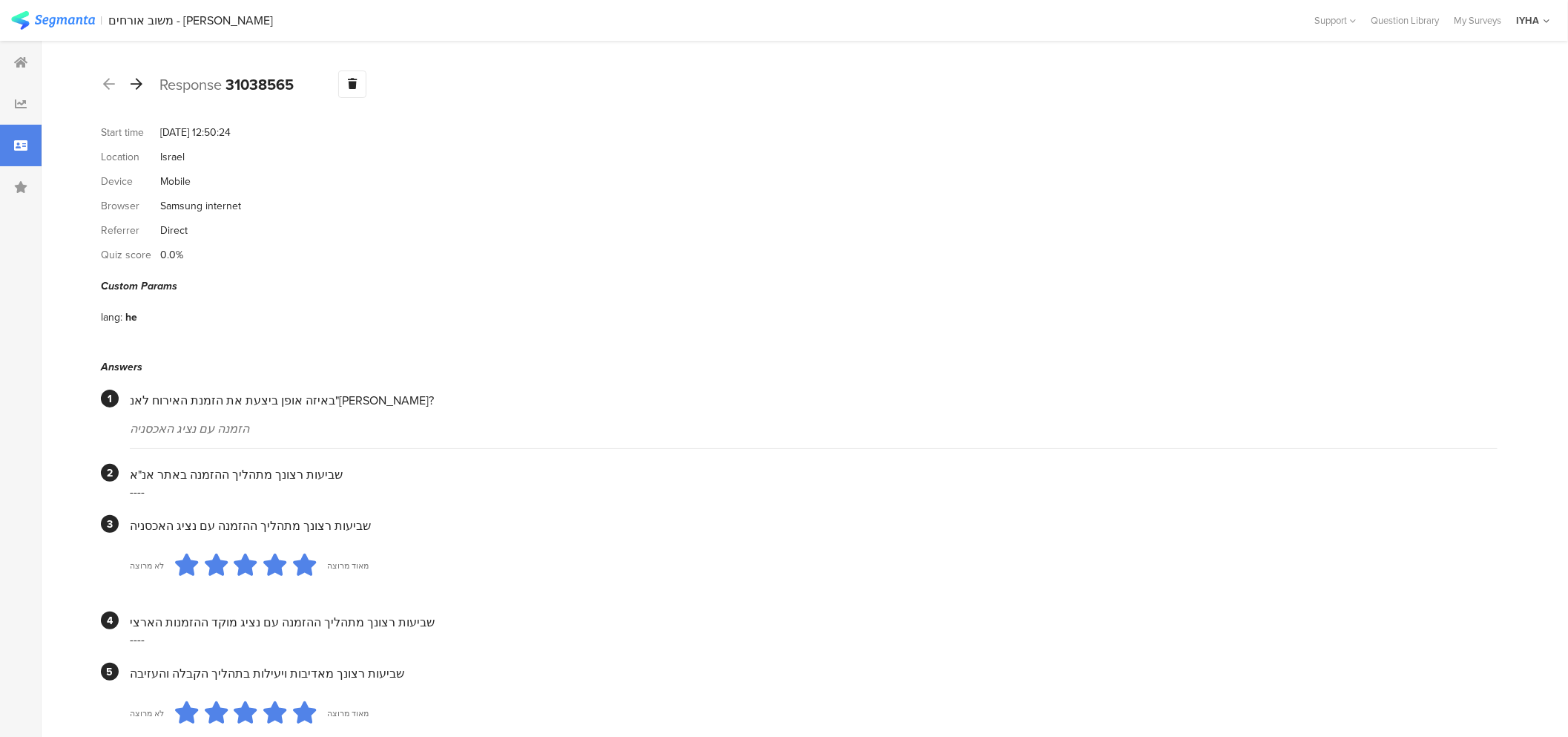
click at [135, 86] on icon at bounding box center [137, 84] width 12 height 13
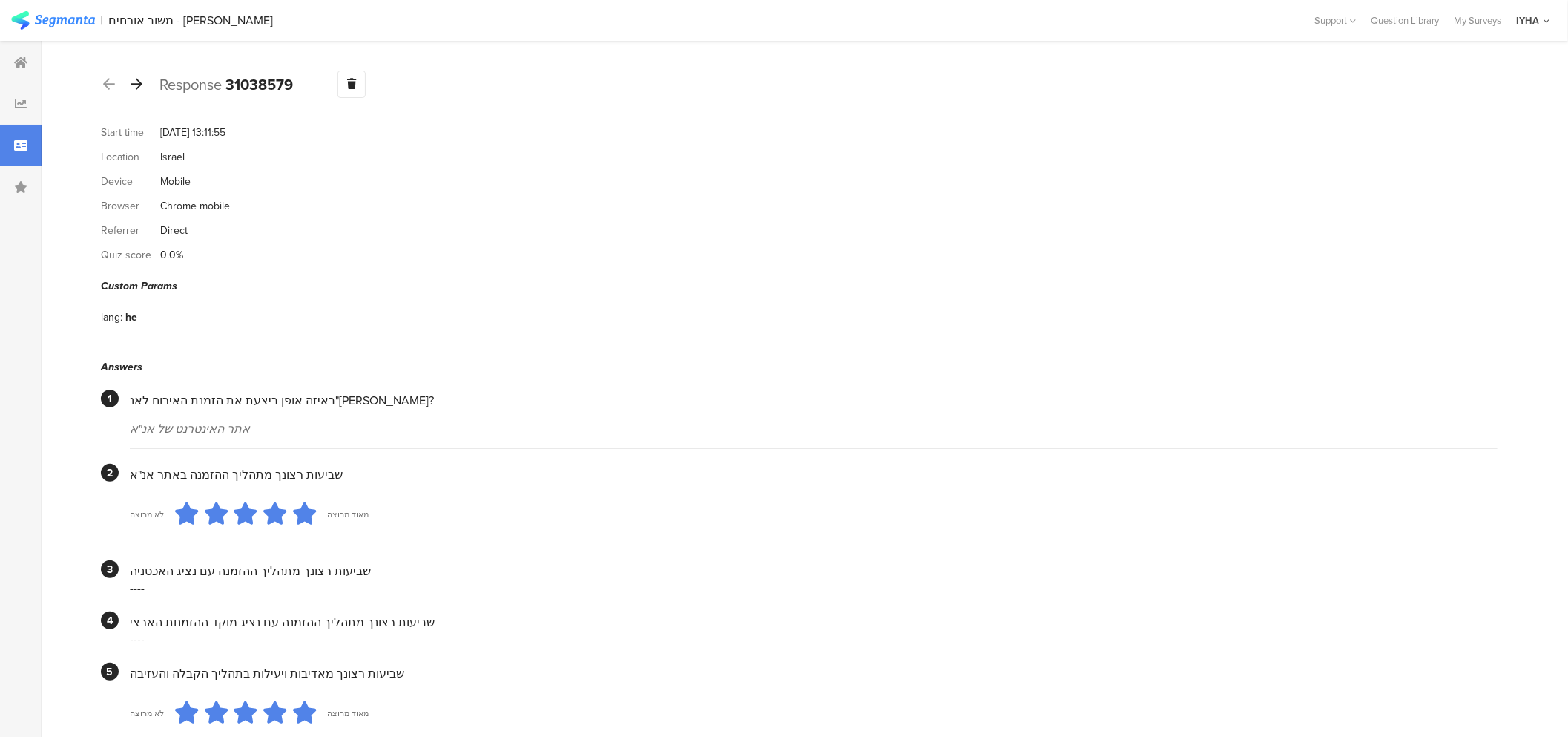
click at [138, 85] on icon at bounding box center [137, 84] width 12 height 13
click at [137, 85] on icon at bounding box center [137, 84] width 12 height 13
click at [139, 85] on icon at bounding box center [137, 84] width 12 height 13
click at [143, 85] on div at bounding box center [137, 85] width 17 height 24
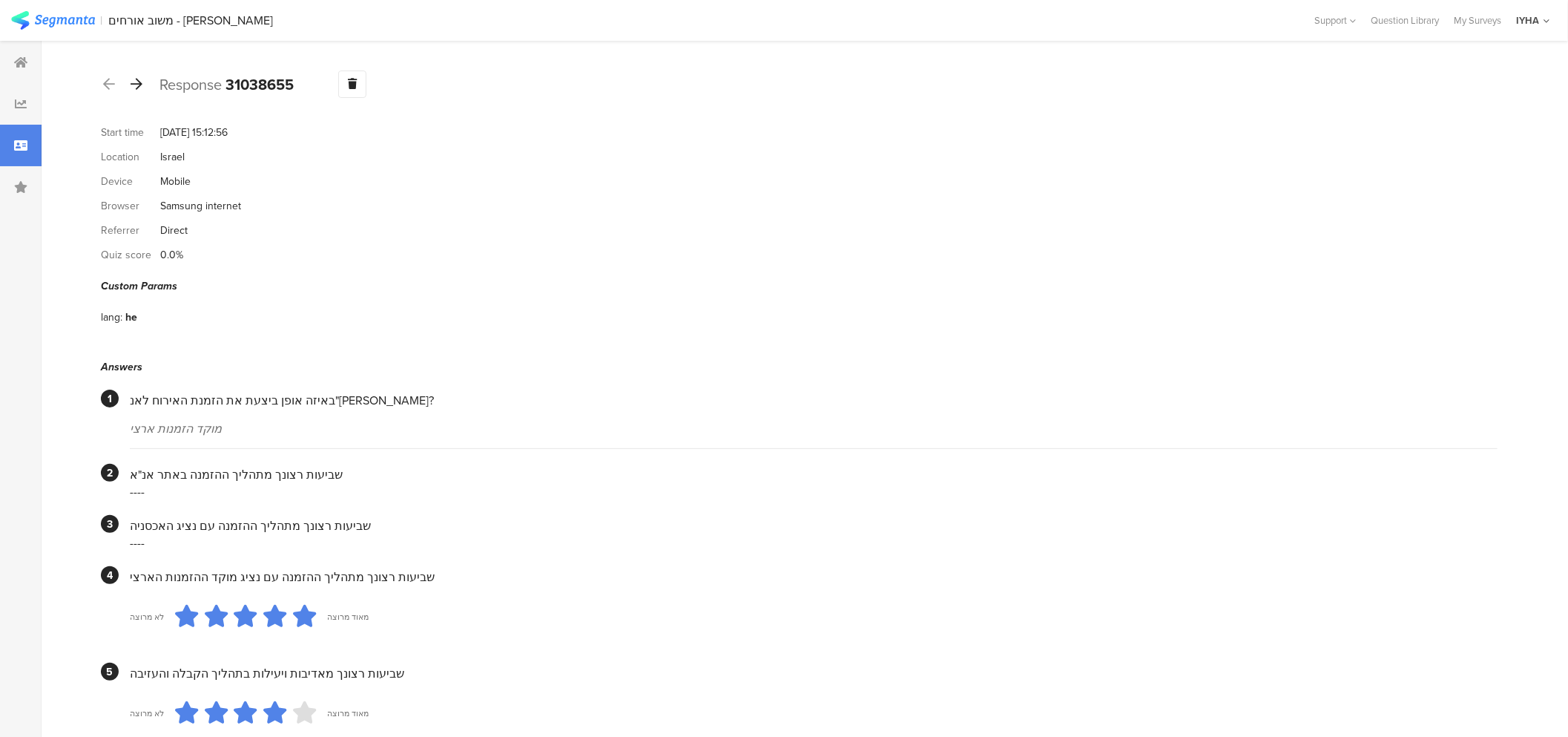
click at [137, 85] on icon at bounding box center [137, 84] width 12 height 13
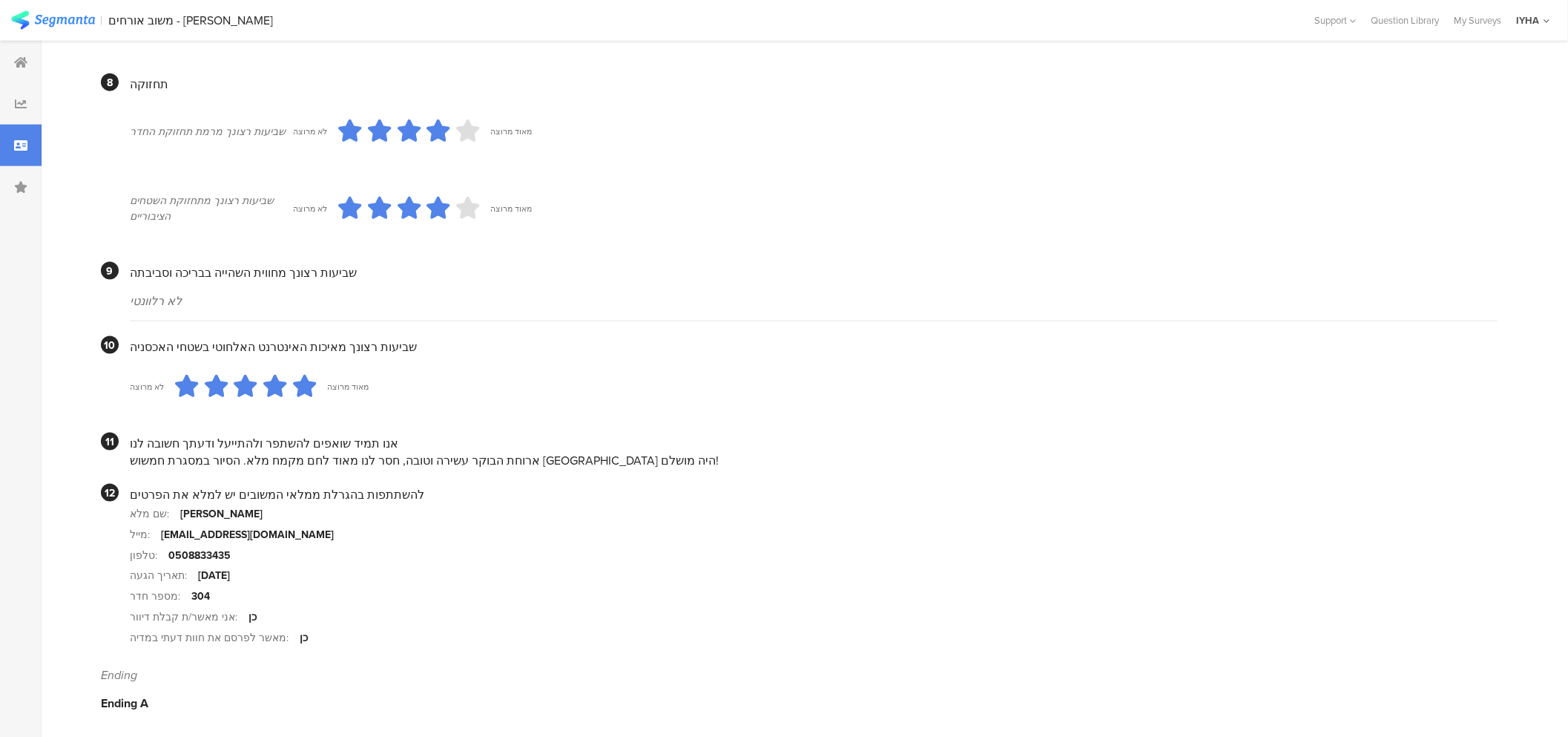
scroll to position [1195, 0]
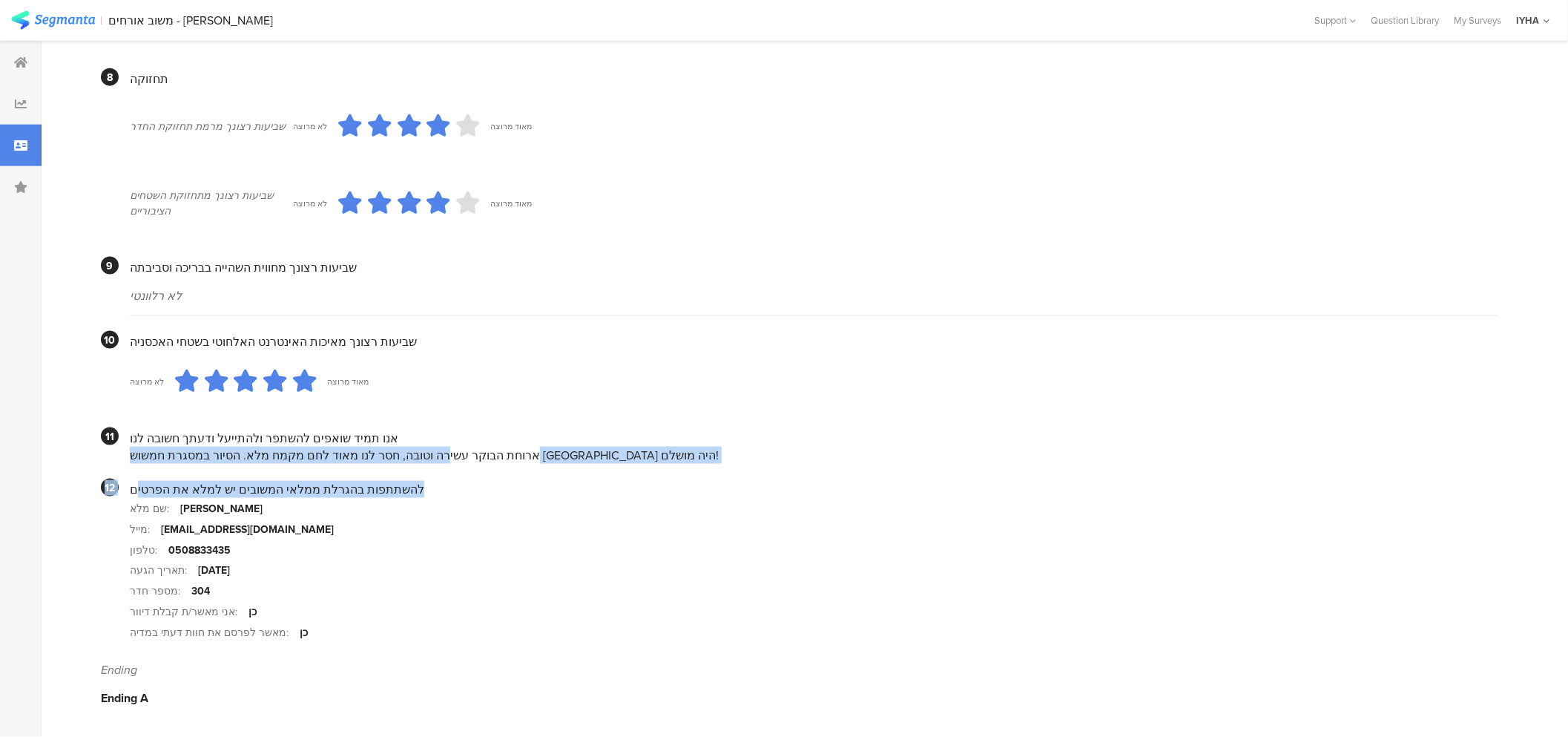
drag, startPoint x: 552, startPoint y: 478, endPoint x: 136, endPoint y: 503, distance: 416.8
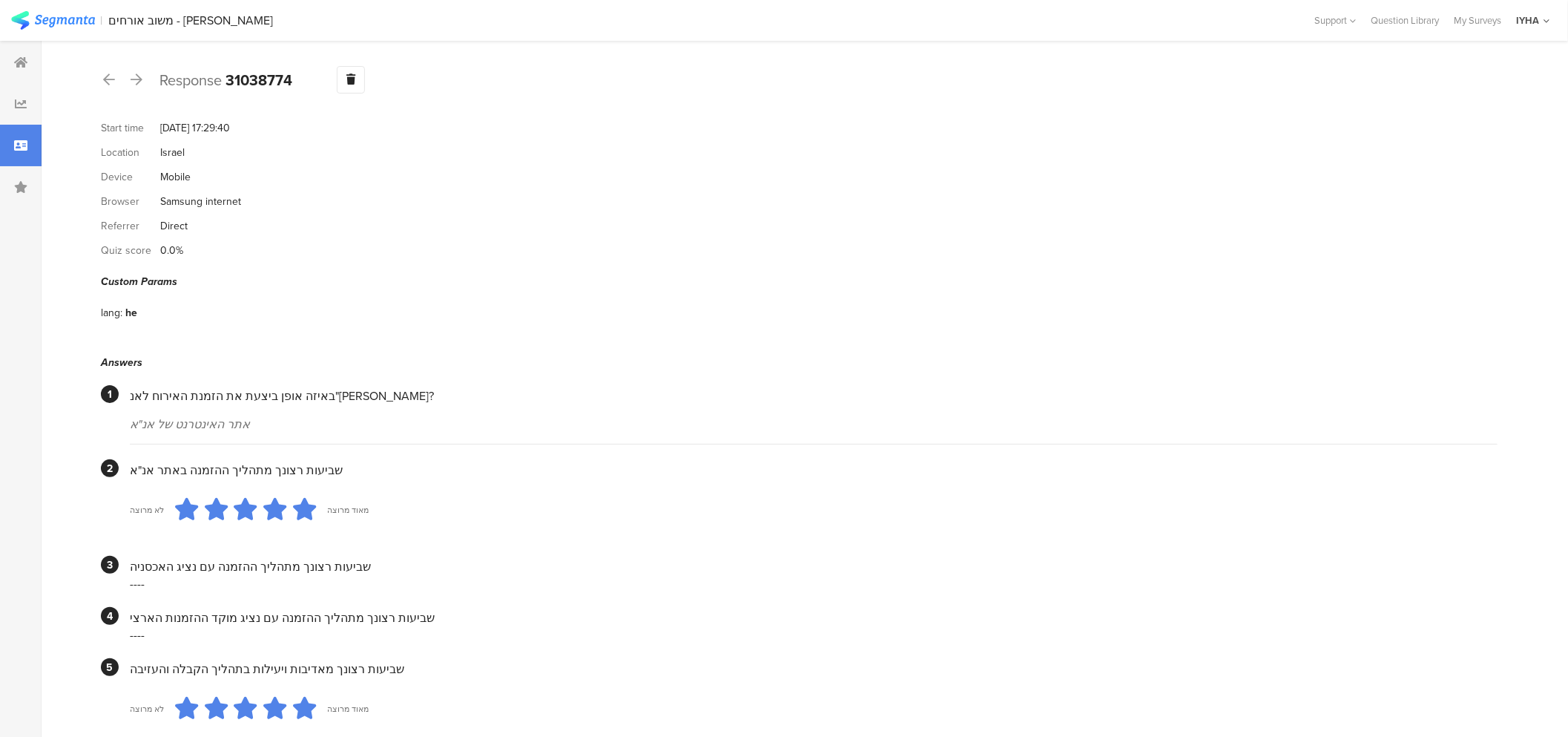
scroll to position [0, 0]
click at [137, 89] on icon at bounding box center [137, 84] width 12 height 13
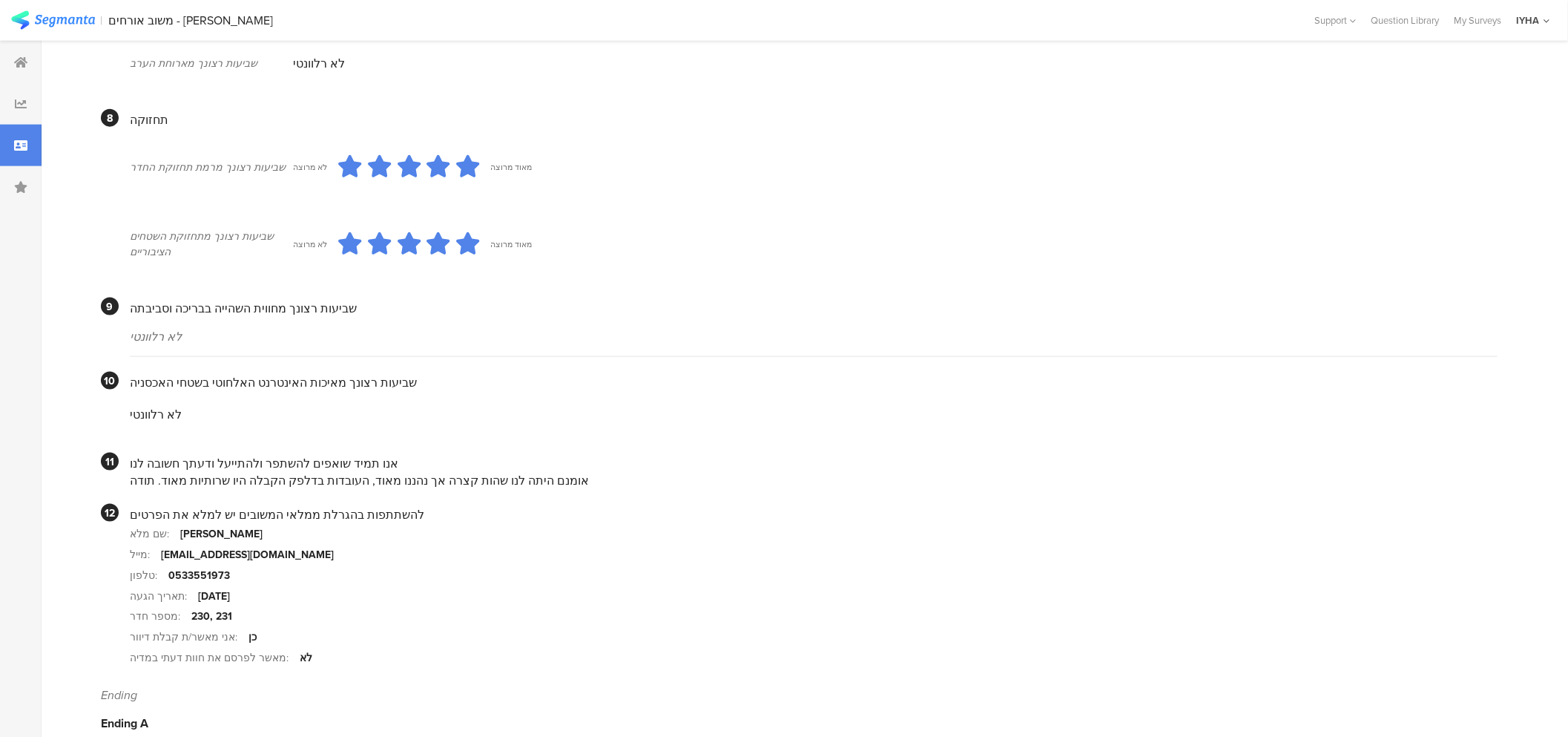
scroll to position [1154, 0]
drag, startPoint x: 329, startPoint y: 497, endPoint x: 131, endPoint y: 493, distance: 198.0
click at [132, 485] on div "אומנם היתה לנו שהות קצרה אך נהננו מאוד, העובדות בדלפק הקבלה היו שרותיות מאוד. ת…" at bounding box center [814, 476] width 1368 height 17
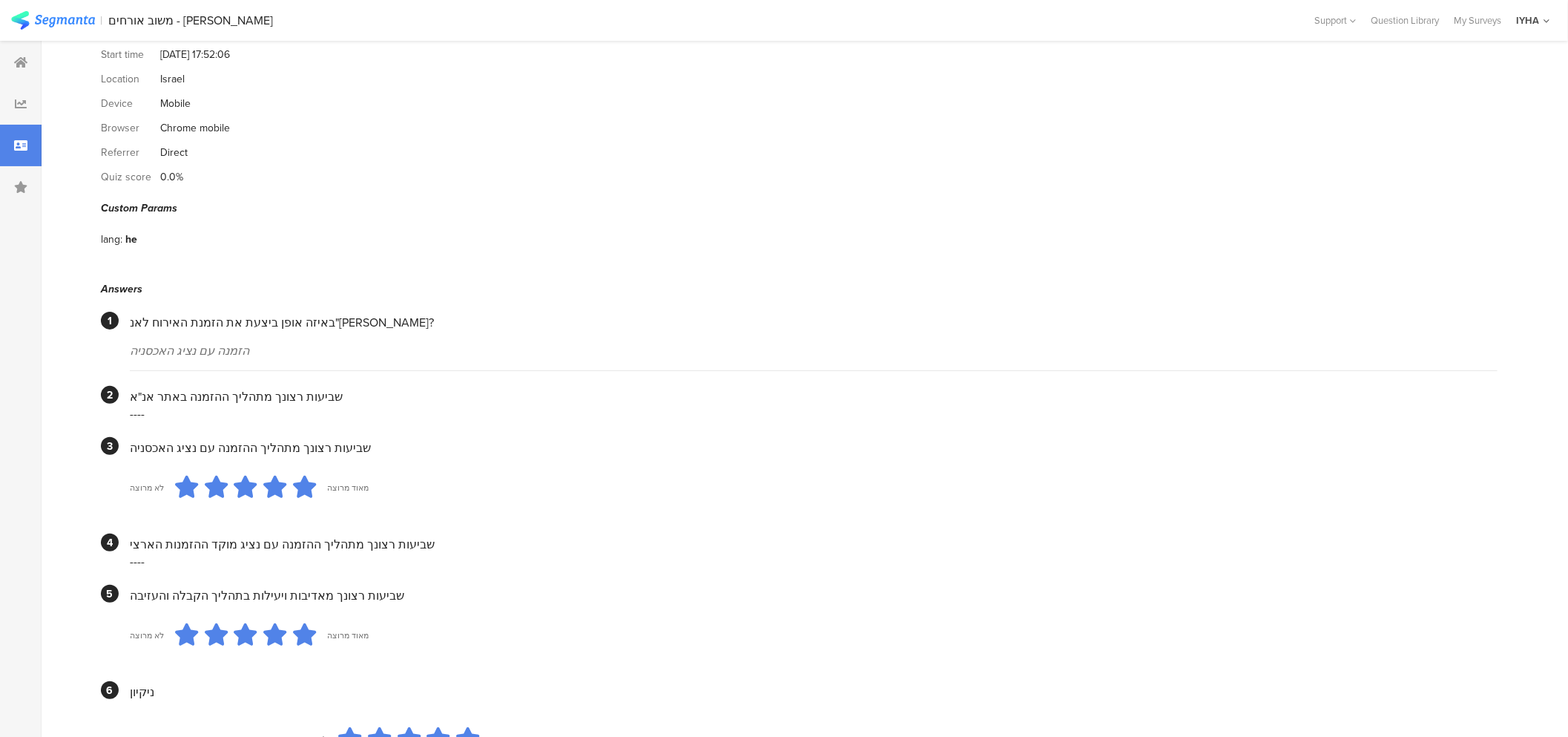
scroll to position [0, 0]
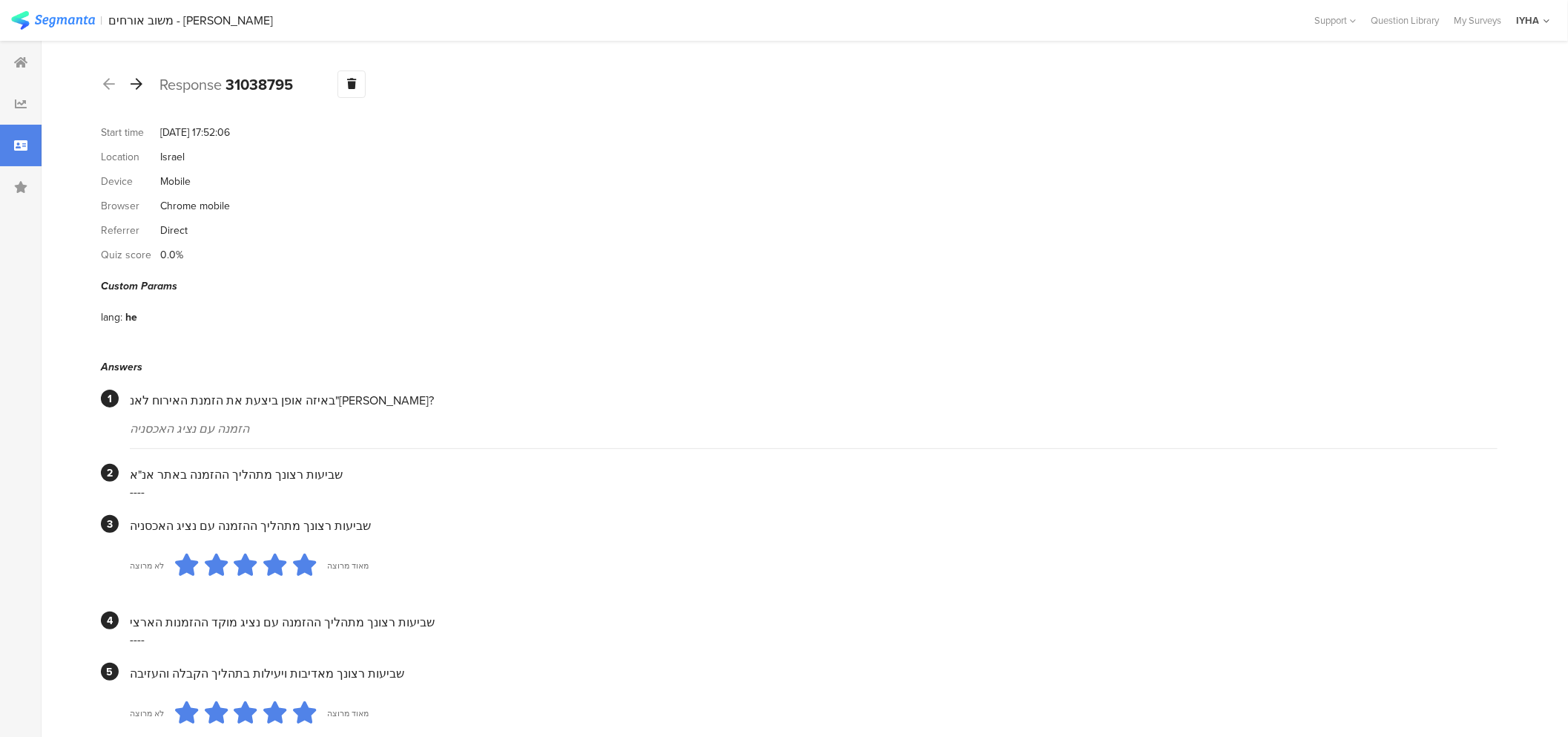
click at [135, 87] on icon at bounding box center [137, 84] width 12 height 13
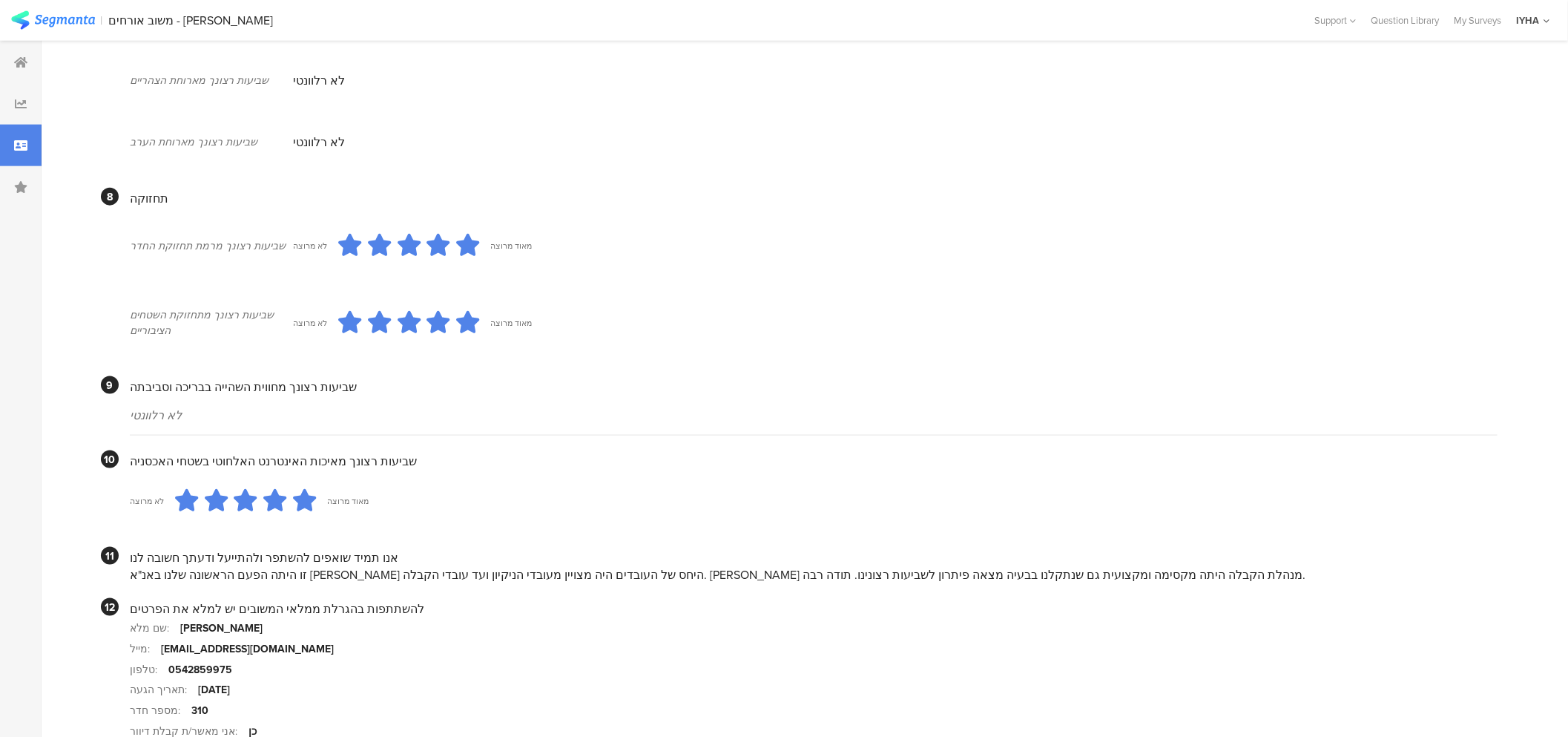
scroll to position [1112, 0]
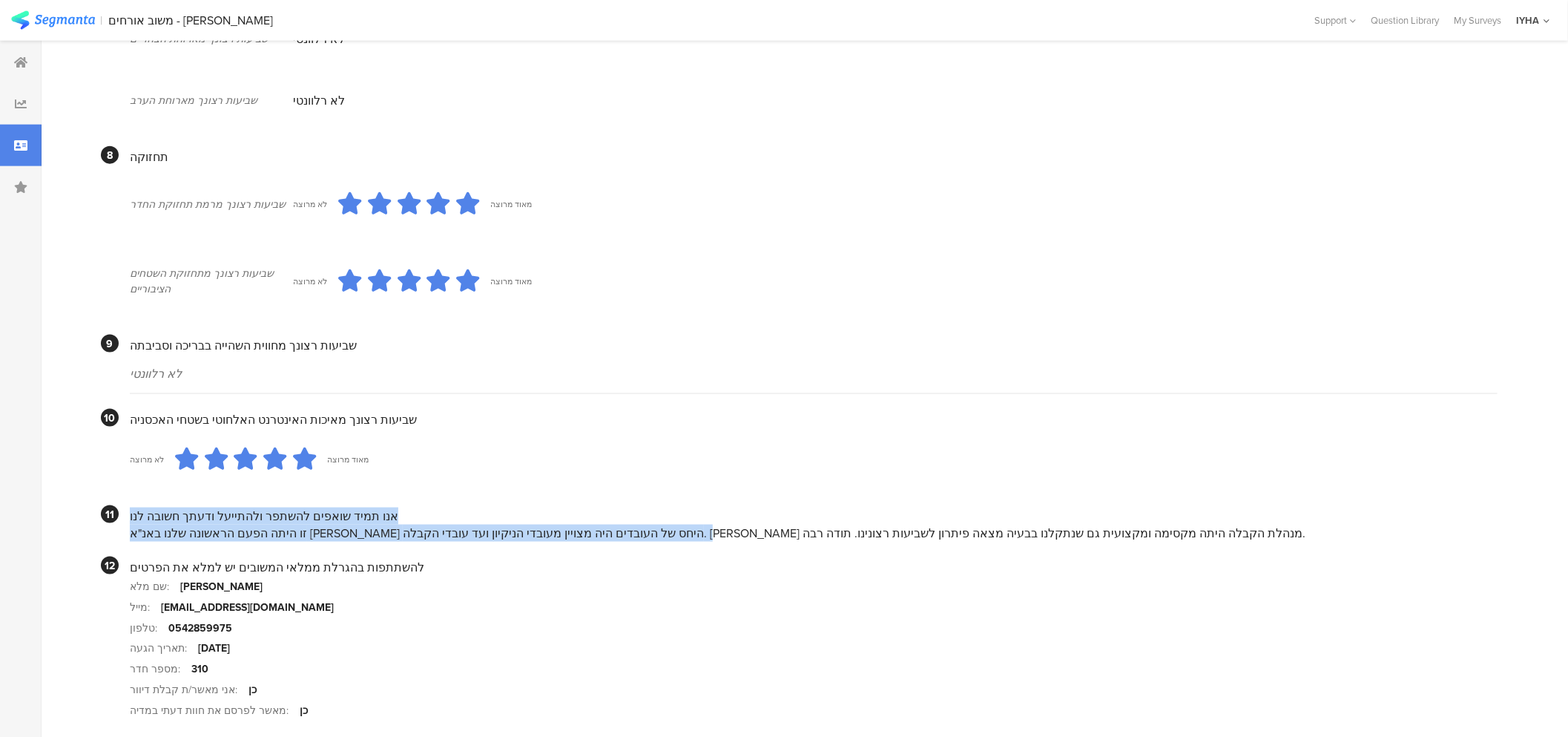
drag, startPoint x: 596, startPoint y: 554, endPoint x: 119, endPoint y: 548, distance: 477.0
click at [119, 541] on section "11 אנו תמיד שואפים להשתפר ולהתייעל ודעתך חשובה לנו זו היתה הפעם הראשונה שלנו בא…" at bounding box center [799, 523] width 1396 height 36
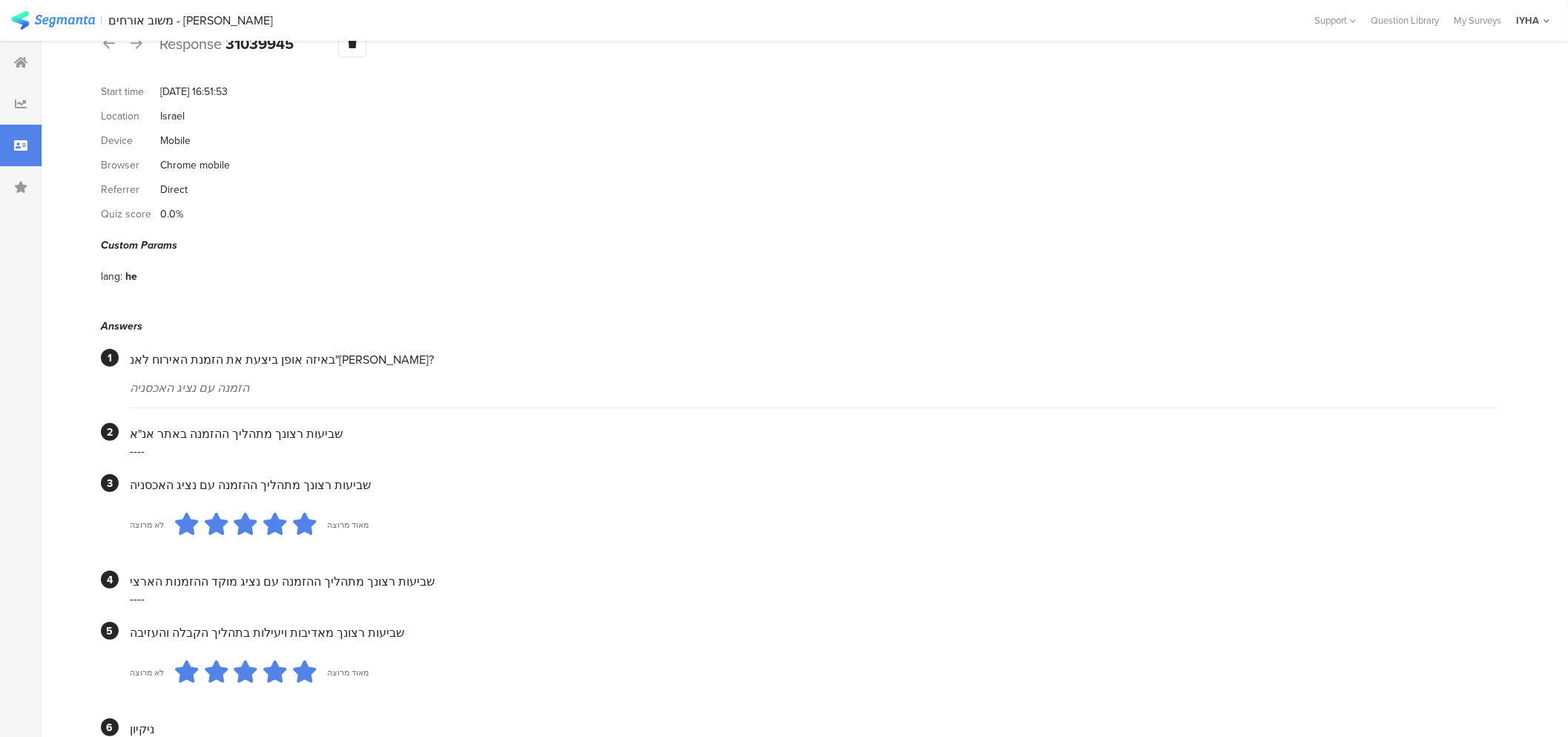
scroll to position [0, 0]
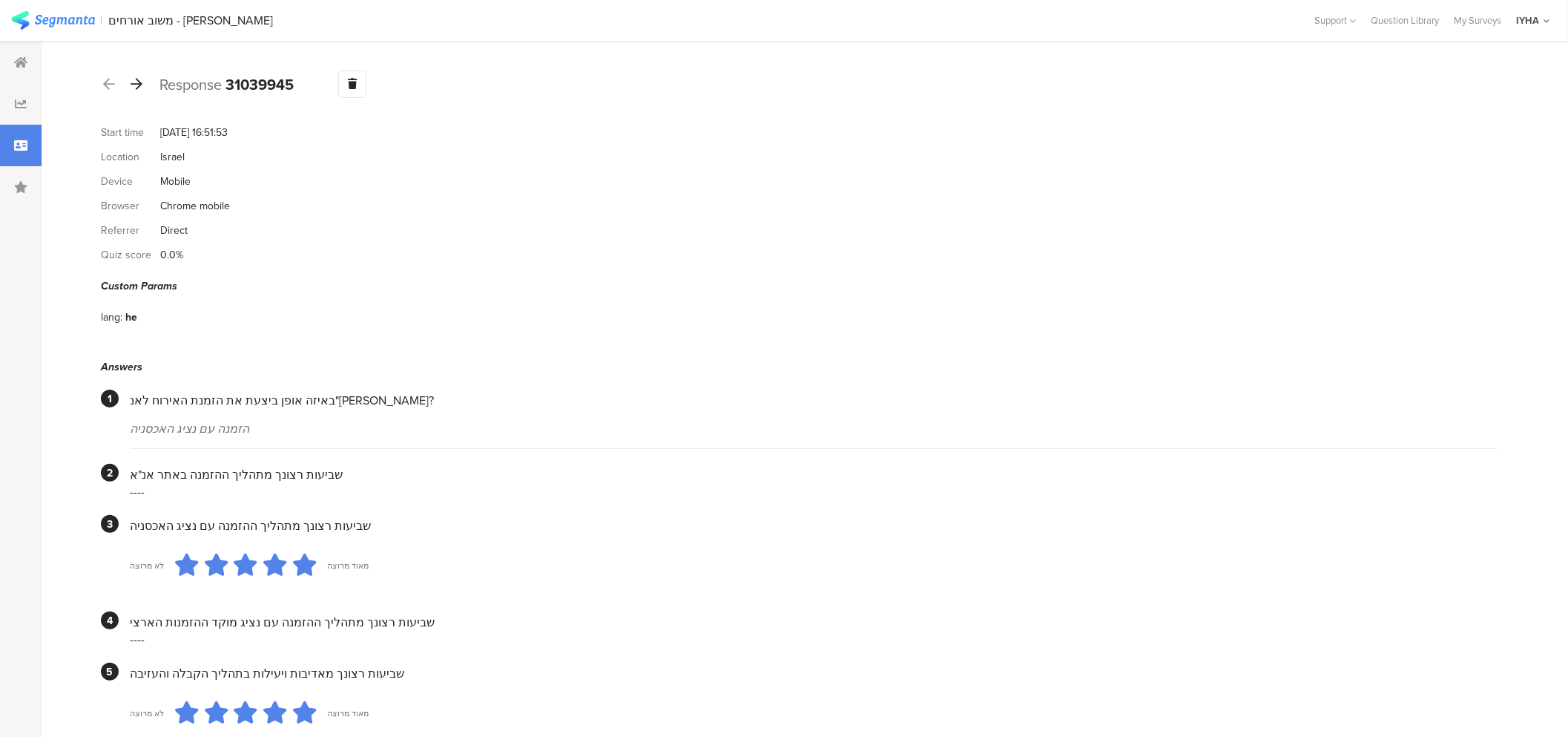
click at [138, 88] on icon at bounding box center [137, 84] width 12 height 13
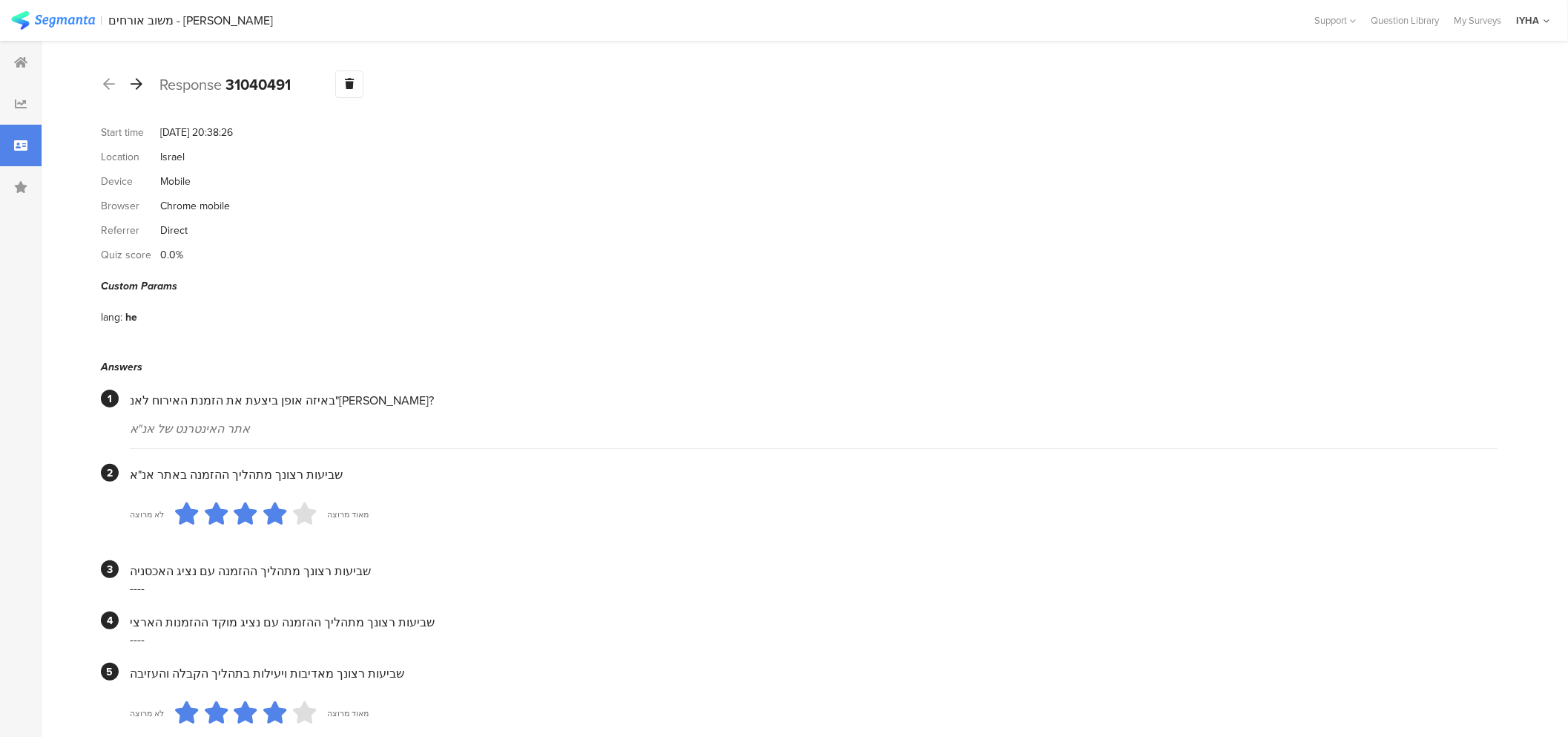
click at [135, 90] on div at bounding box center [137, 85] width 17 height 24
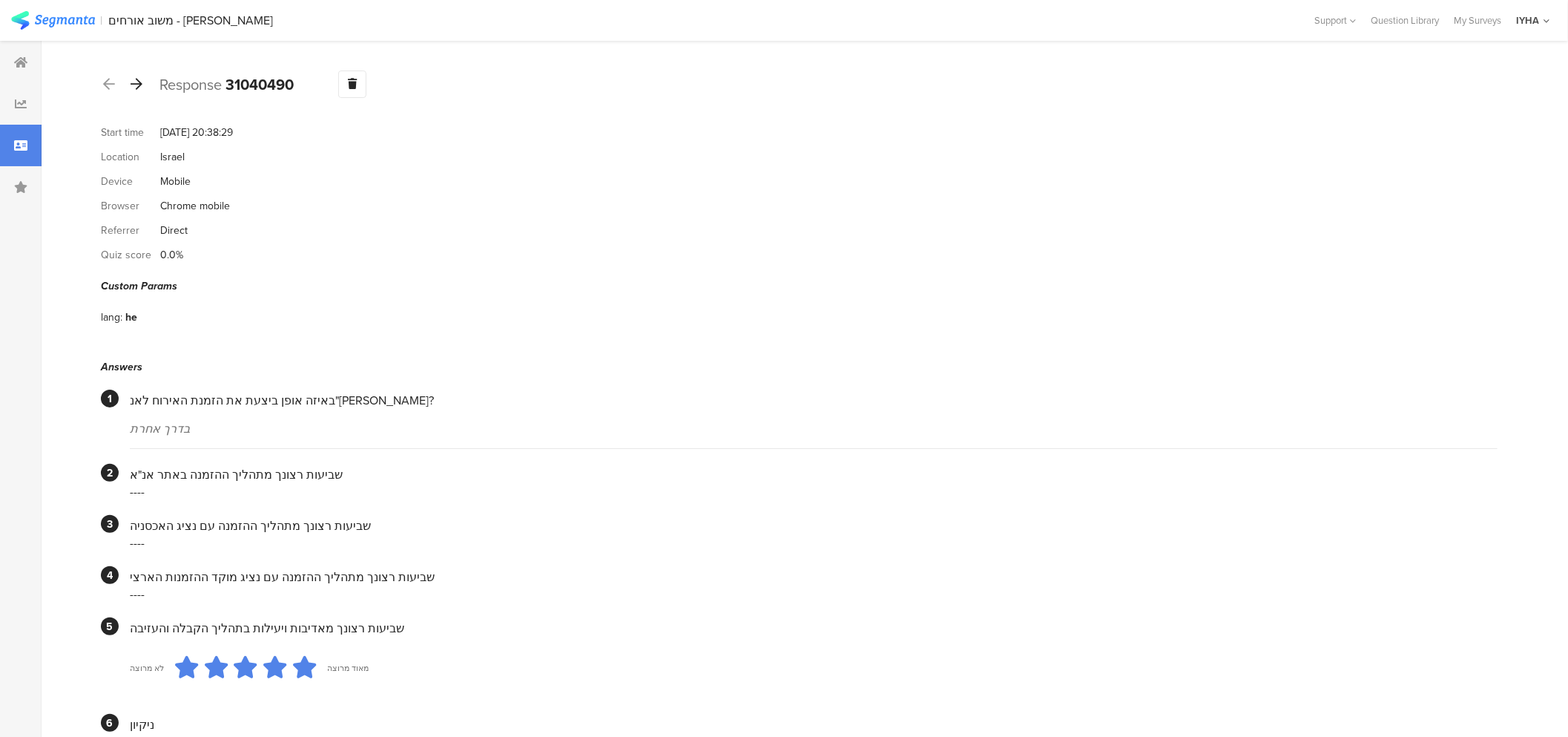
click at [136, 85] on icon at bounding box center [137, 84] width 12 height 13
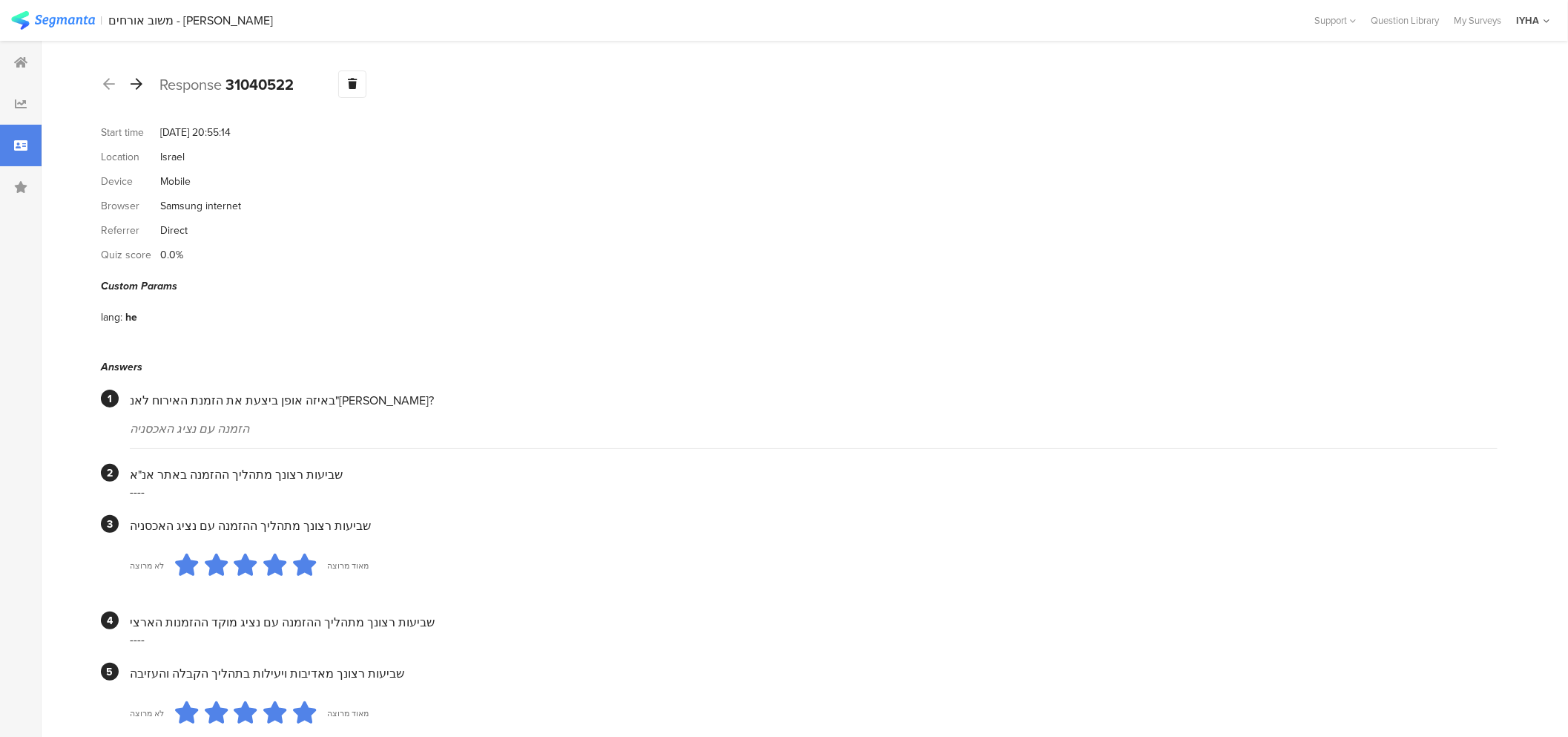
click at [134, 83] on icon at bounding box center [137, 84] width 12 height 13
click at [134, 87] on icon at bounding box center [137, 84] width 12 height 13
click at [138, 89] on icon at bounding box center [137, 84] width 12 height 13
click at [137, 86] on icon at bounding box center [137, 84] width 12 height 13
click at [139, 86] on icon at bounding box center [137, 84] width 12 height 13
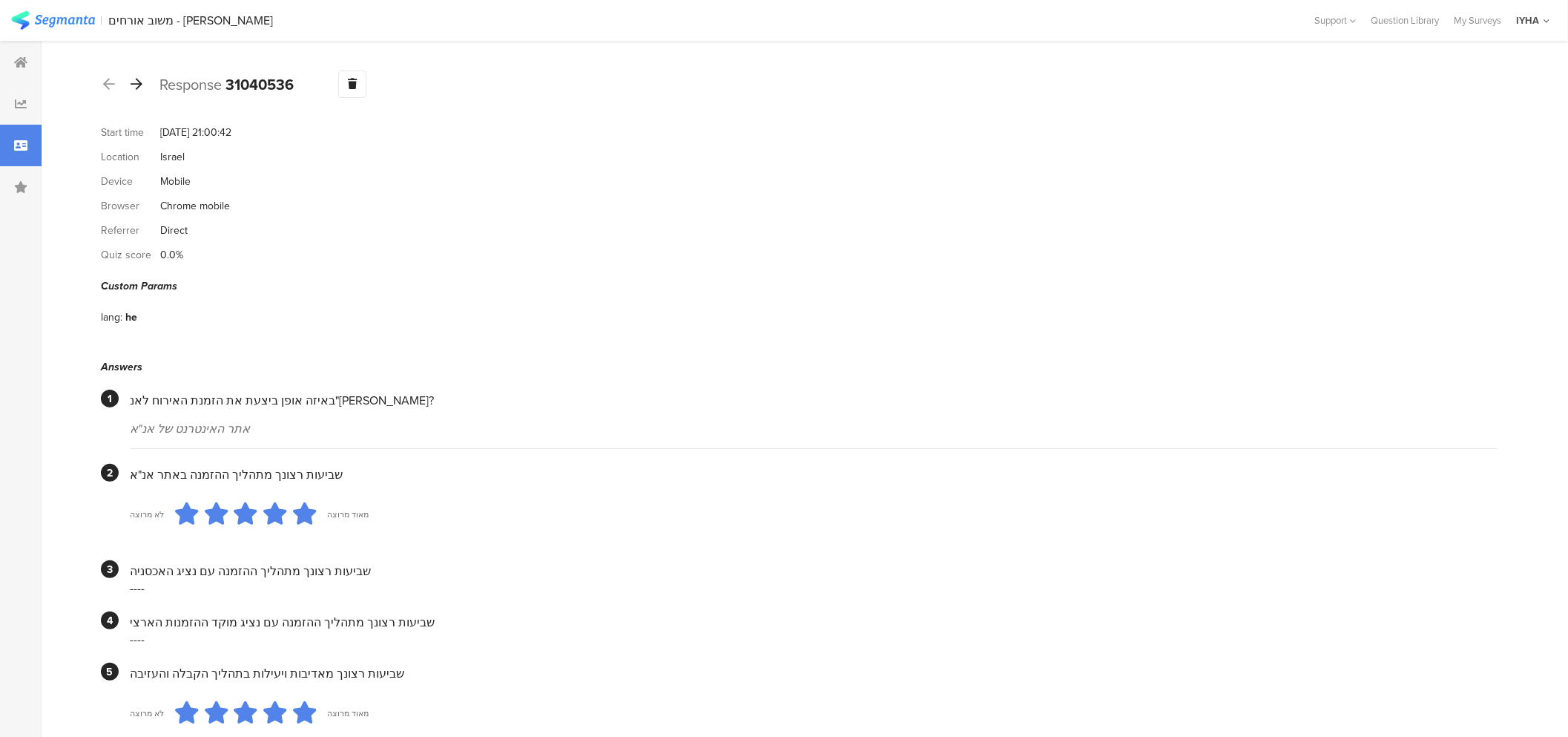
click at [136, 86] on icon at bounding box center [137, 84] width 12 height 13
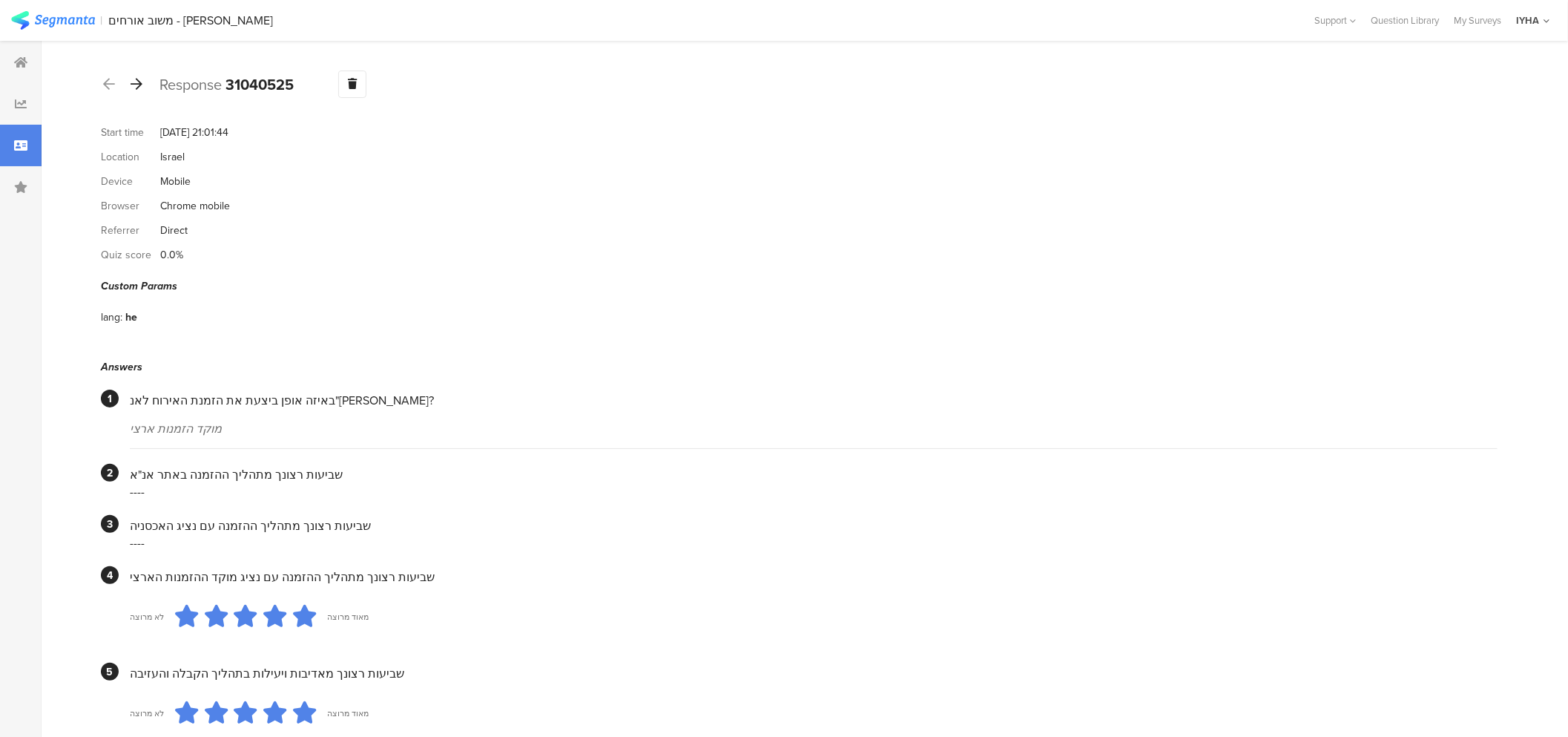
click at [137, 85] on icon at bounding box center [137, 84] width 12 height 13
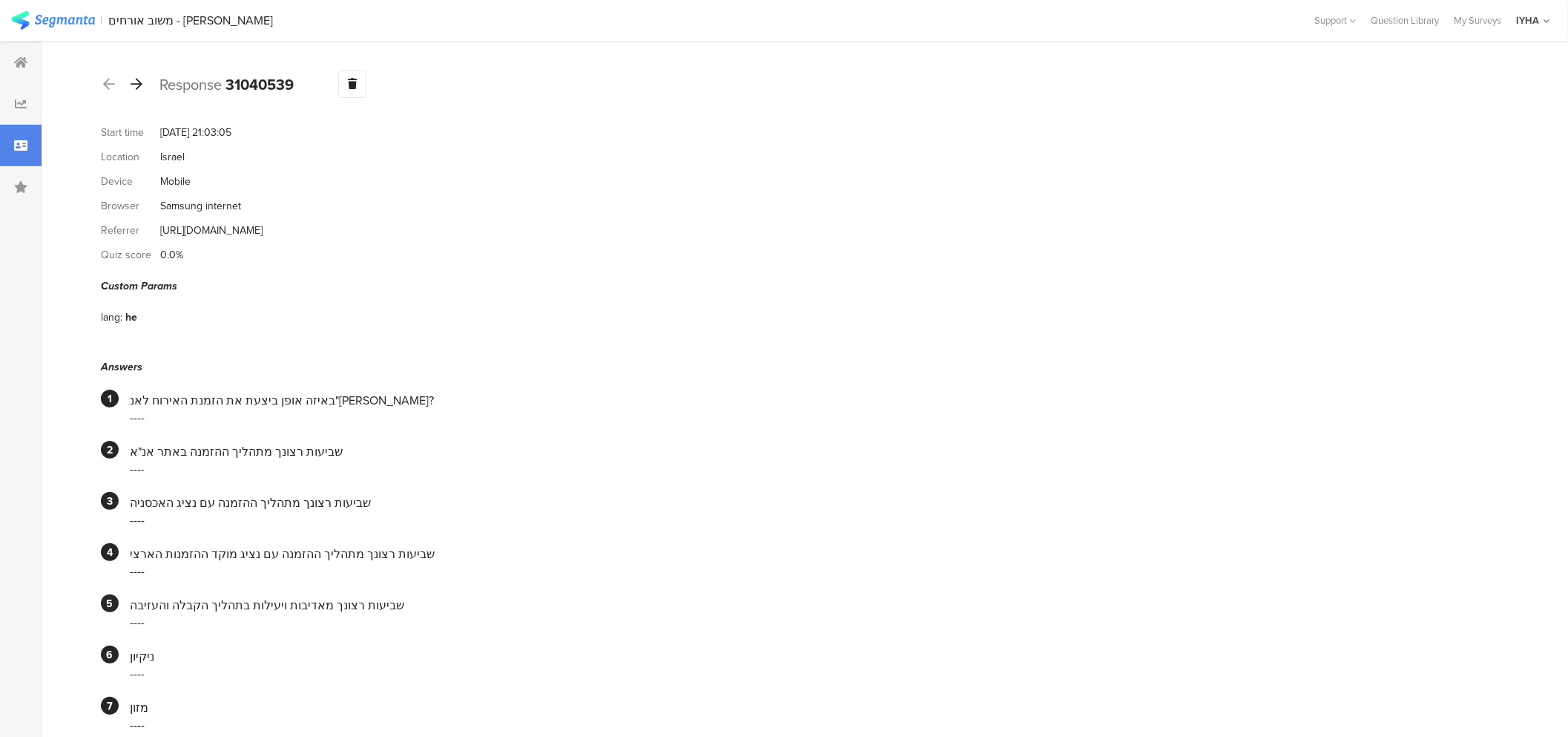
click at [136, 83] on icon at bounding box center [137, 84] width 12 height 13
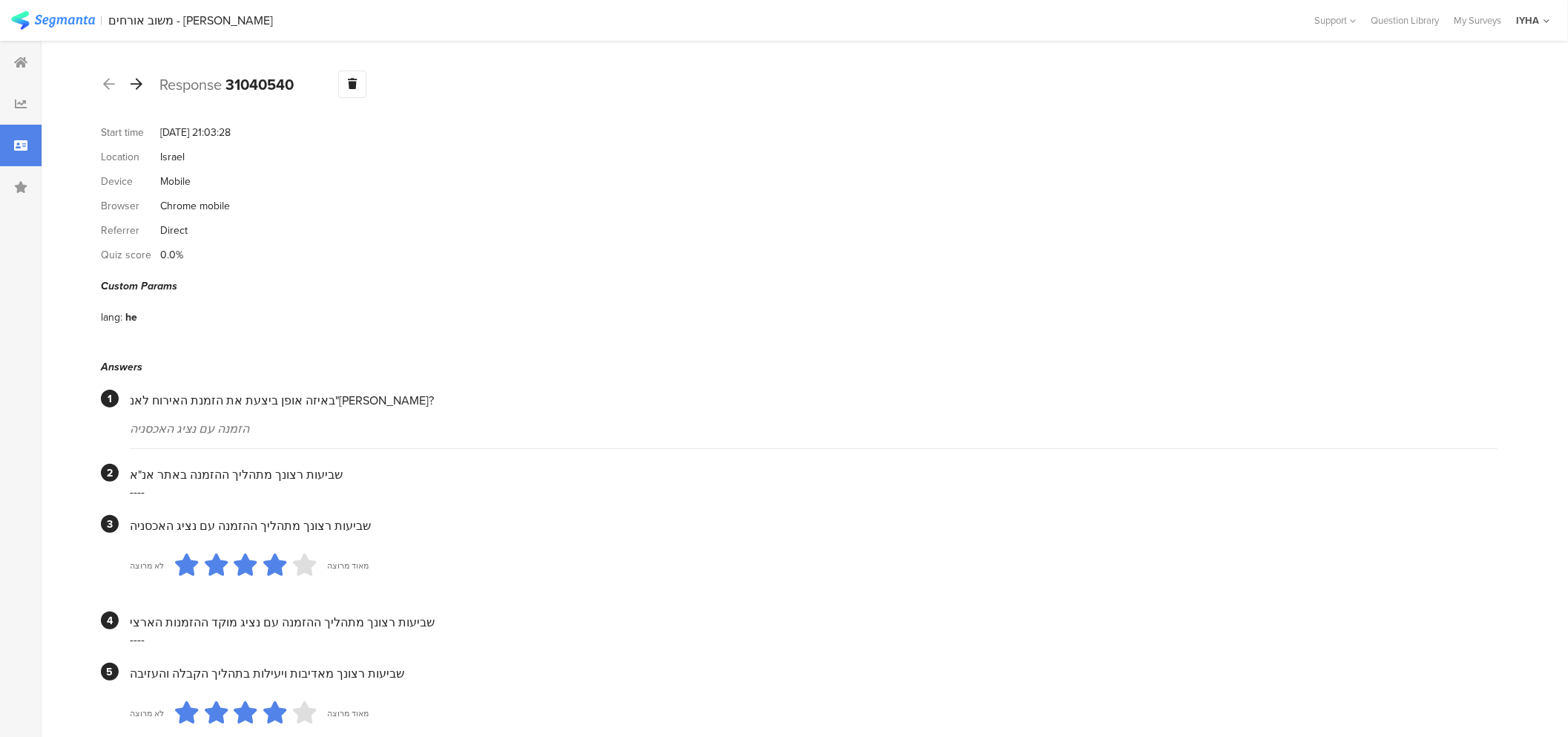
click at [141, 86] on icon at bounding box center [137, 84] width 12 height 13
click at [138, 85] on icon at bounding box center [137, 84] width 12 height 13
click at [135, 88] on icon at bounding box center [137, 84] width 12 height 13
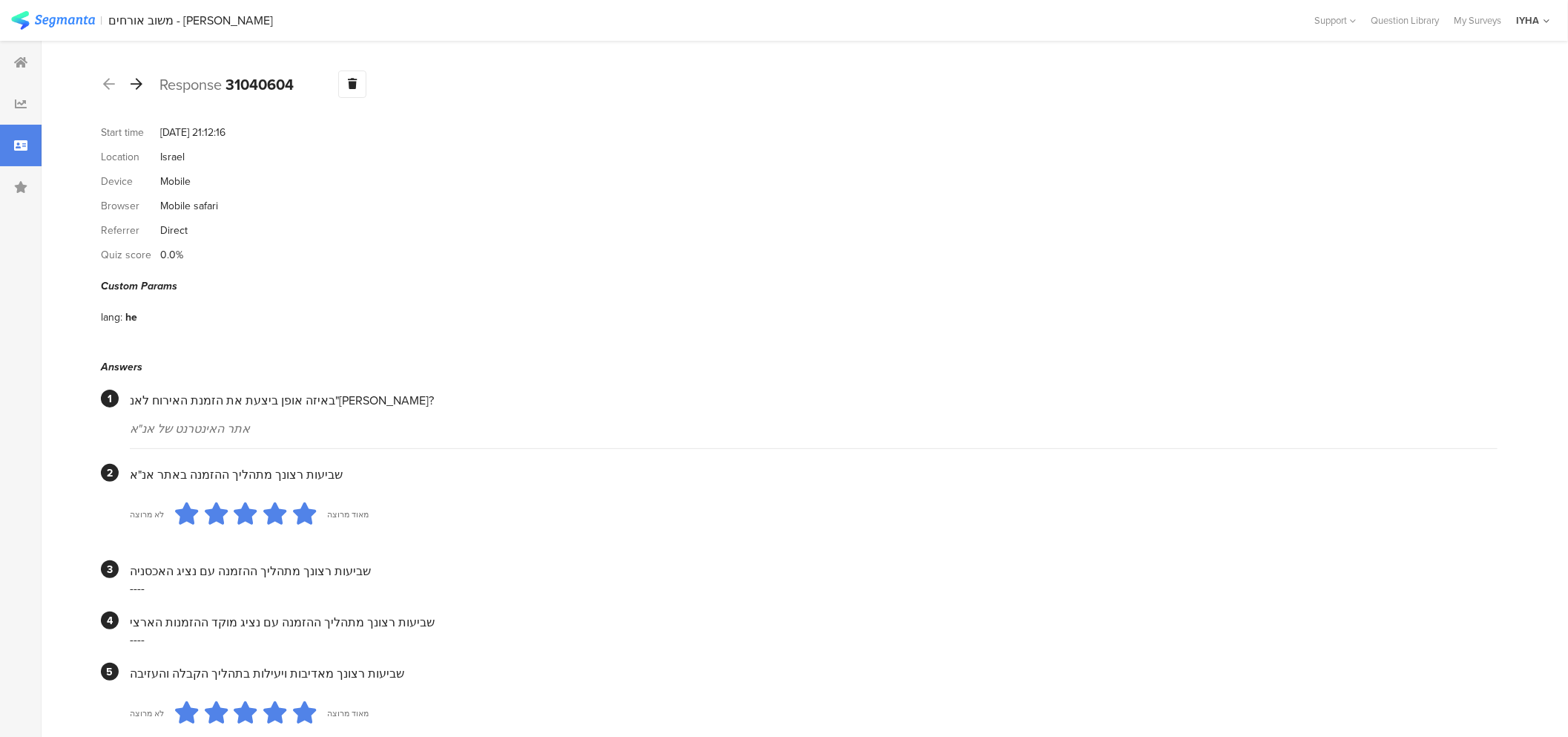
click at [137, 88] on icon at bounding box center [137, 84] width 12 height 13
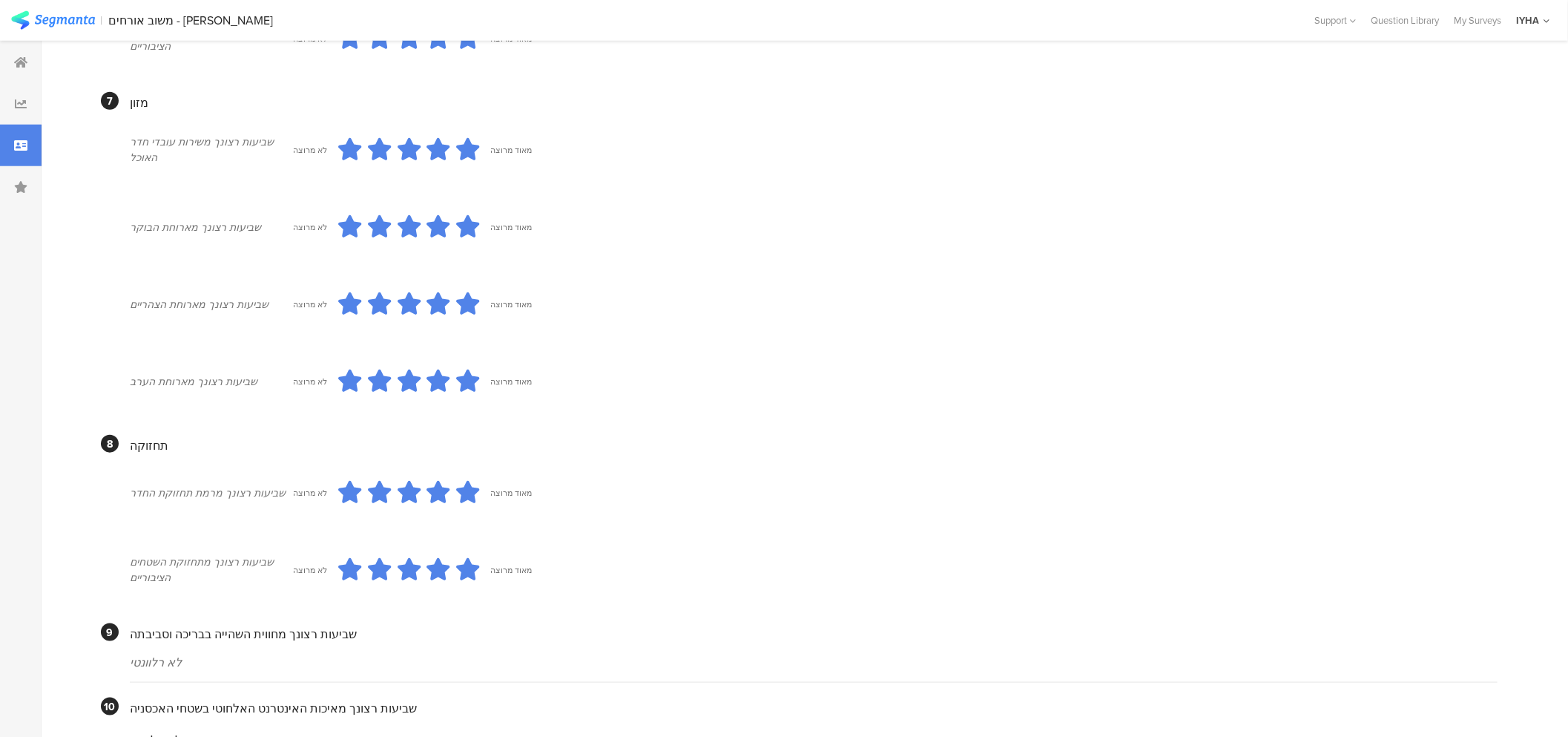
scroll to position [1230, 0]
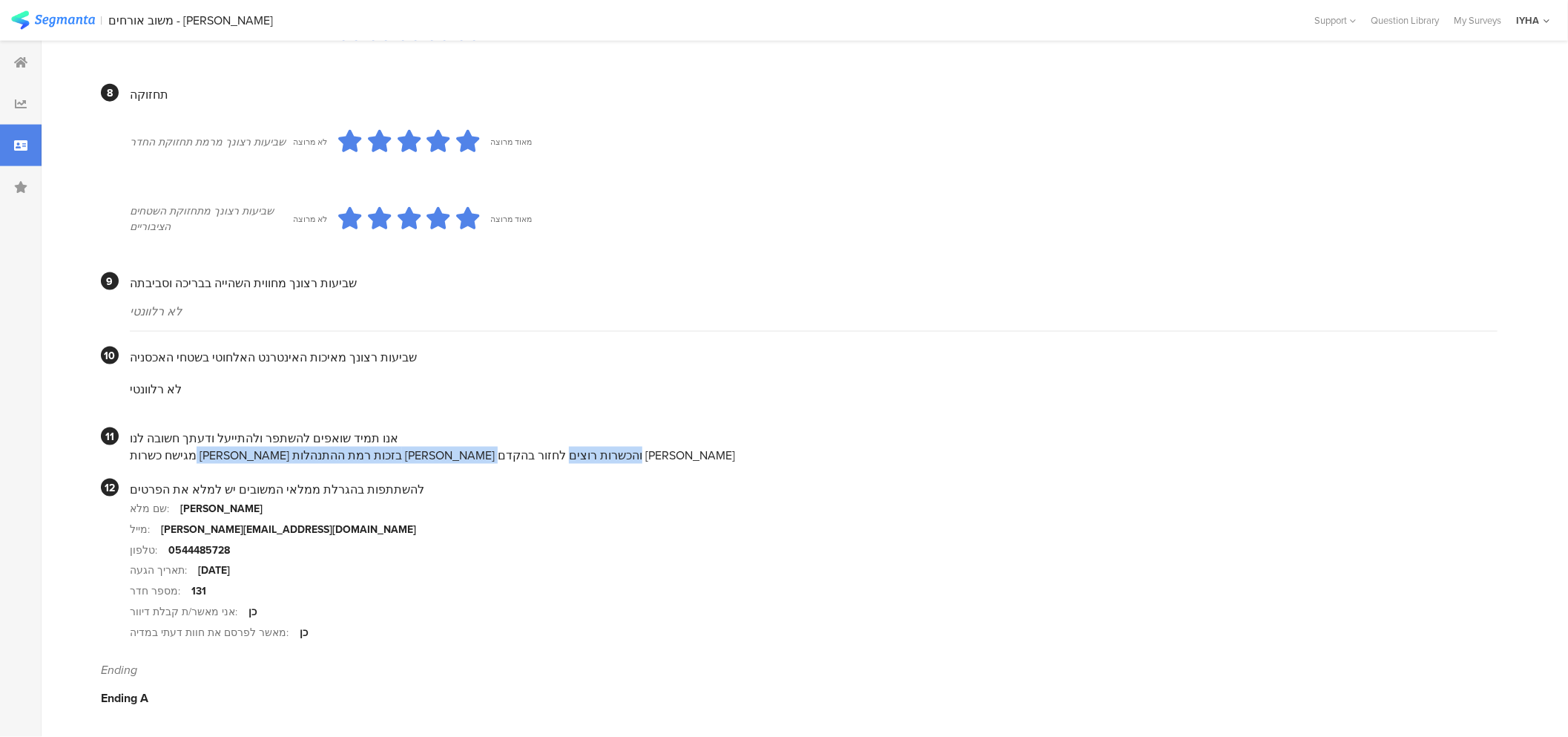
drag, startPoint x: 494, startPoint y: 446, endPoint x: 149, endPoint y: 440, distance: 345.1
click at [149, 440] on div "אנו תמיד שואפים להשתפר ולהתייעל ודעתך חשובה לנו מגישח כשרות [PERSON_NAME] בזכות…" at bounding box center [814, 445] width 1368 height 36
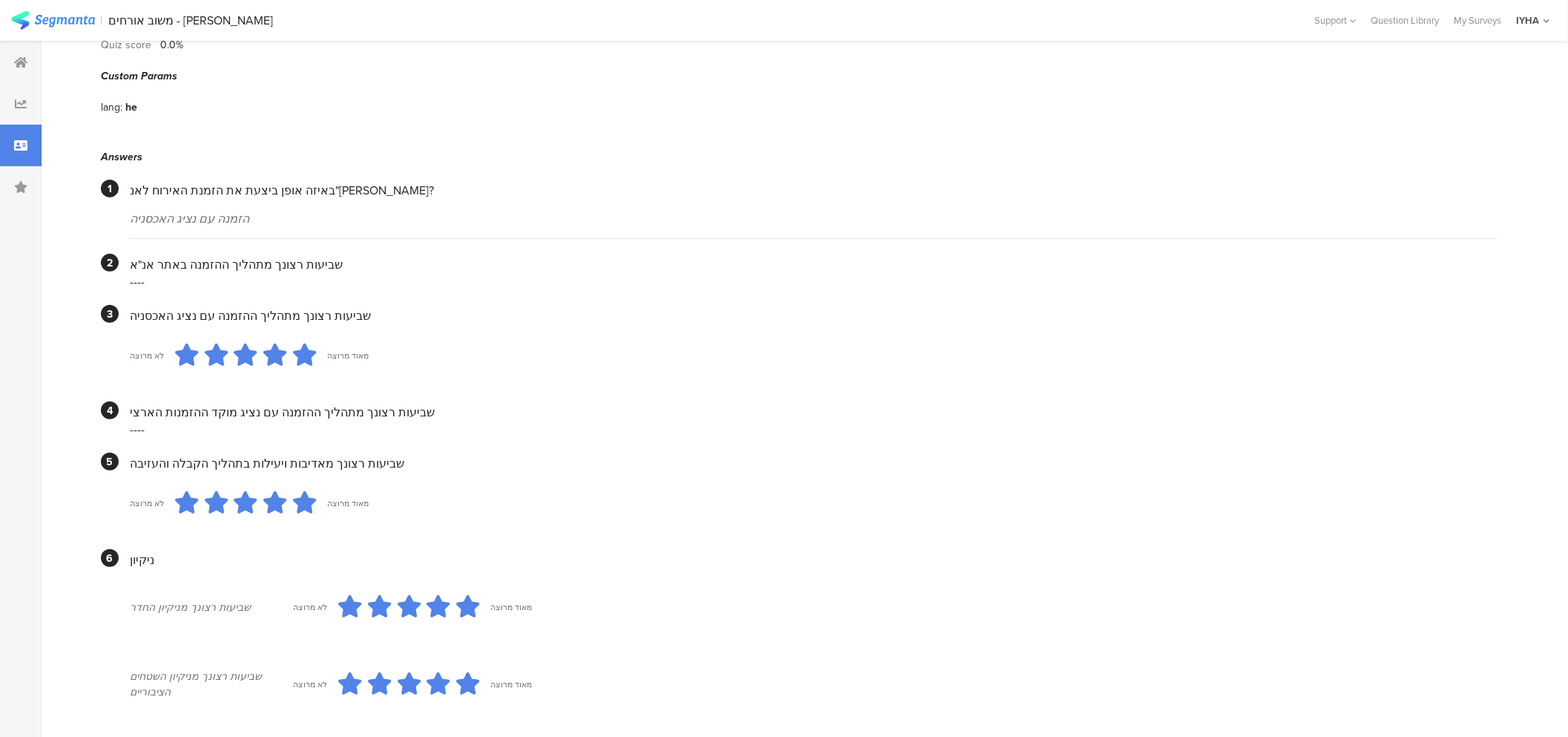
scroll to position [0, 0]
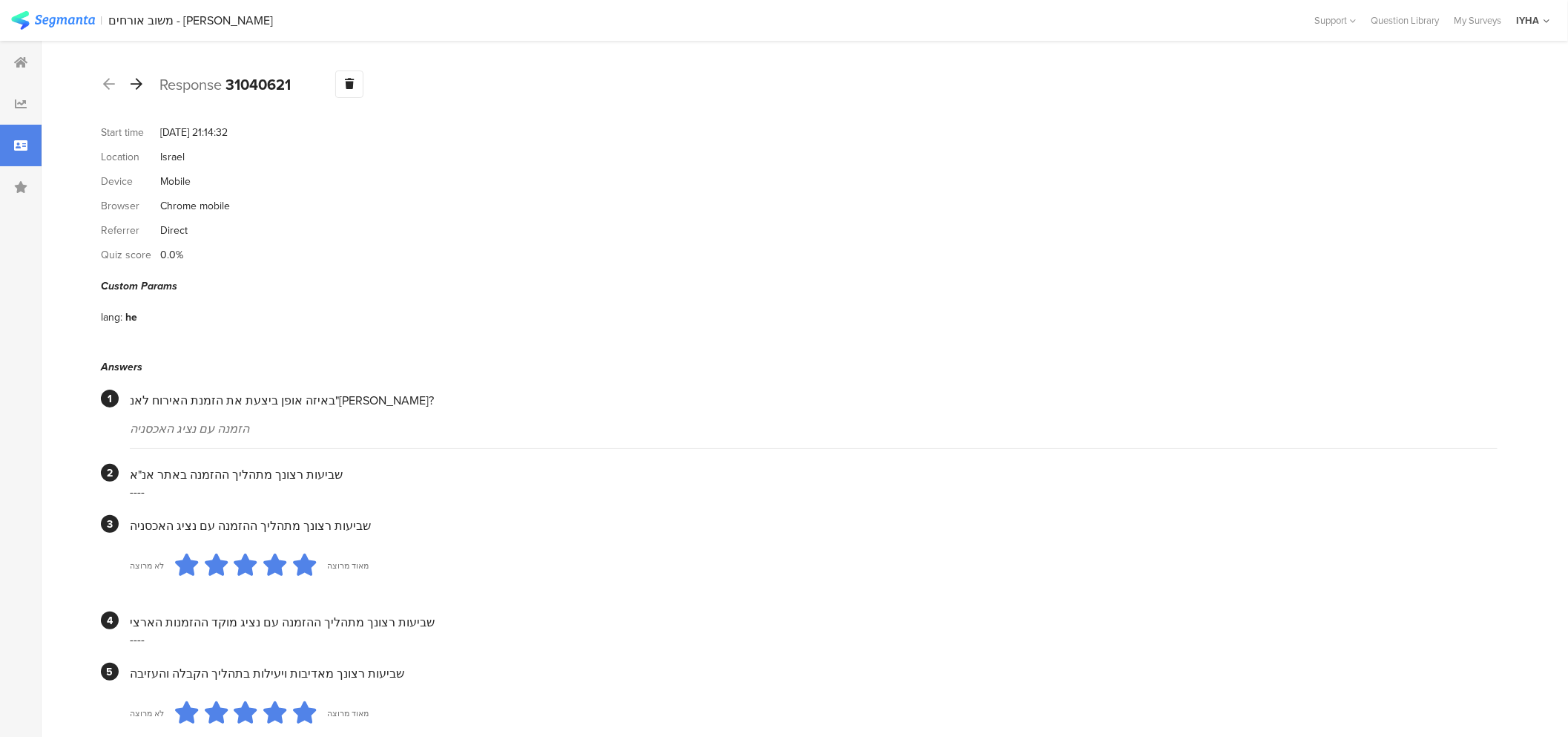
click at [138, 86] on icon at bounding box center [137, 84] width 12 height 13
click at [137, 85] on icon at bounding box center [137, 84] width 12 height 13
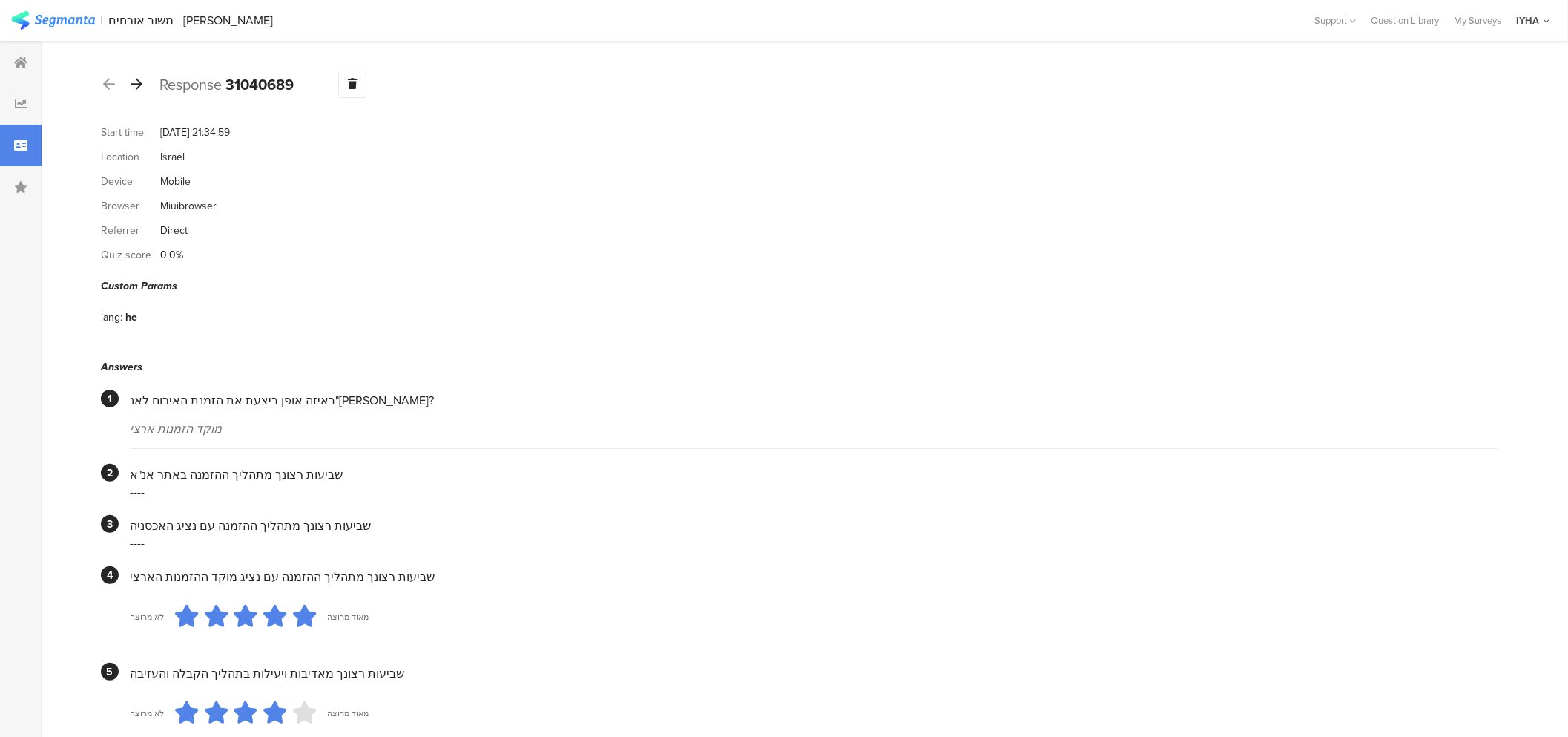
click at [141, 85] on icon at bounding box center [137, 84] width 12 height 13
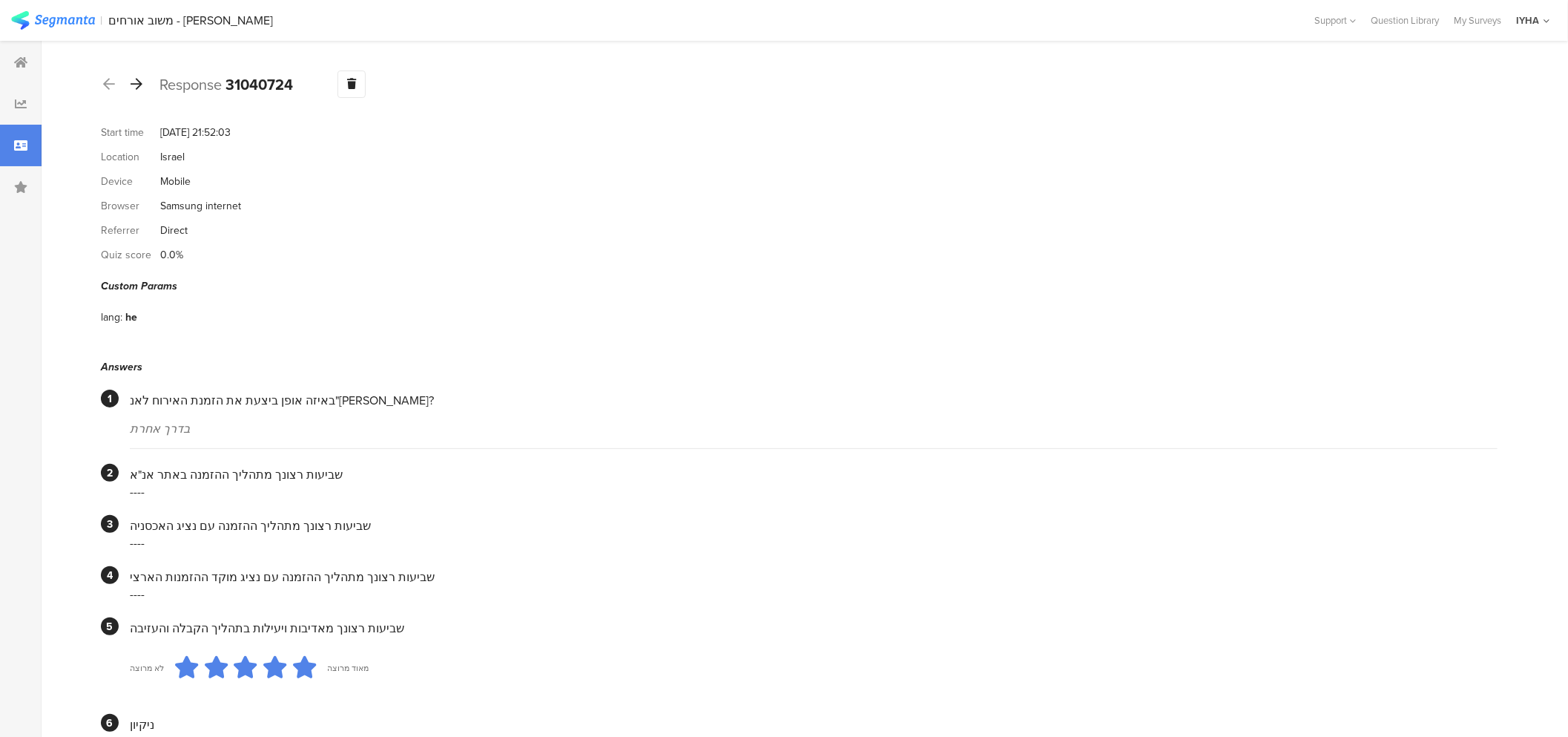
click at [137, 89] on icon at bounding box center [137, 84] width 12 height 13
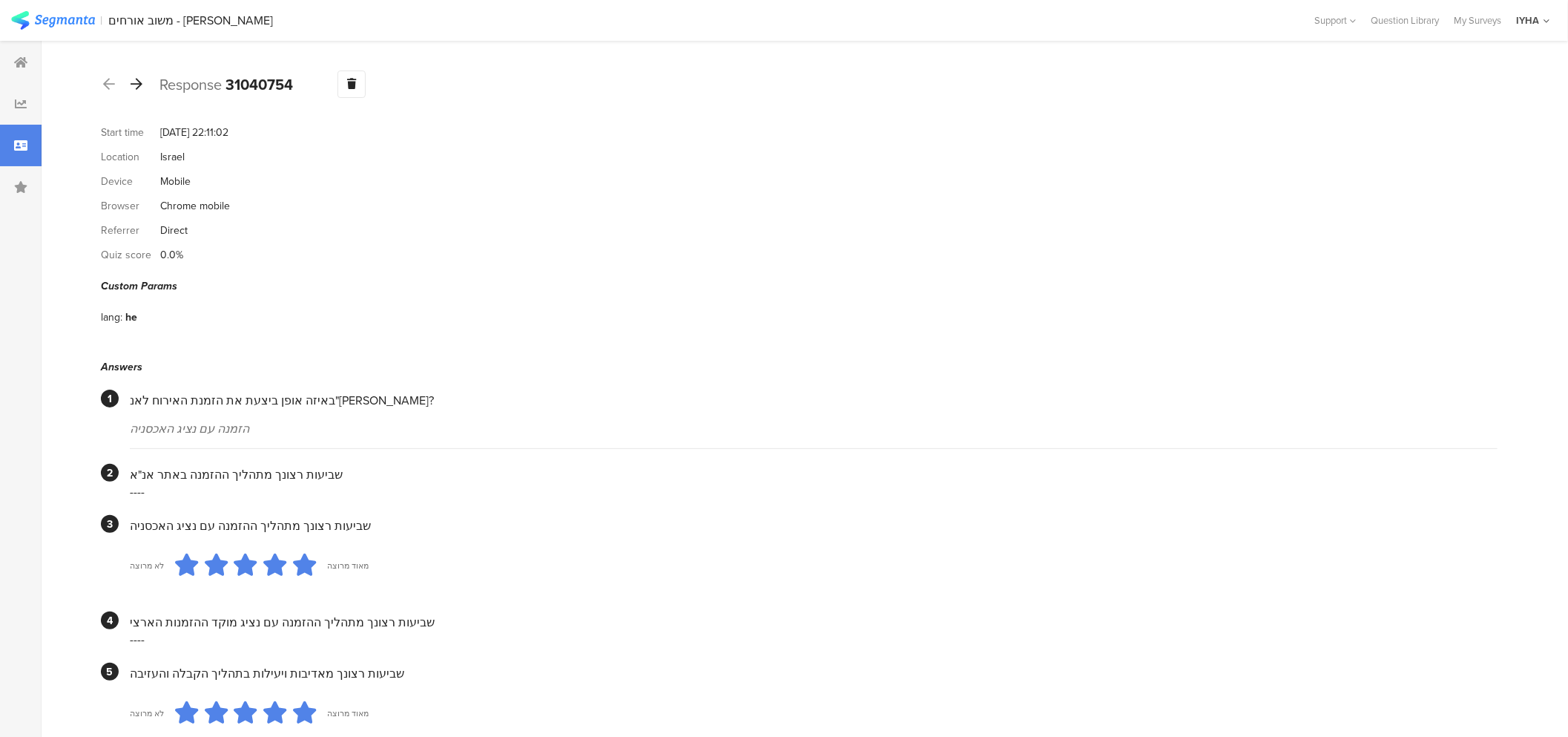
click at [137, 84] on icon at bounding box center [137, 84] width 12 height 13
click at [138, 83] on icon at bounding box center [137, 84] width 12 height 13
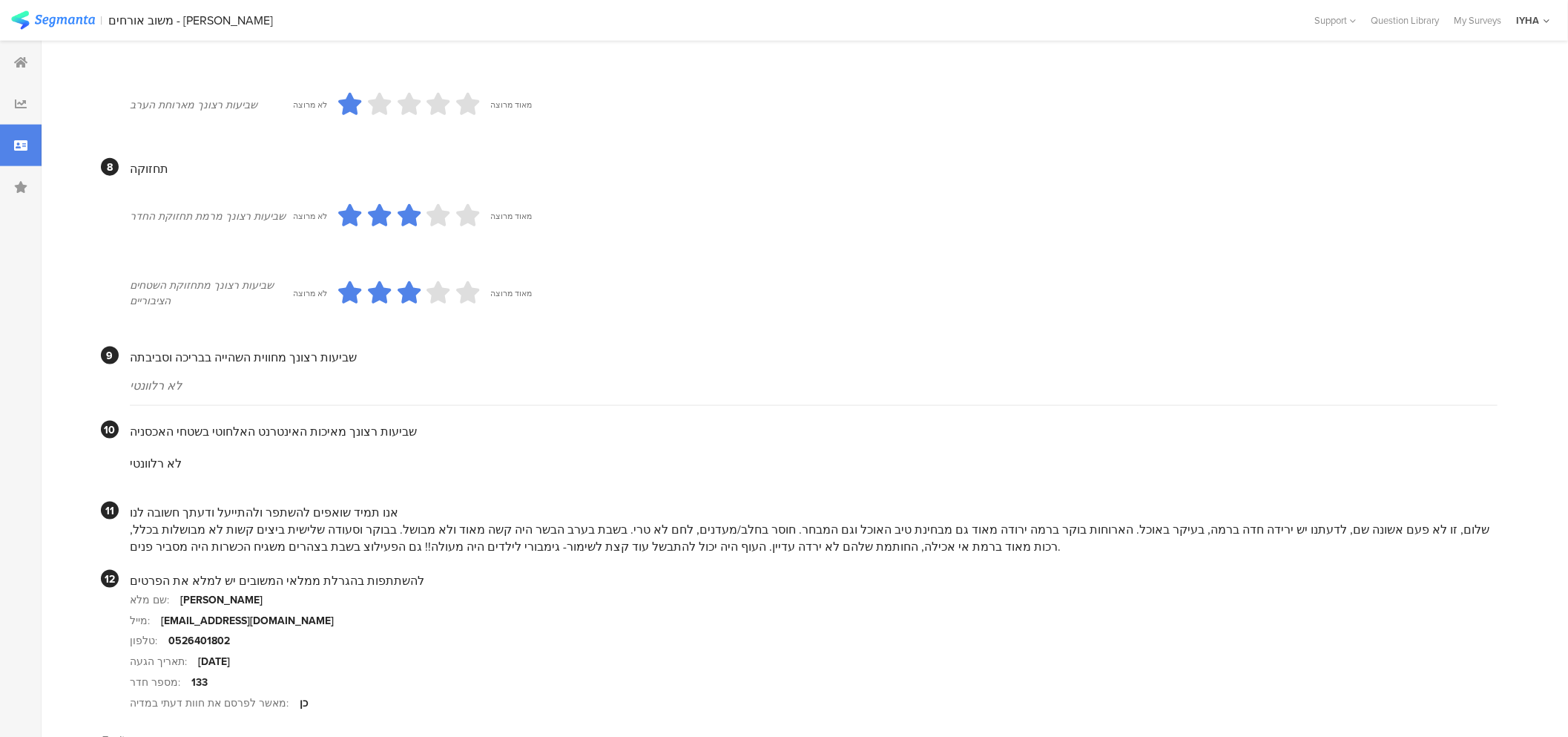
scroll to position [1154, 0]
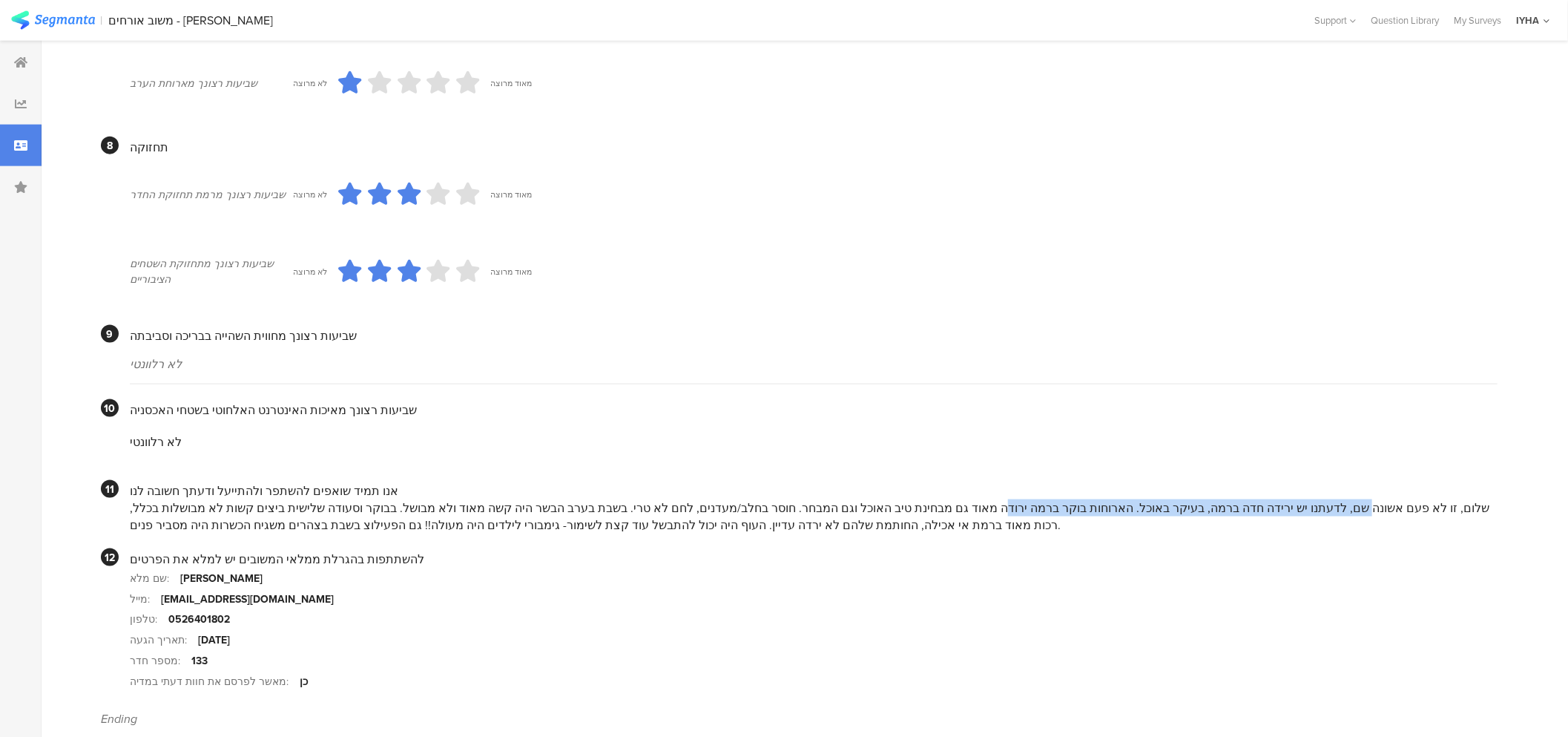
drag, startPoint x: 1396, startPoint y: 530, endPoint x: 1059, endPoint y: 522, distance: 337.1
click at [1059, 522] on div "שלום, זו לא פעם אשונה שם, לדעתנו יש ירידה חדה ברמה, בעיקר באוכל. הארוחות בוקר ב…" at bounding box center [814, 516] width 1368 height 34
click at [1061, 527] on div "שלום, זו לא פעם אשונה שם, לדעתנו יש ירידה חדה ברמה, בעיקר באוכל. הארוחות בוקר ב…" at bounding box center [814, 516] width 1368 height 34
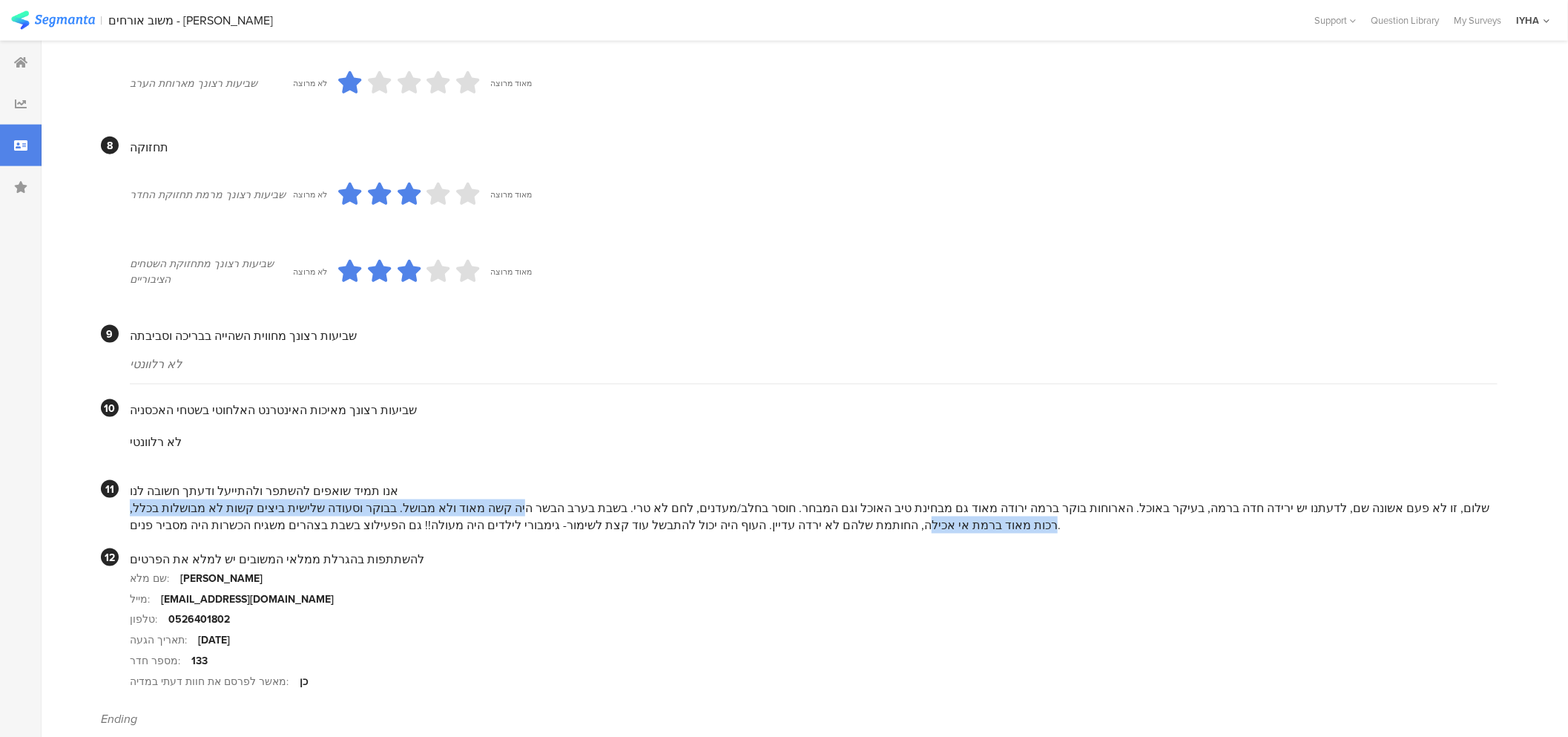
drag, startPoint x: 618, startPoint y: 529, endPoint x: 120, endPoint y: 530, distance: 498.0
click at [120, 530] on section "11 אנו תמיד שואפים להשתפר ולהתייעל ודעתך חשובה לנו שלום, זו לא פעם אשונה שם, לד…" at bounding box center [799, 506] width 1396 height 53
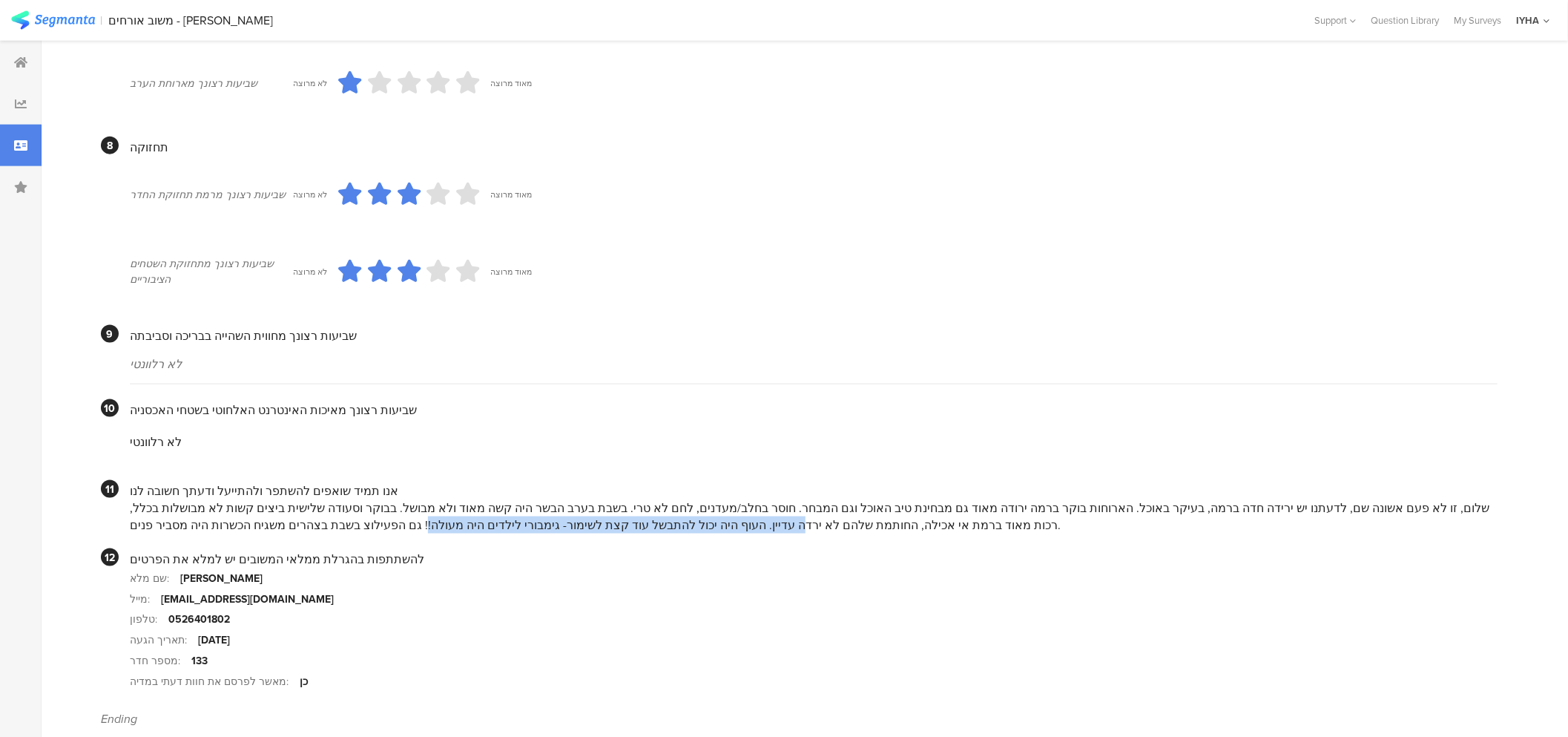
drag, startPoint x: 777, startPoint y: 549, endPoint x: 442, endPoint y: 537, distance: 335.2
click at [435, 533] on div "שלום, זו לא פעם אשונה שם, לדעתנו יש ירידה חדה ברמה, בעיקר באוכל. הארוחות בוקר ב…" at bounding box center [814, 516] width 1368 height 34
click at [453, 533] on div "שלום, זו לא פעם אשונה שם, לדעתנו יש ירידה חדה ברמה, בעיקר באוכל. הארוחות בוקר ב…" at bounding box center [814, 516] width 1368 height 34
drag, startPoint x: 411, startPoint y: 546, endPoint x: 530, endPoint y: 552, distance: 119.2
click at [530, 533] on div "שלום, זו לא פעם אשונה שם, לדעתנו יש ירידה חדה ברמה, בעיקר באוכל. הארוחות בוקר ב…" at bounding box center [814, 516] width 1368 height 34
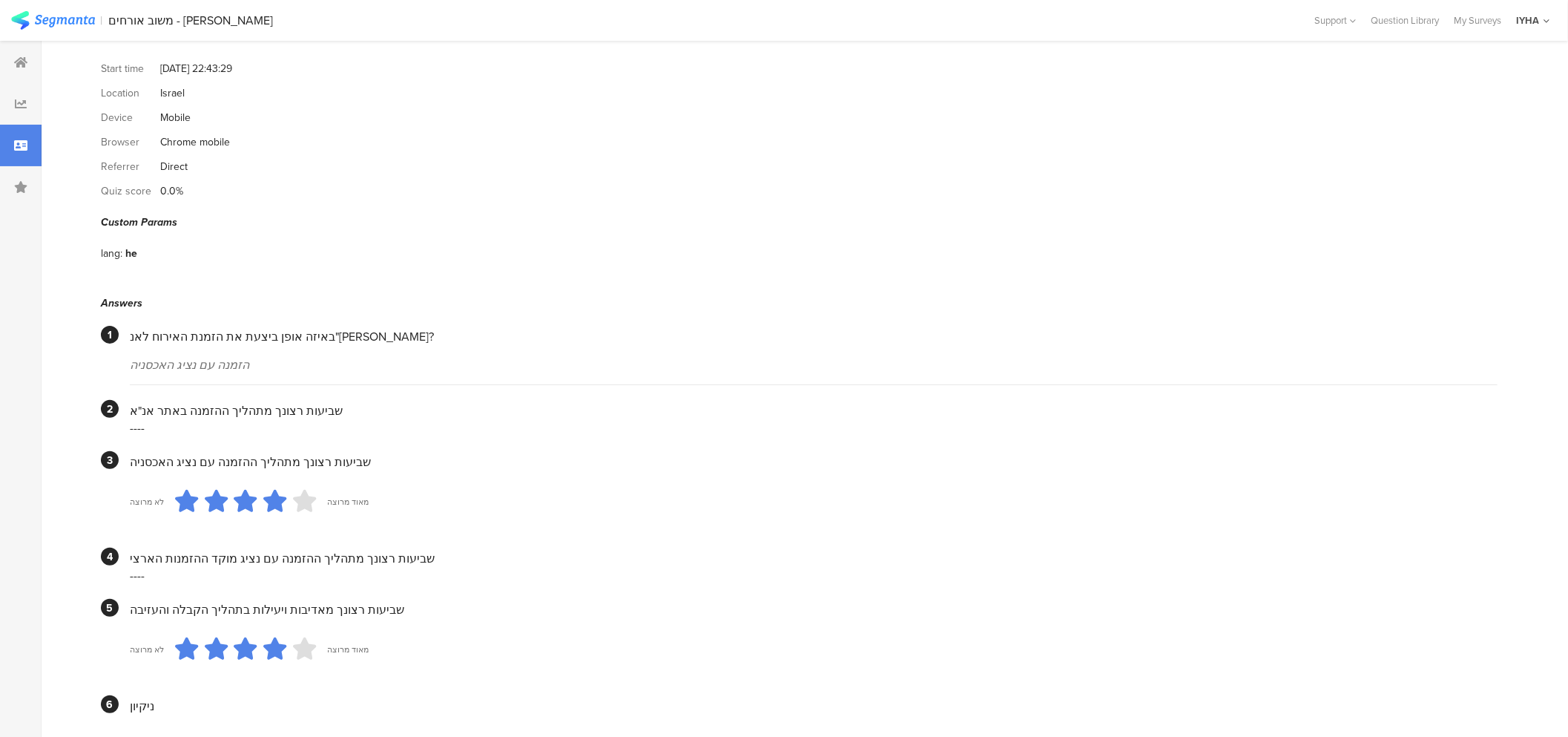
scroll to position [0, 0]
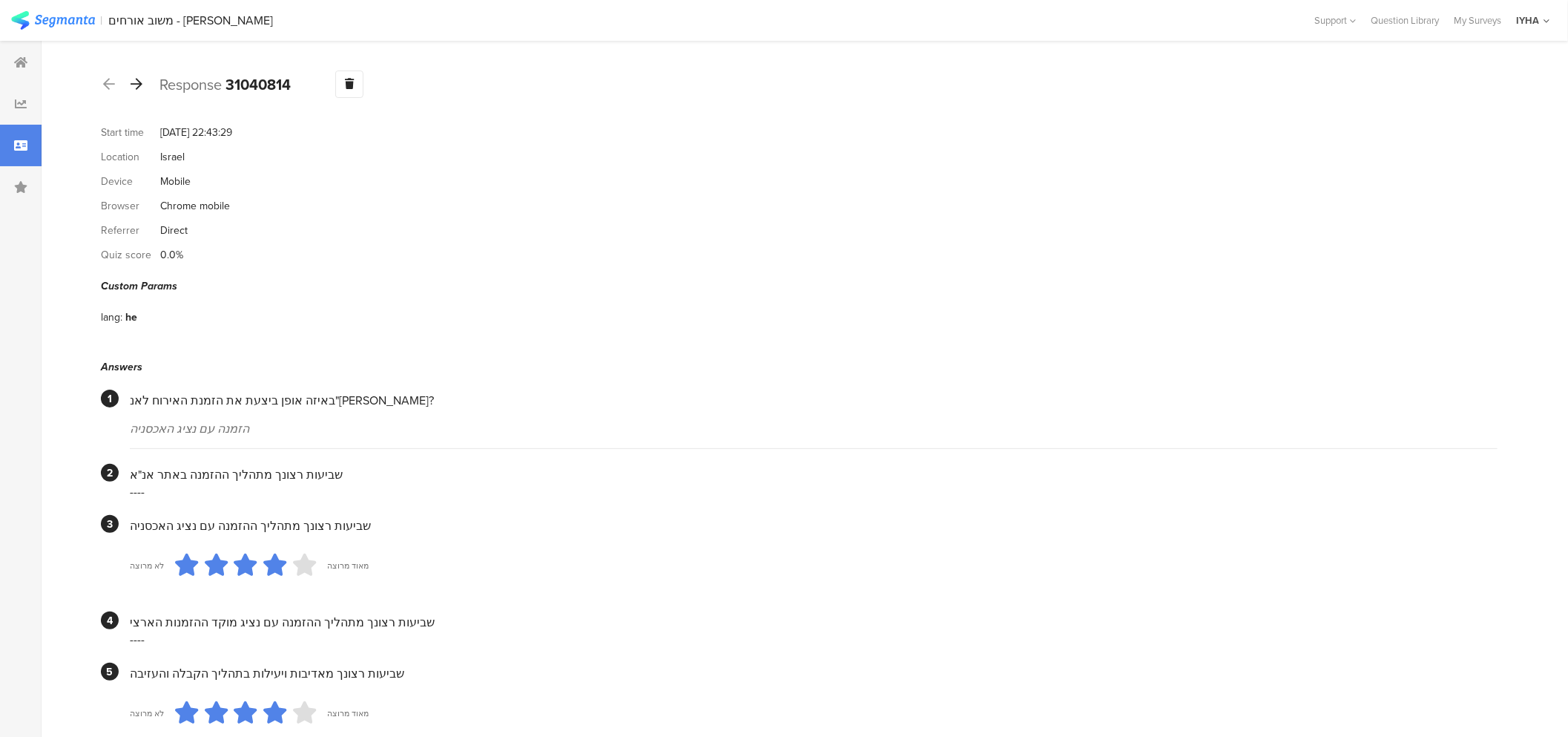
click at [136, 80] on icon at bounding box center [137, 84] width 12 height 13
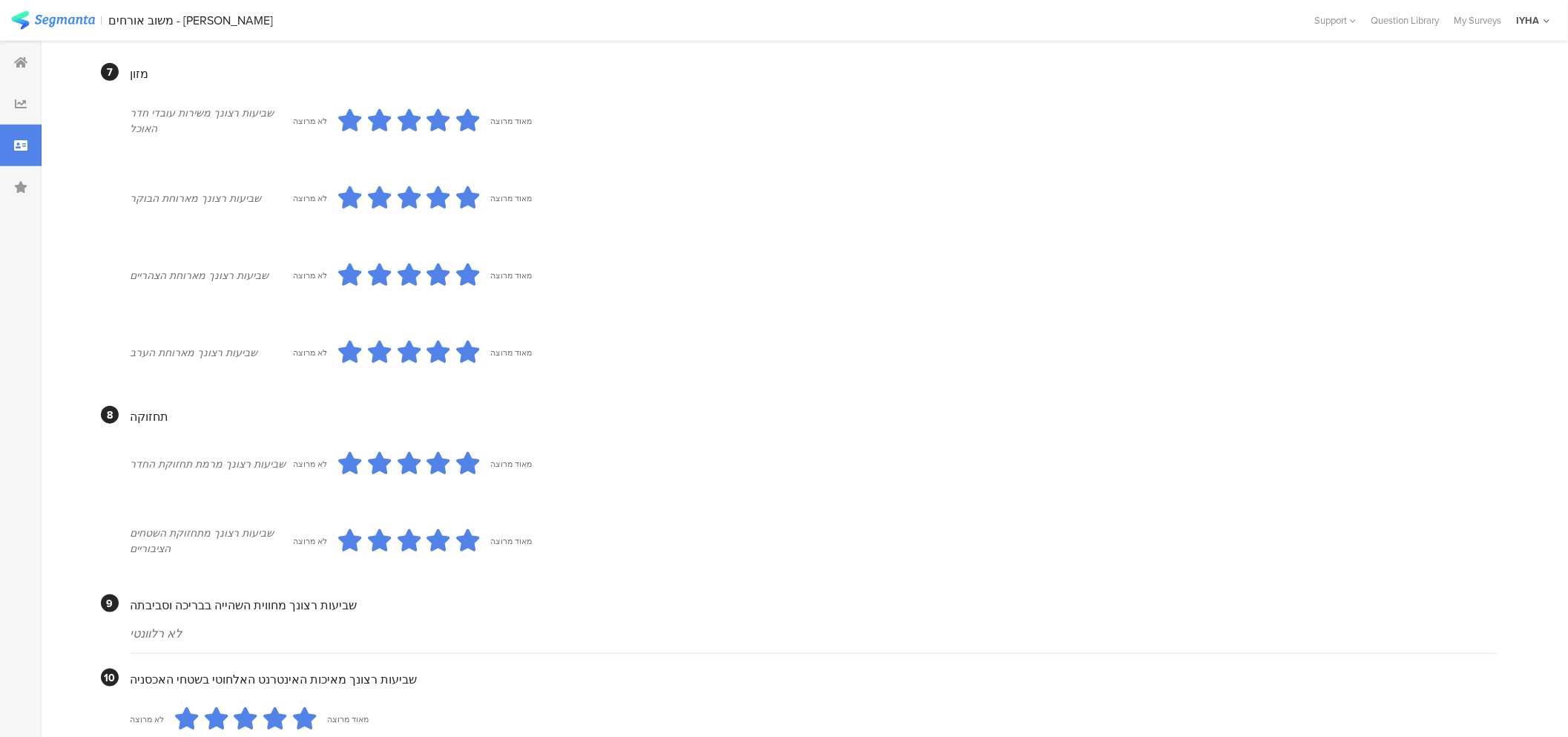
scroll to position [1264, 0]
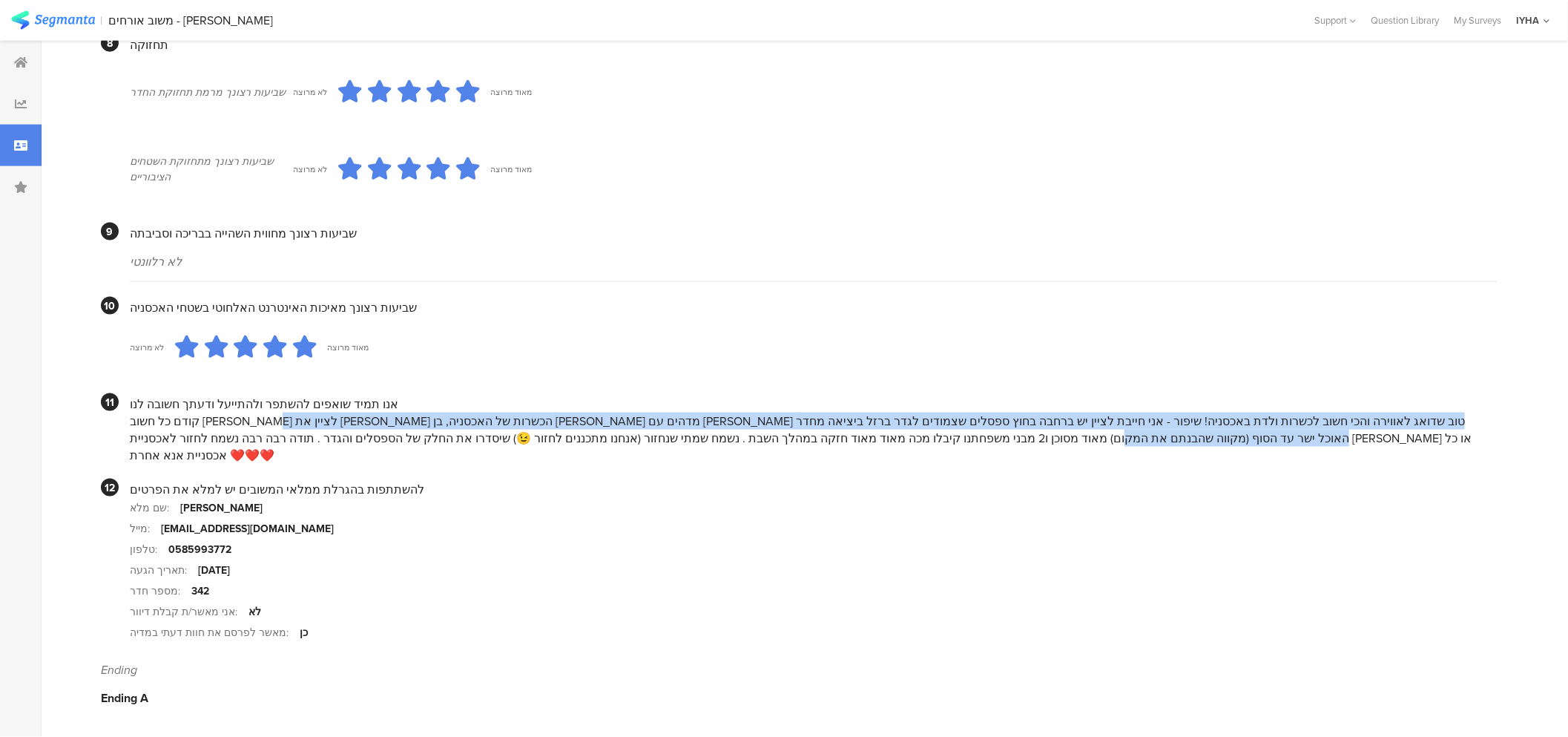
drag, startPoint x: 1388, startPoint y: 434, endPoint x: 141, endPoint y: 442, distance: 1247.0
click at [141, 442] on div "קודם כל חשוב [PERSON_NAME] לציין את [PERSON_NAME] הכשרות של האכסניה, בן [PERSON…" at bounding box center [814, 437] width 1368 height 51
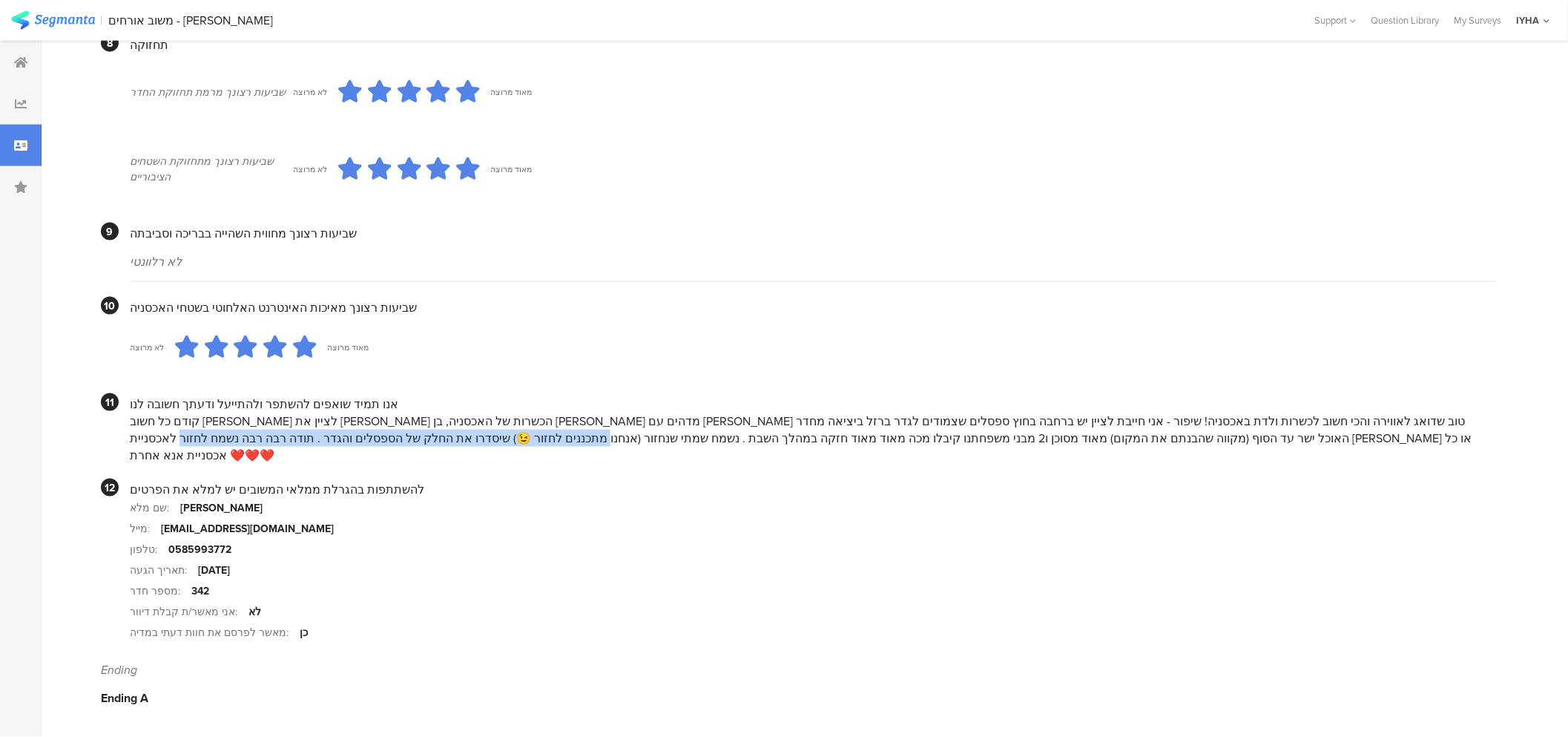
drag, startPoint x: 525, startPoint y: 450, endPoint x: 146, endPoint y: 444, distance: 379.0
click at [146, 444] on div "קודם כל חשוב [PERSON_NAME] לציין את [PERSON_NAME] הכשרות של האכסניה, בן [PERSON…" at bounding box center [814, 437] width 1368 height 51
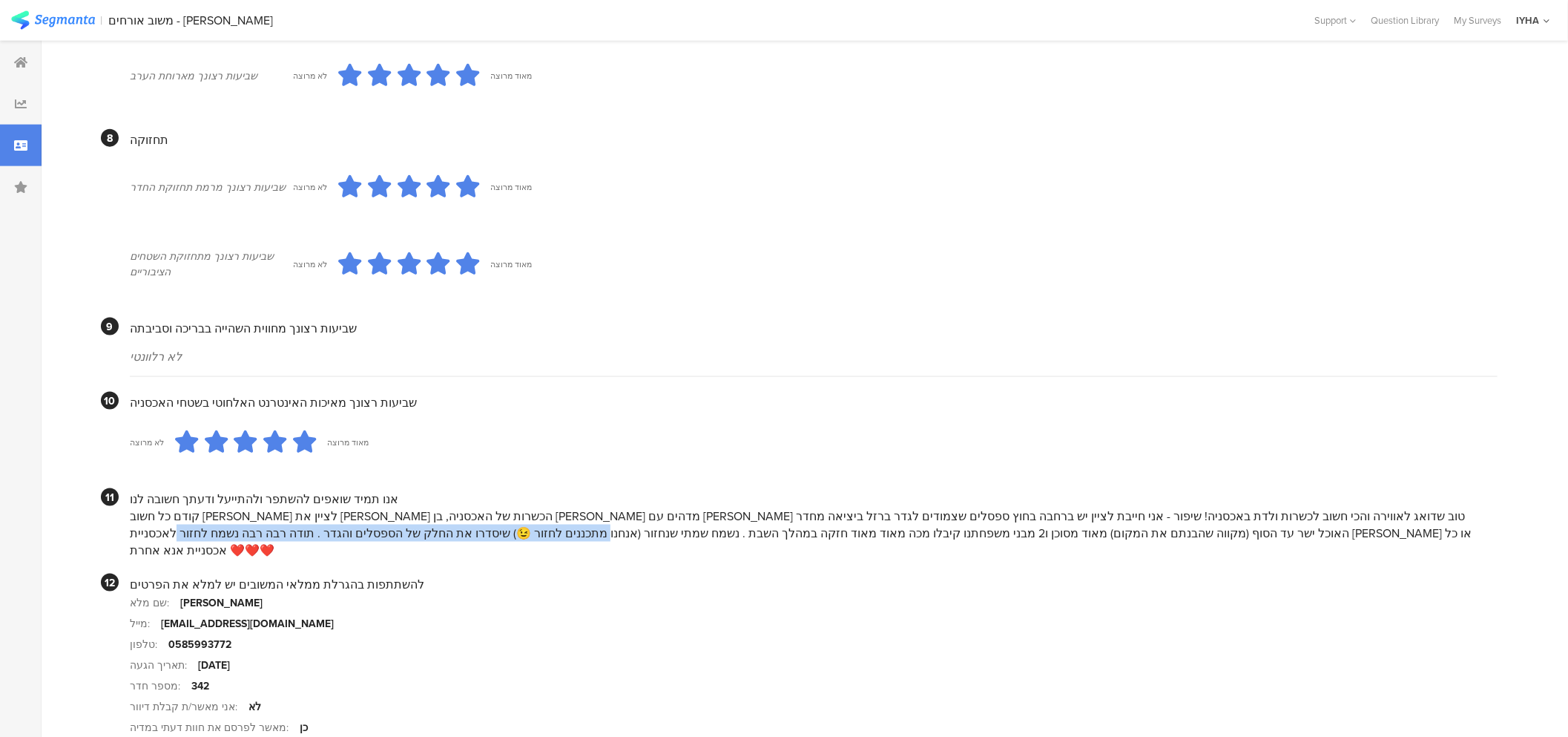
scroll to position [1160, 0]
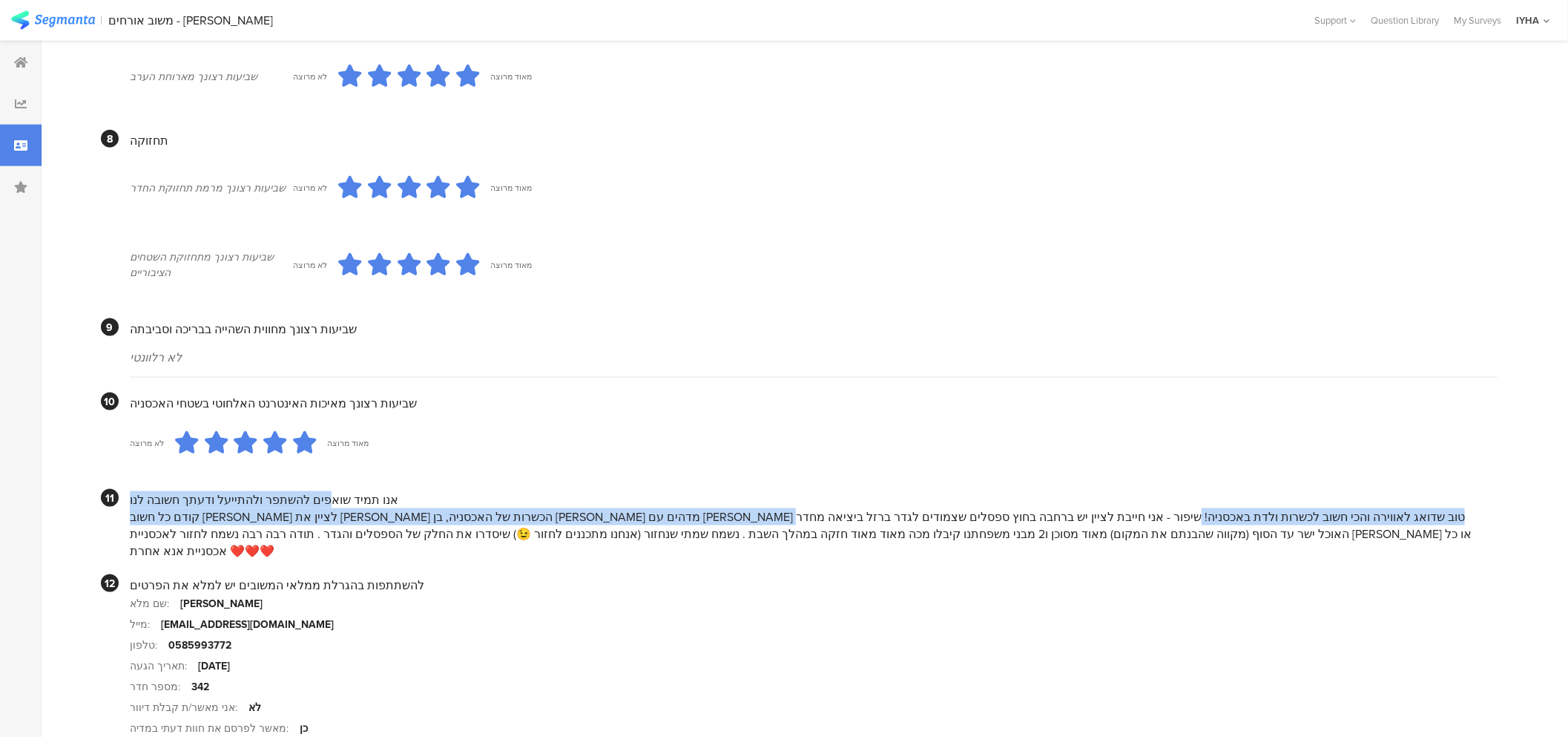
drag, startPoint x: 733, startPoint y: 536, endPoint x: 317, endPoint y: 527, distance: 416.1
click at [317, 527] on div "אנו תמיד שואפים להשתפר ולהתייעל ודעתך חשובה לנו קודם כל חשוב [PERSON_NAME] לציי…" at bounding box center [814, 524] width 1368 height 70
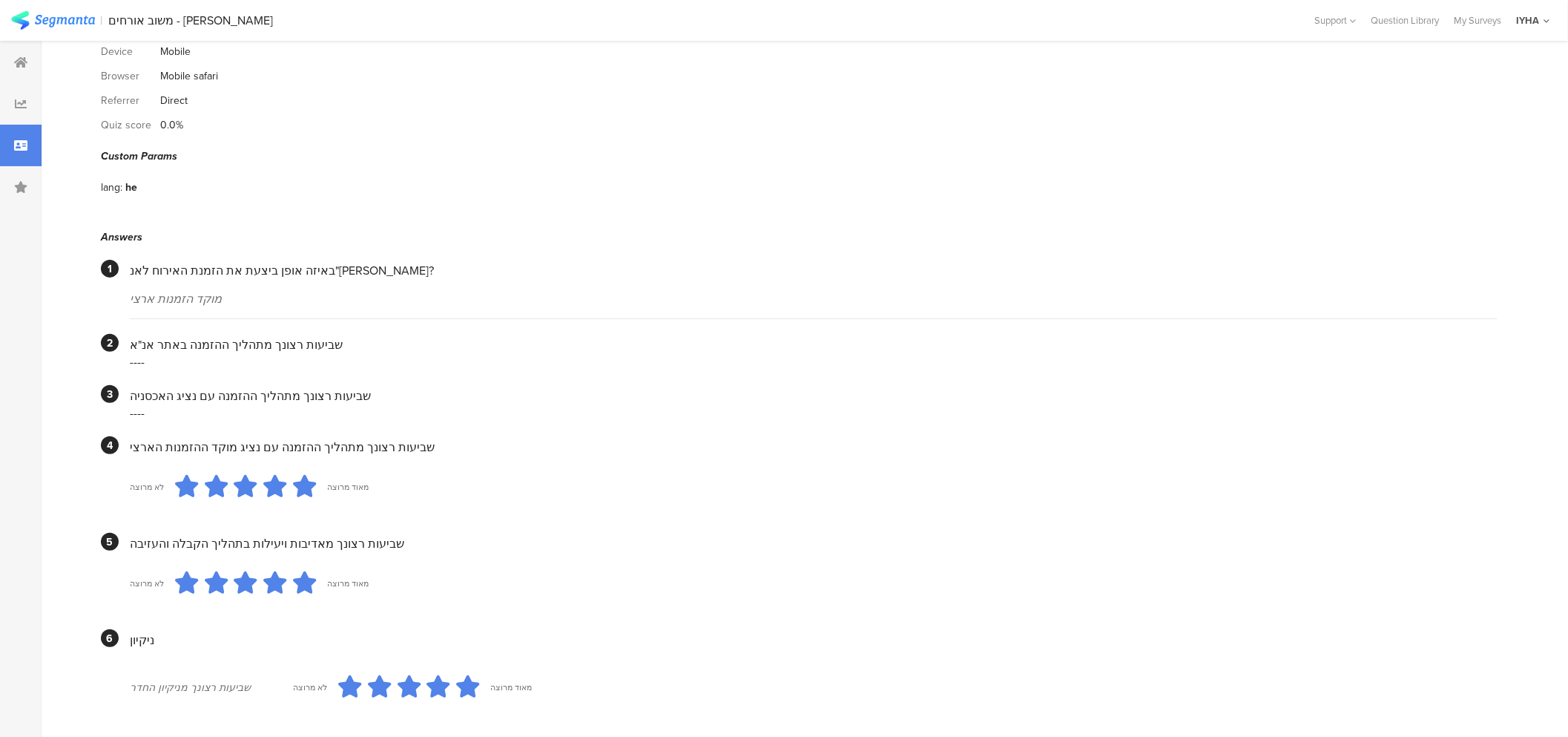
scroll to position [0, 0]
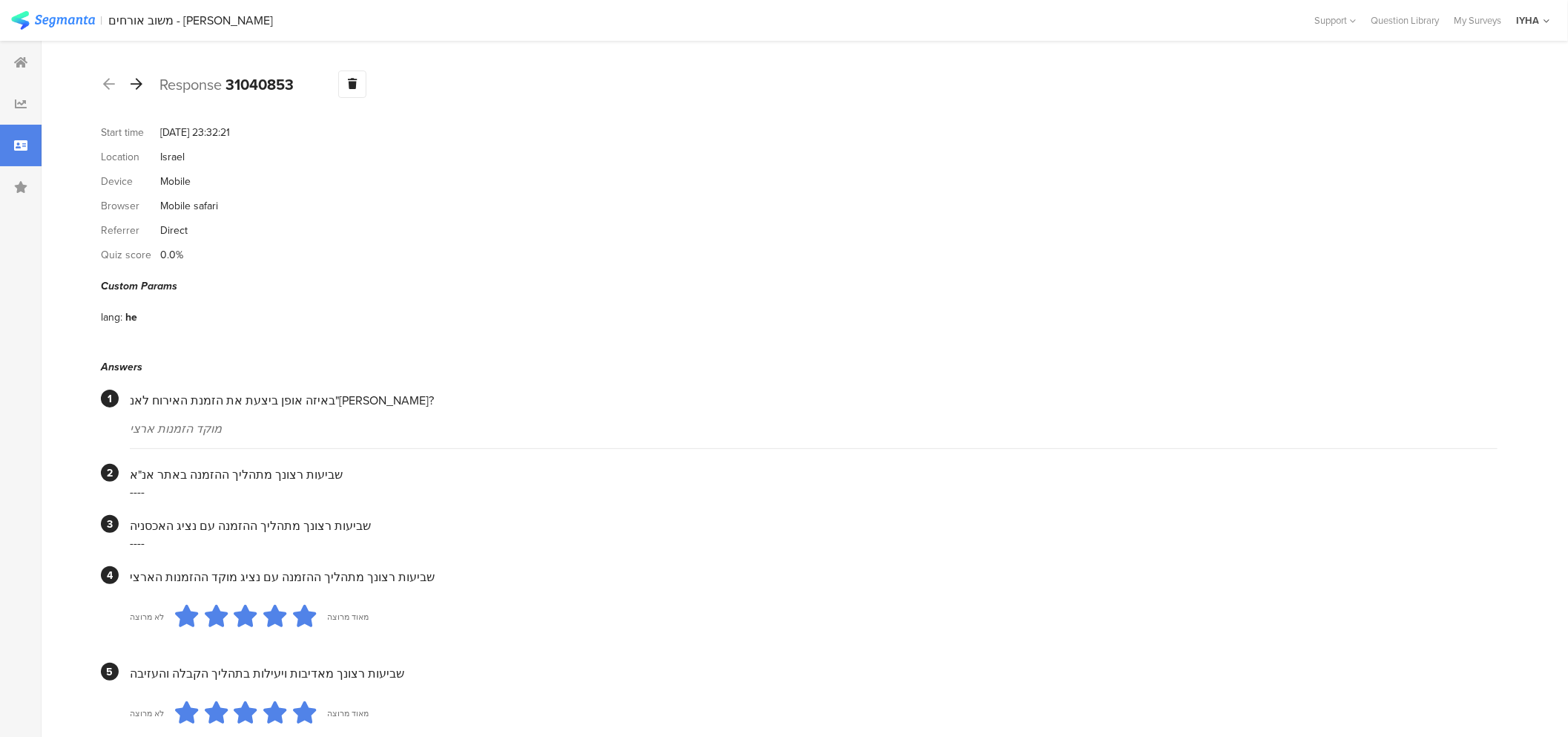
click at [134, 85] on icon at bounding box center [137, 84] width 12 height 13
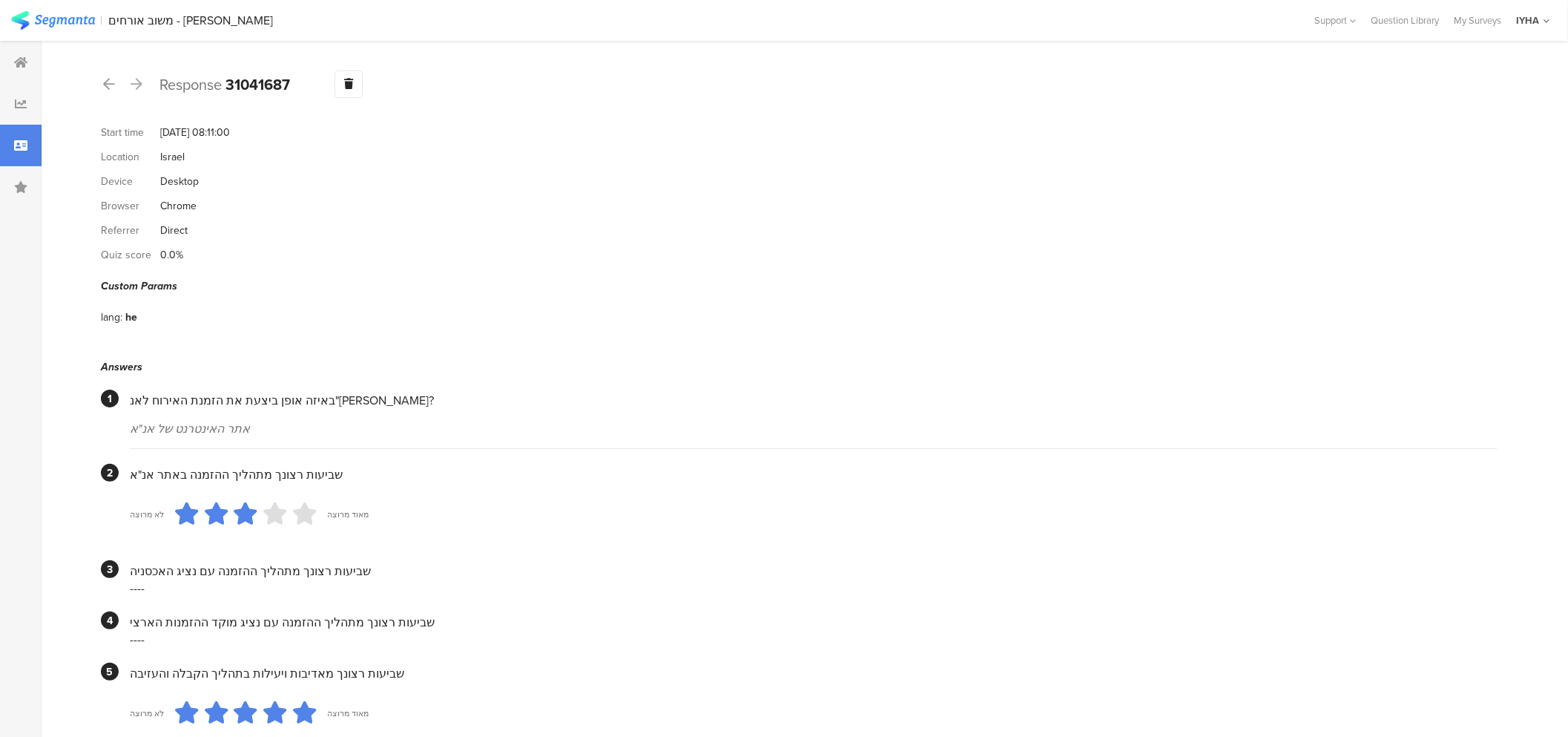
click at [135, 87] on icon at bounding box center [137, 84] width 12 height 13
click at [135, 89] on icon at bounding box center [137, 84] width 12 height 13
click at [104, 84] on icon at bounding box center [109, 84] width 12 height 13
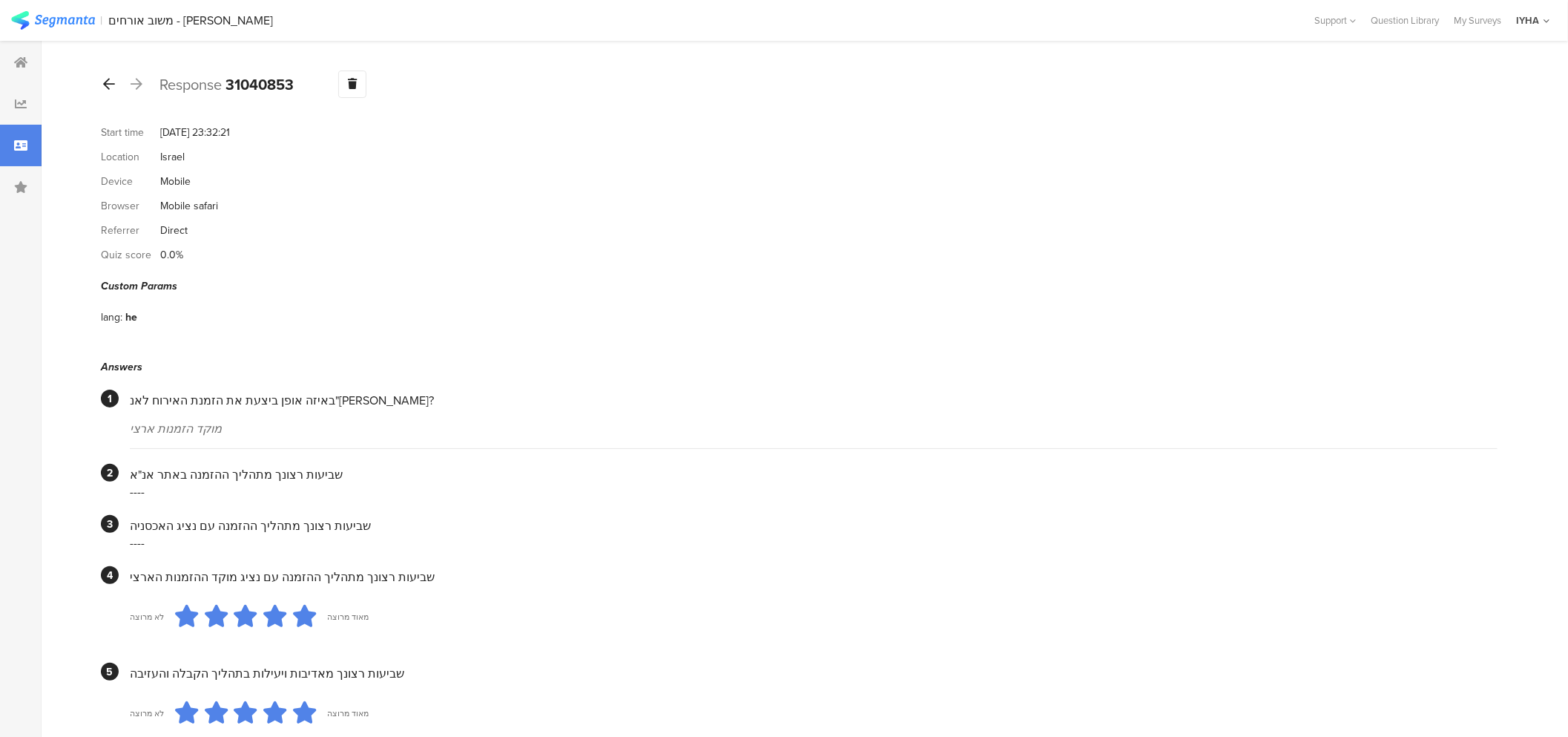
click at [104, 84] on icon at bounding box center [109, 84] width 12 height 13
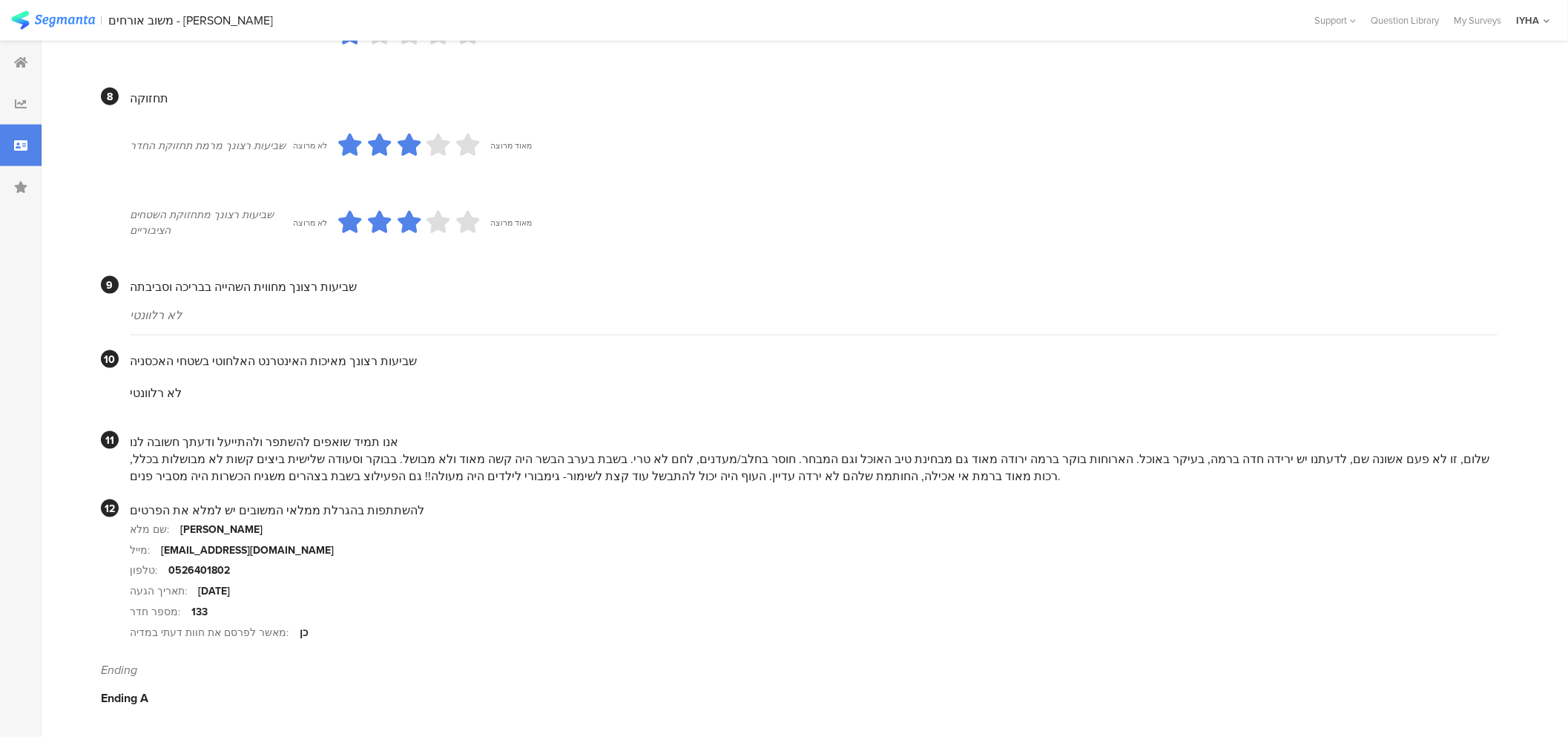
scroll to position [1228, 0]
drag, startPoint x: 1200, startPoint y: 461, endPoint x: 819, endPoint y: 449, distance: 381.2
click at [832, 453] on div "שלום, זו לא פעם אשונה שם, לדעתנו יש ירידה חדה ברמה, בעיקר באוכל. הארוחות בוקר ב…" at bounding box center [814, 467] width 1368 height 34
click at [840, 460] on div "שלום, זו לא פעם אשונה שם, לדעתנו יש ירידה חדה ברמה, בעיקר באוכל. הארוחות בוקר ב…" at bounding box center [814, 467] width 1368 height 34
drag, startPoint x: 811, startPoint y: 455, endPoint x: 477, endPoint y: 456, distance: 334.0
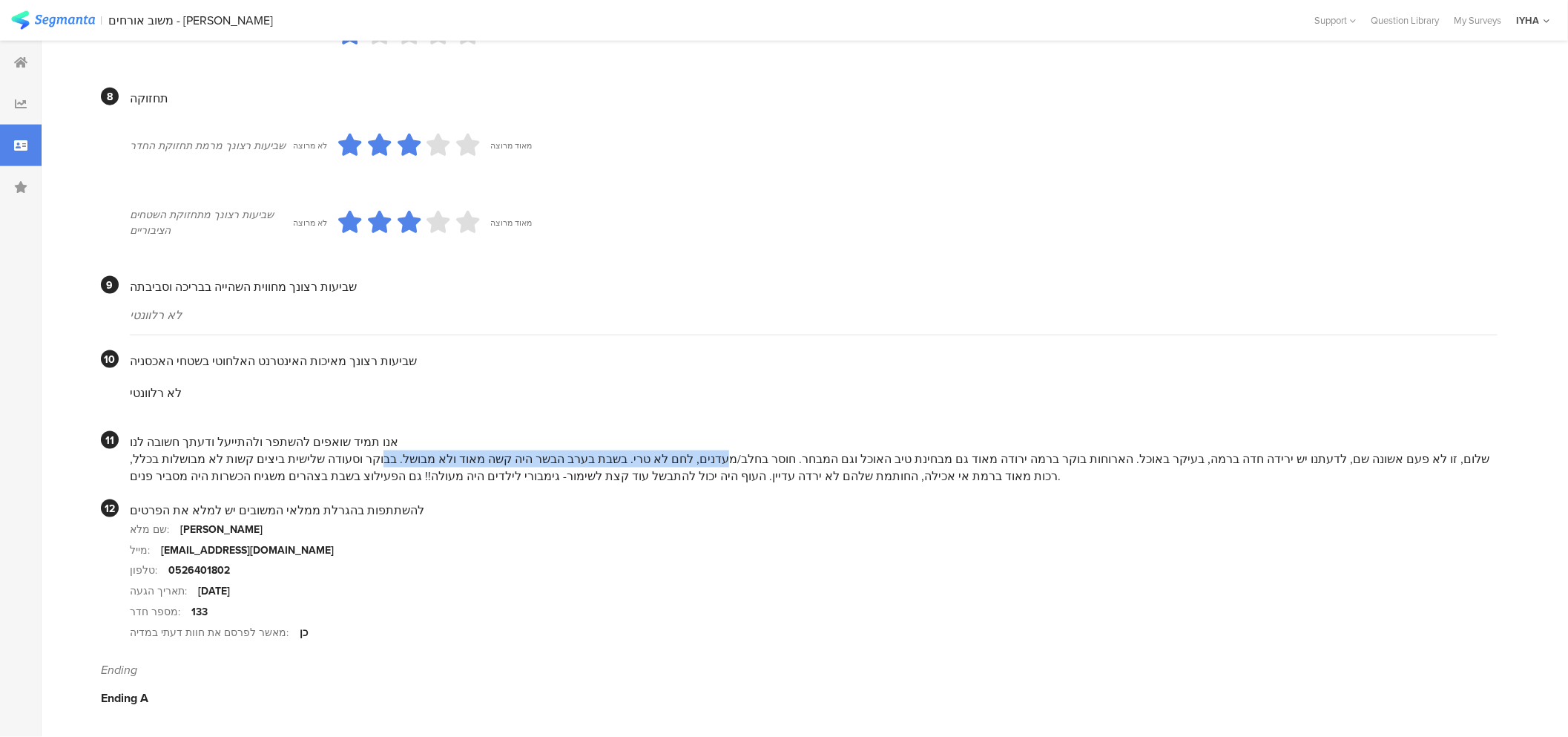
click at [477, 456] on div "שלום, זו לא פעם אשונה שם, לדעתנו יש ירידה חדה ברמה, בעיקר באוכל. הארוחות בוקר ב…" at bounding box center [814, 467] width 1368 height 34
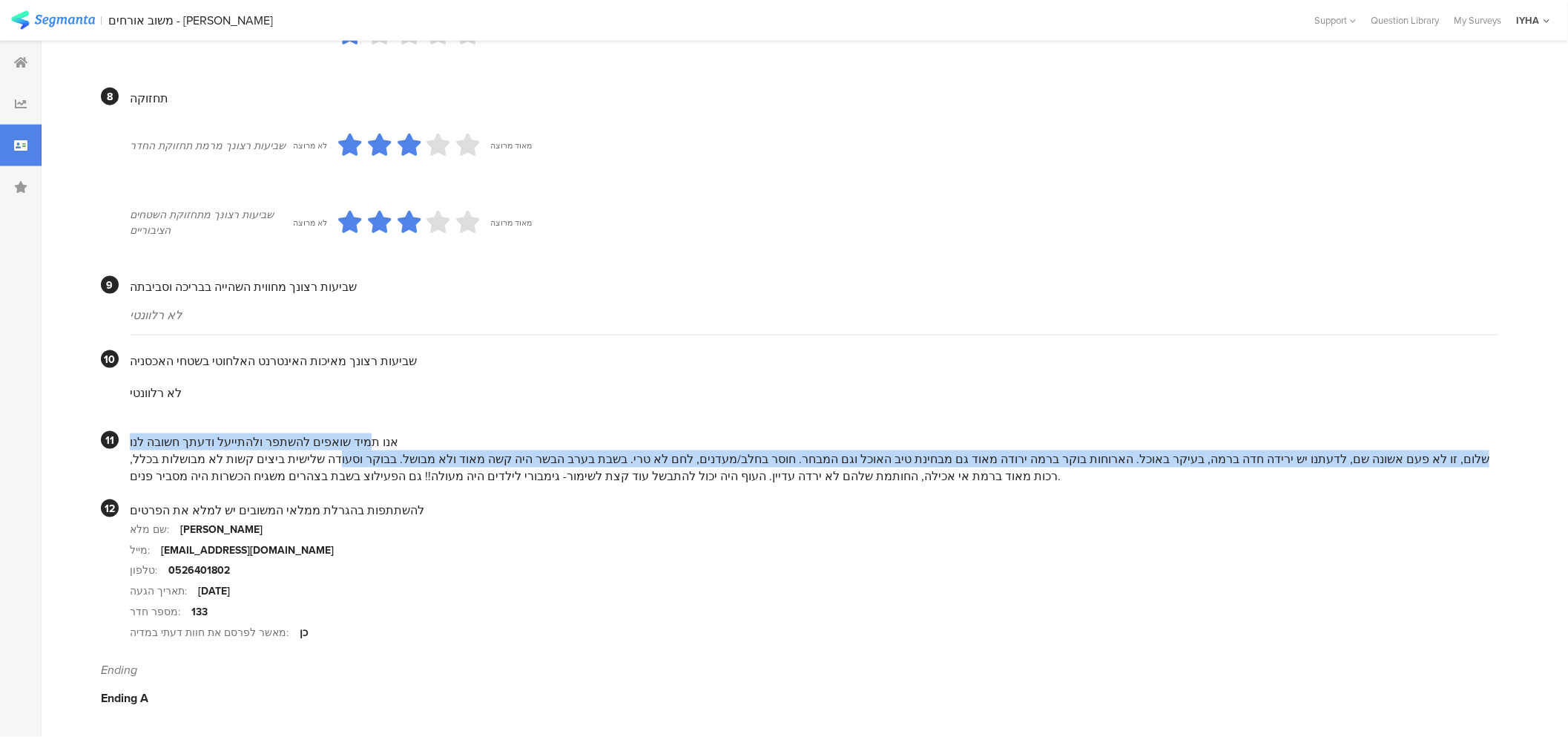
drag, startPoint x: 426, startPoint y: 455, endPoint x: 354, endPoint y: 450, distance: 72.2
click at [354, 450] on div "אנו תמיד שואפים להשתפר ולהתייעל ודעתך חשובה לנו שלום, זו לא פעם אשונה שם, לדעתנ…" at bounding box center [814, 458] width 1368 height 53
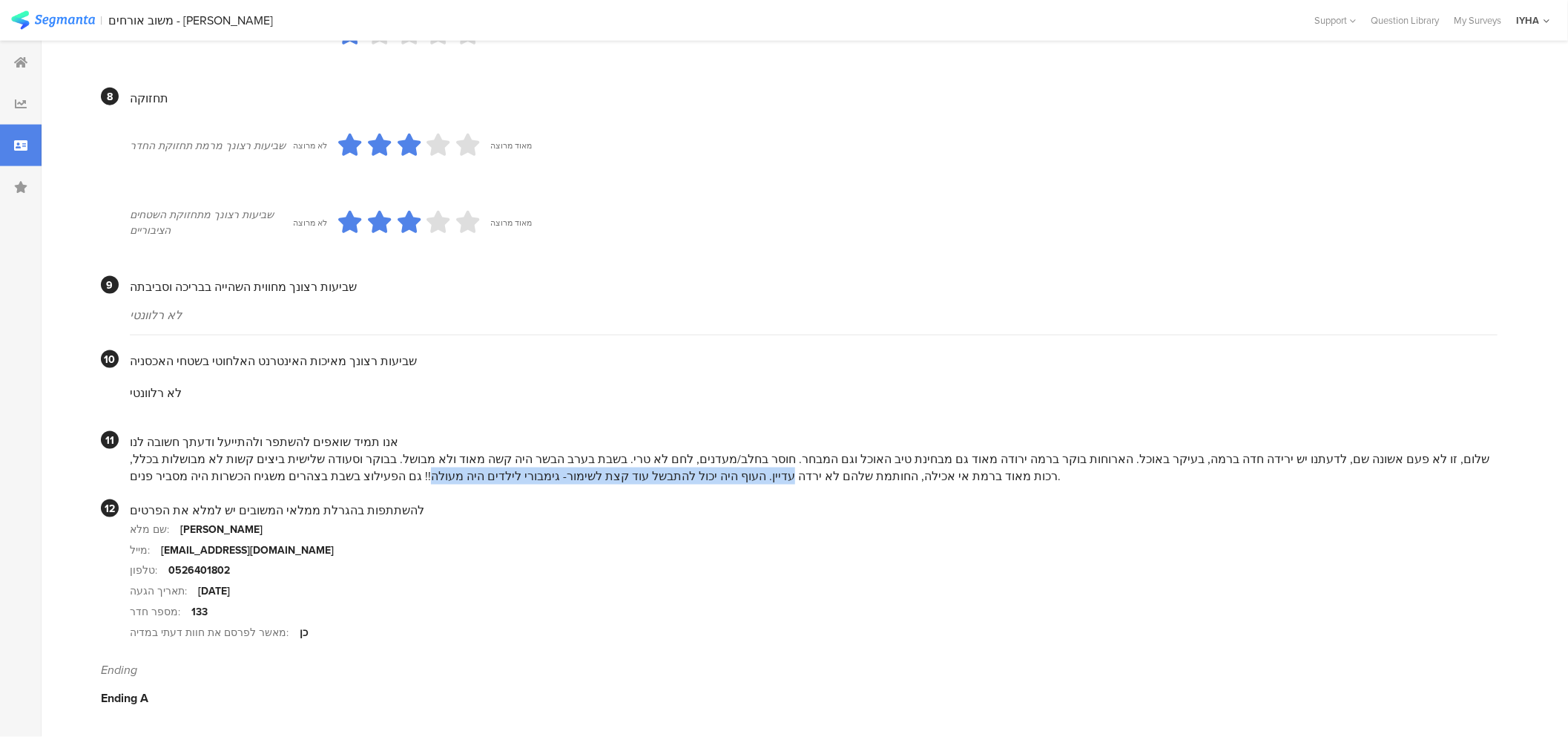
drag, startPoint x: 772, startPoint y: 470, endPoint x: 438, endPoint y: 468, distance: 334.0
click at [438, 468] on div "שלום, זו לא פעם אשונה שם, לדעתנו יש ירידה חדה ברמה, בעיקר באוכל. הארוחות בוקר ב…" at bounding box center [814, 467] width 1368 height 34
